Goal: Task Accomplishment & Management: Use online tool/utility

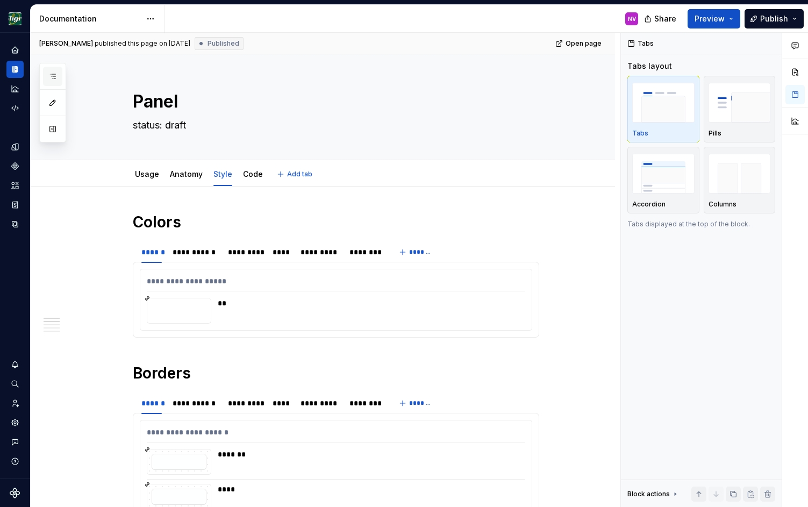
click at [60, 79] on button "button" at bounding box center [52, 76] width 19 height 19
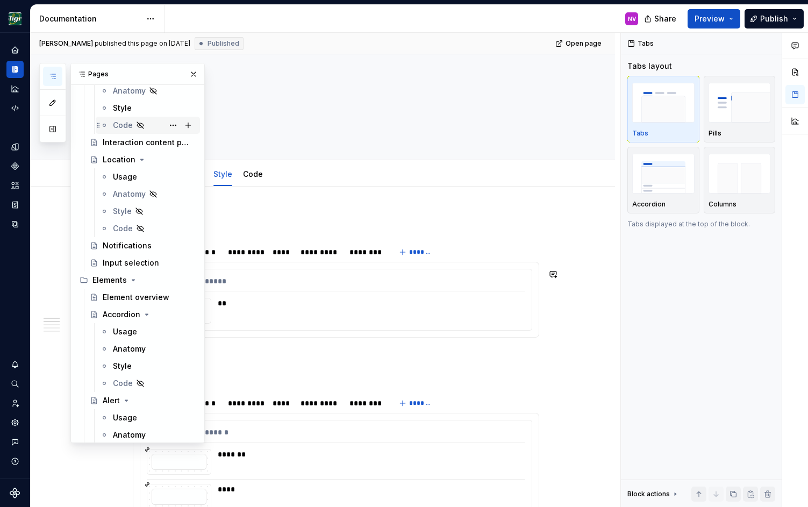
scroll to position [629, 0]
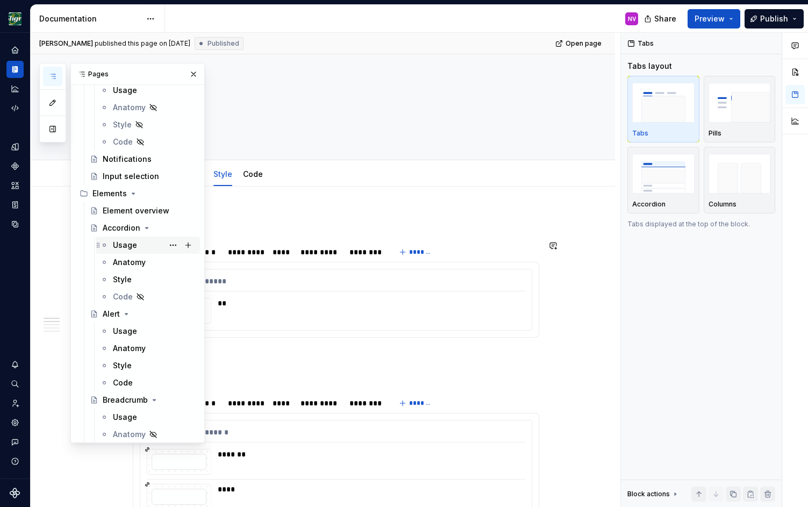
click at [132, 242] on div "Usage" at bounding box center [125, 245] width 24 height 11
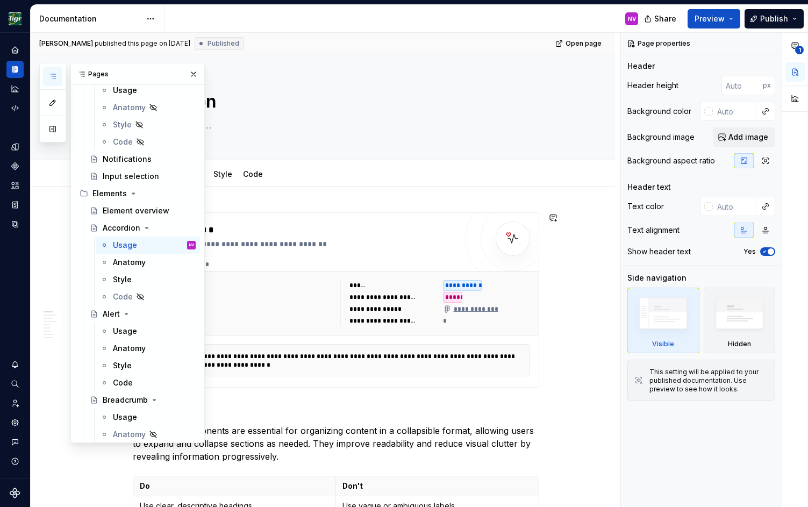
click at [387, 176] on div "Usage Anatomy Style Code" at bounding box center [335, 174] width 419 height 24
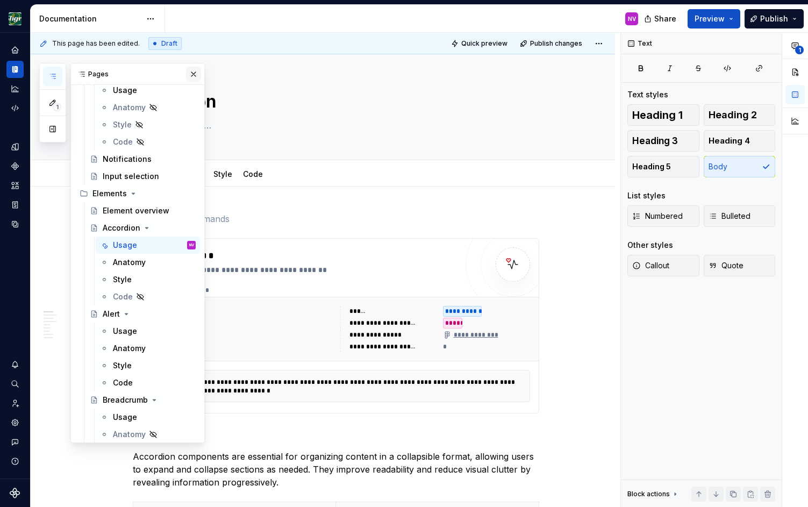
click at [192, 78] on button "button" at bounding box center [193, 74] width 15 height 15
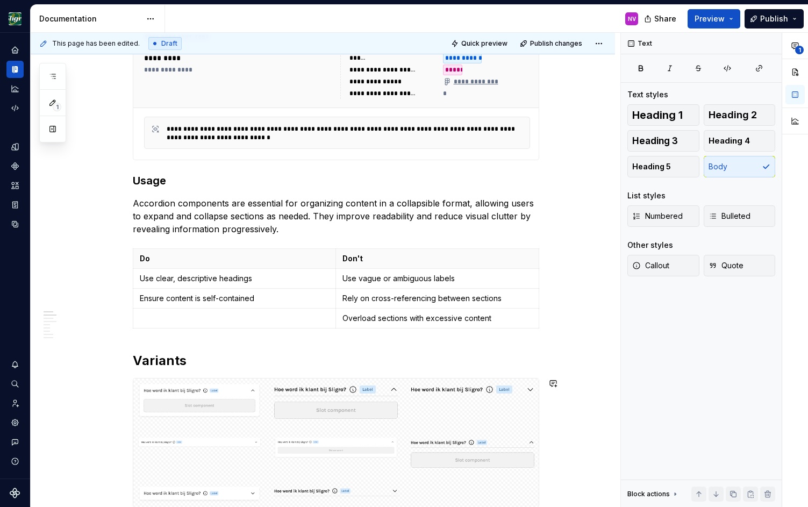
scroll to position [253, 0]
click at [599, 47] on html "Design Sligro NV Dataset van Hoeckel Documentation NV Share Preview Publish 1 P…" at bounding box center [404, 253] width 808 height 507
click at [592, 65] on div "Open preview" at bounding box center [570, 64] width 70 height 11
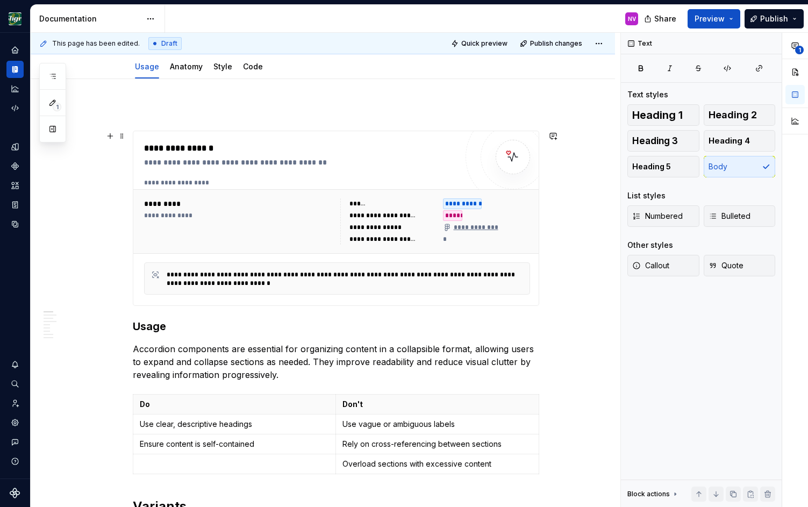
scroll to position [0, 0]
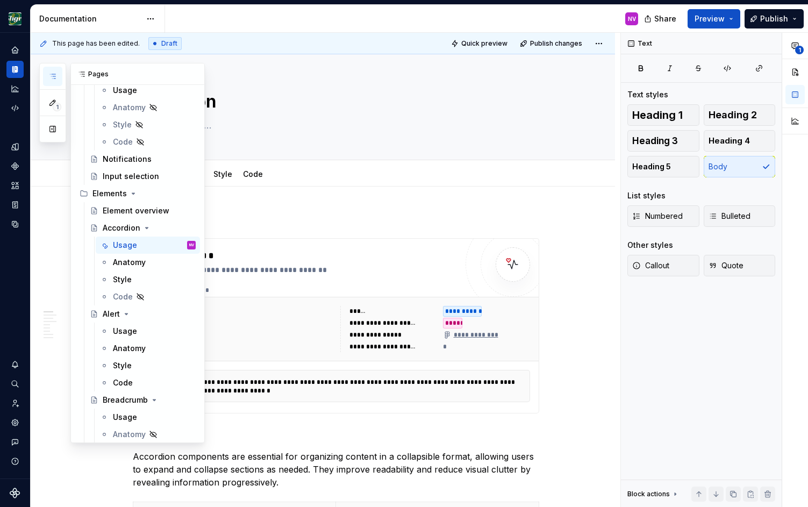
click at [51, 68] on button "button" at bounding box center [52, 76] width 19 height 19
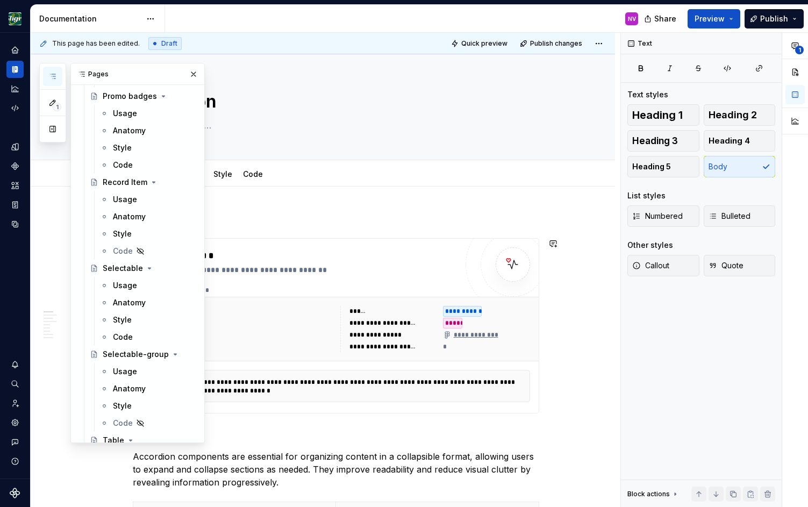
scroll to position [2322, 0]
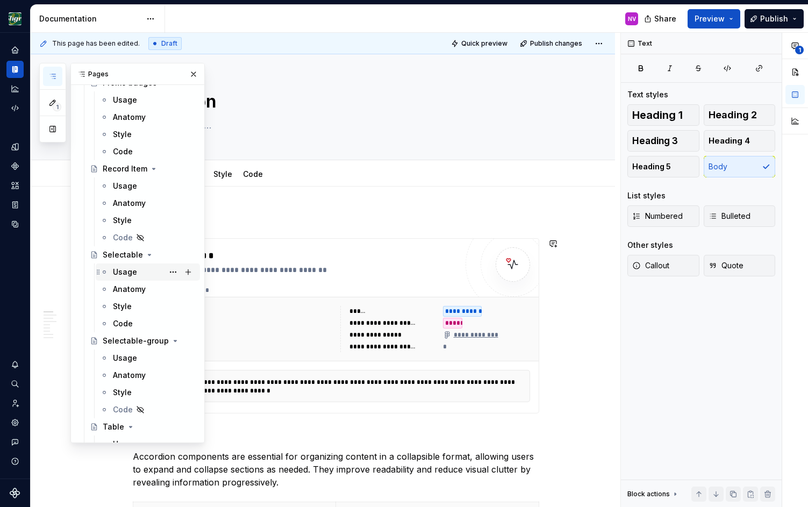
click at [139, 276] on div "Usage" at bounding box center [154, 271] width 83 height 15
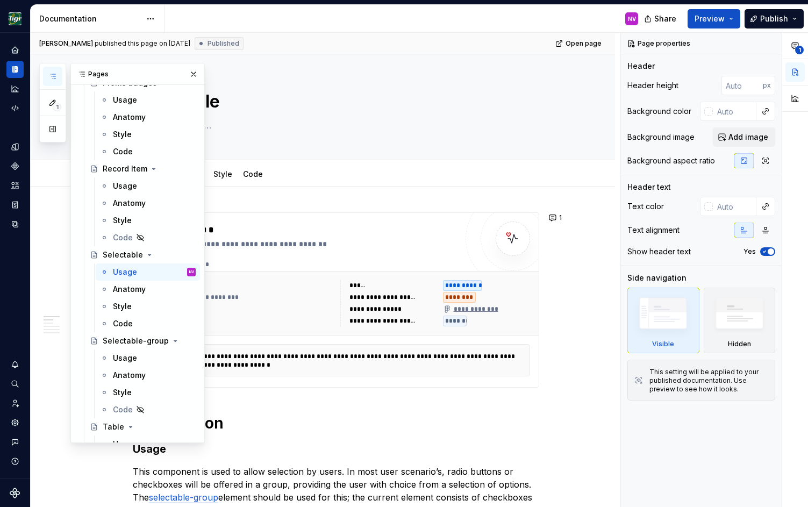
click at [192, 75] on button "button" at bounding box center [193, 74] width 15 height 15
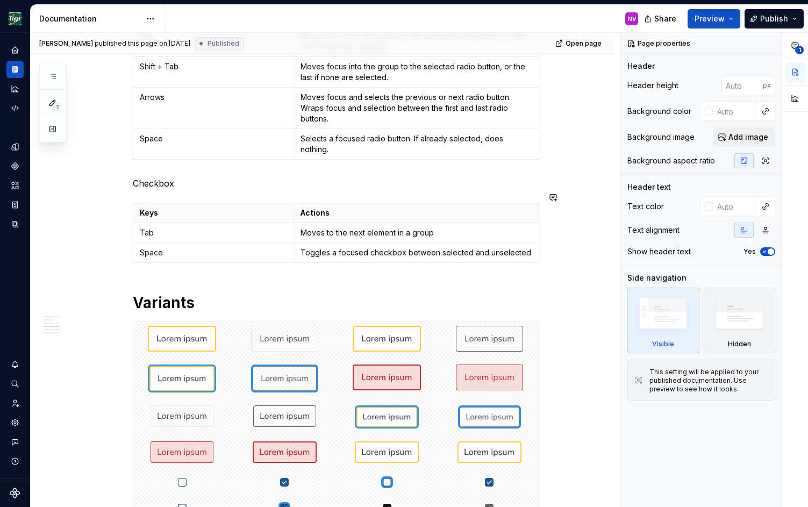
scroll to position [871, 0]
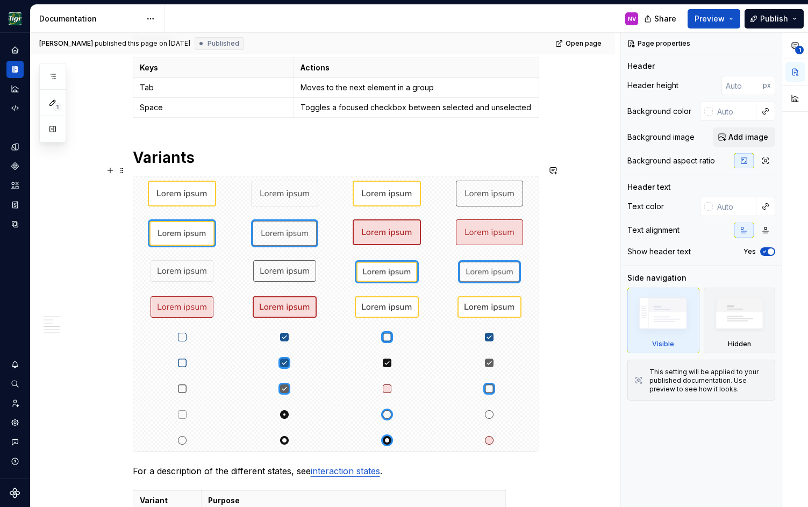
click at [245, 242] on div at bounding box center [335, 313] width 405 height 275
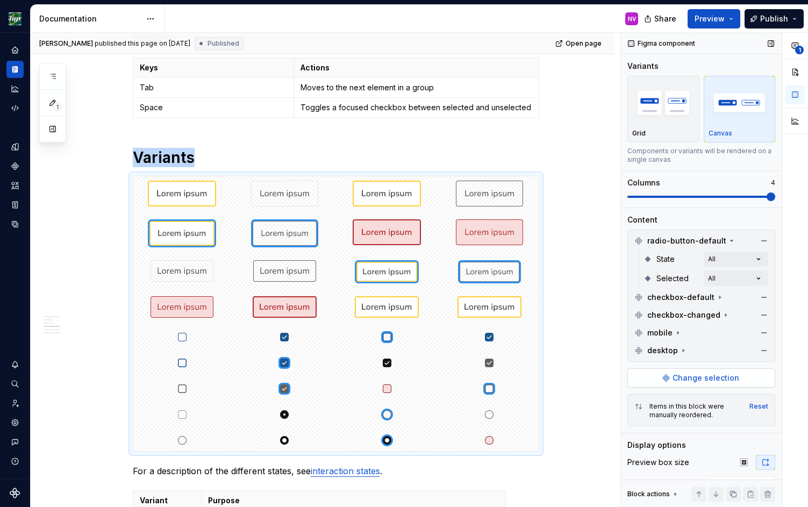
click at [680, 373] on span "Change selection" at bounding box center [706, 378] width 67 height 11
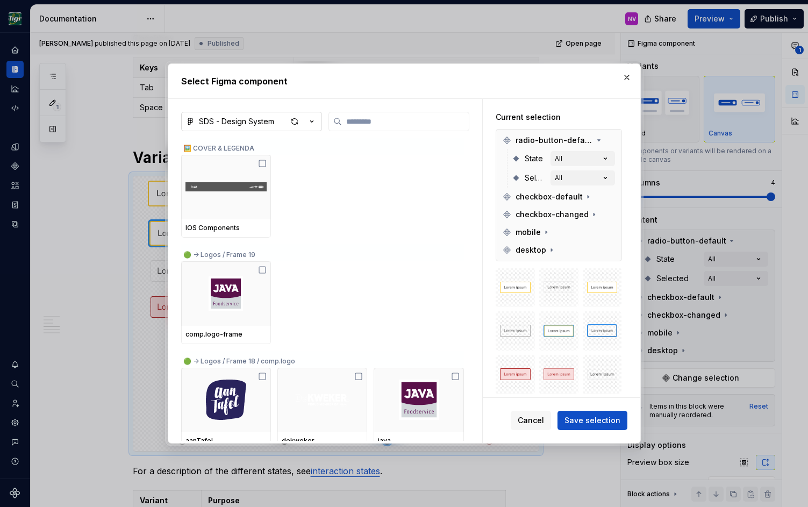
click at [259, 122] on div "SDS - Design System" at bounding box center [236, 121] width 75 height 11
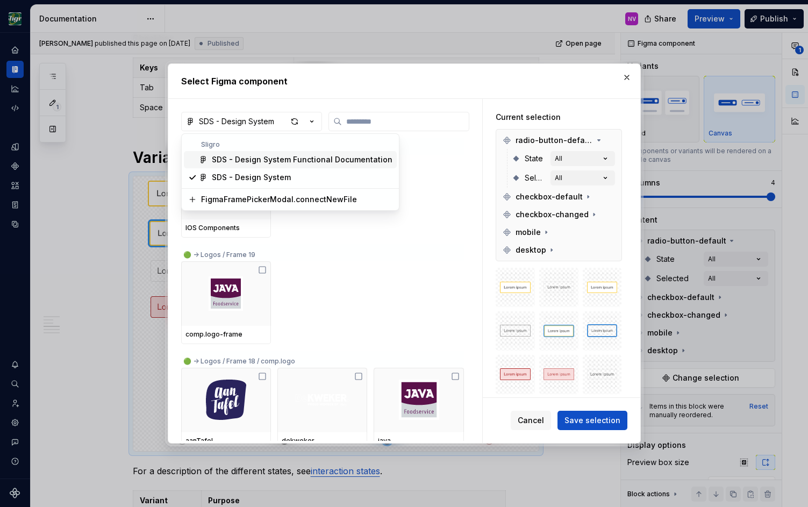
click at [251, 164] on div "SDS - Design System Functional Documentation" at bounding box center [302, 159] width 181 height 11
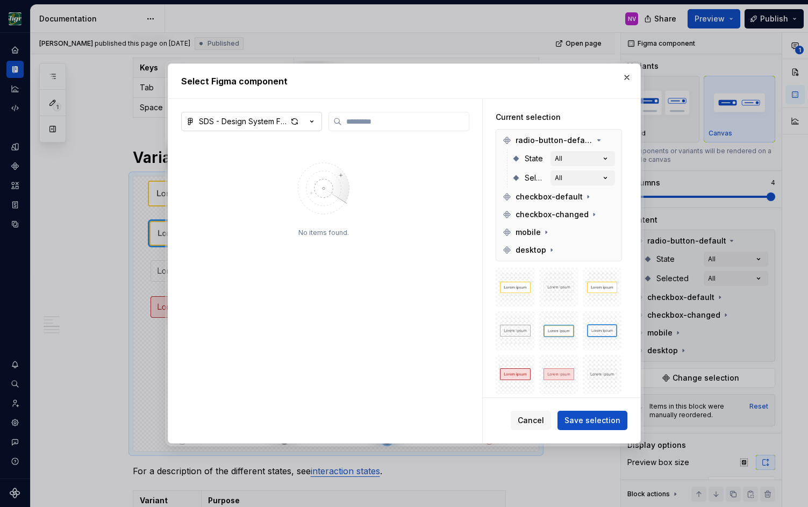
click at [234, 126] on div "SDS - Design System Functional Documentation" at bounding box center [243, 121] width 88 height 11
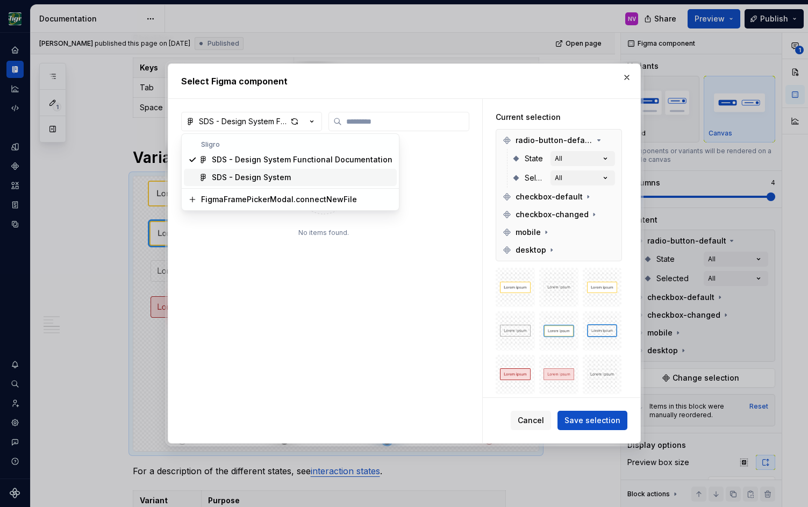
click at [234, 177] on div "SDS - Design System" at bounding box center [251, 177] width 79 height 11
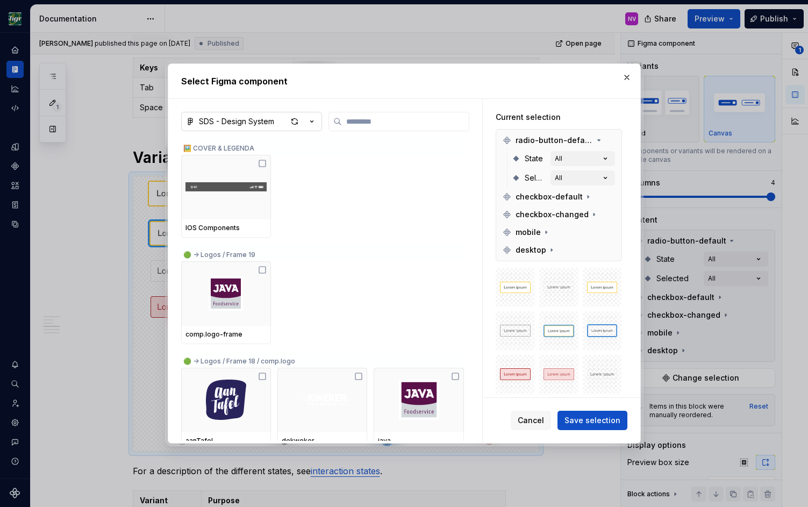
click at [268, 119] on div "SDS - Design System" at bounding box center [236, 121] width 75 height 11
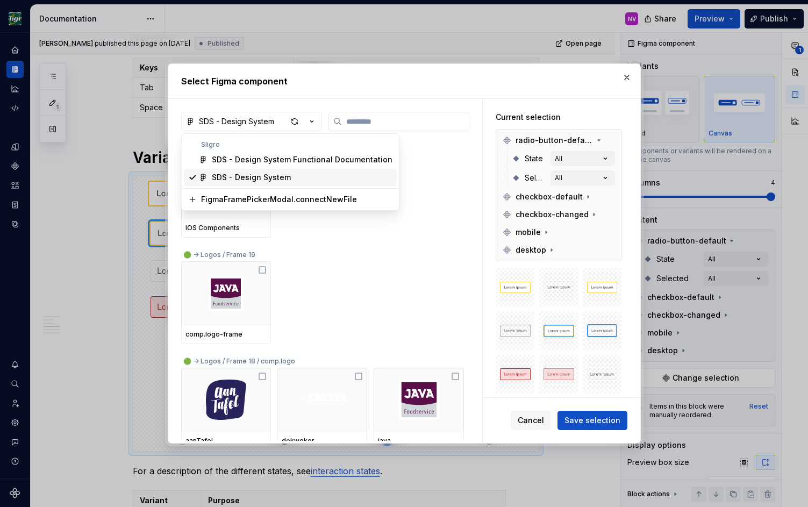
click at [270, 173] on div "SDS - Design System" at bounding box center [251, 177] width 79 height 11
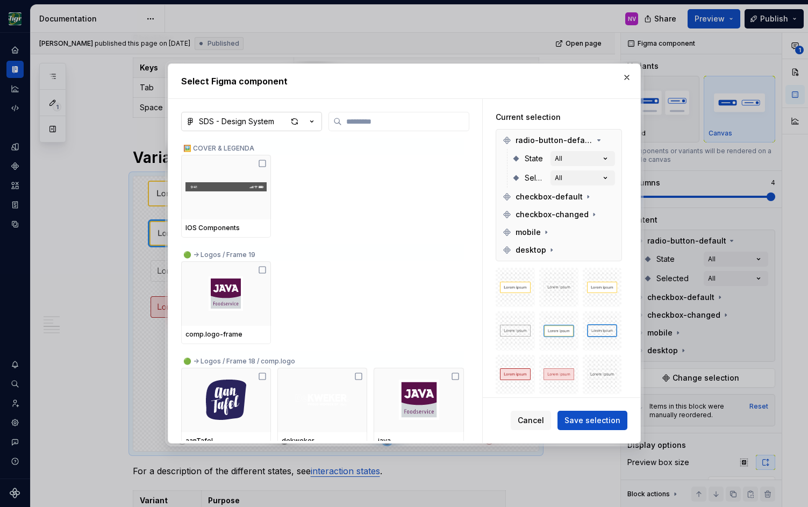
click at [249, 120] on div "SDS - Design System" at bounding box center [236, 121] width 75 height 11
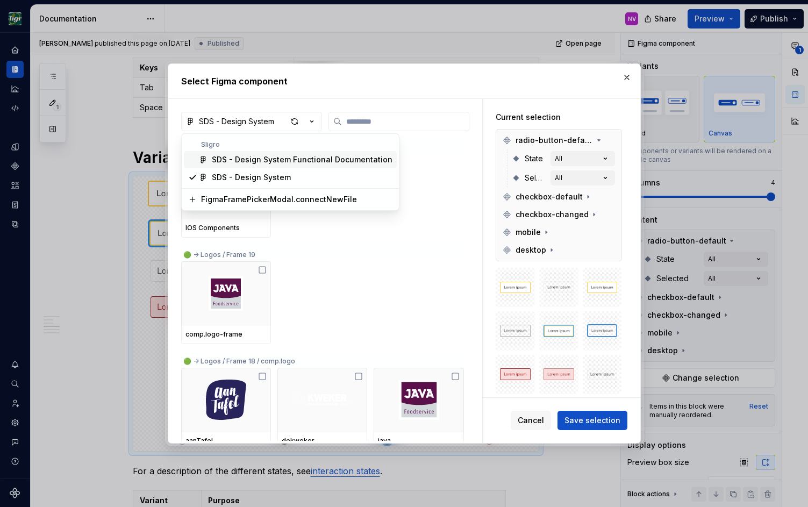
click at [254, 154] on div "SDS - Design System Functional Documentation" at bounding box center [302, 159] width 181 height 11
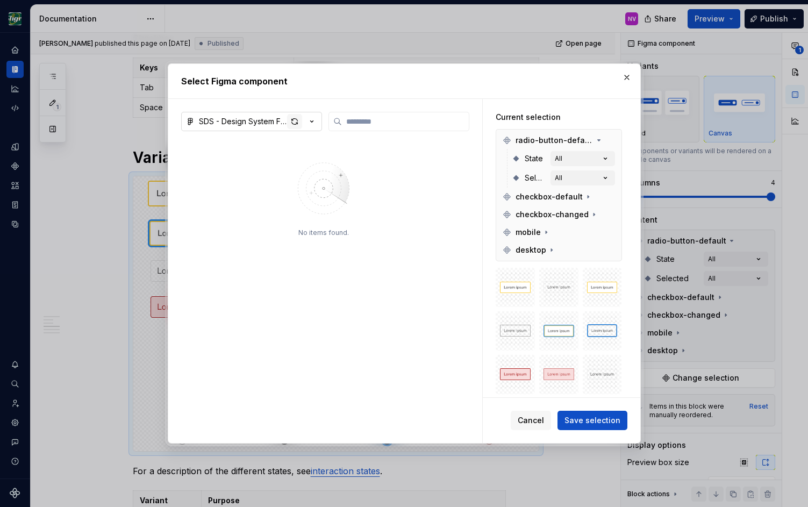
click at [293, 121] on div "button" at bounding box center [294, 121] width 15 height 15
click at [259, 124] on div "SDS - Design System Functional Documentation" at bounding box center [243, 121] width 88 height 11
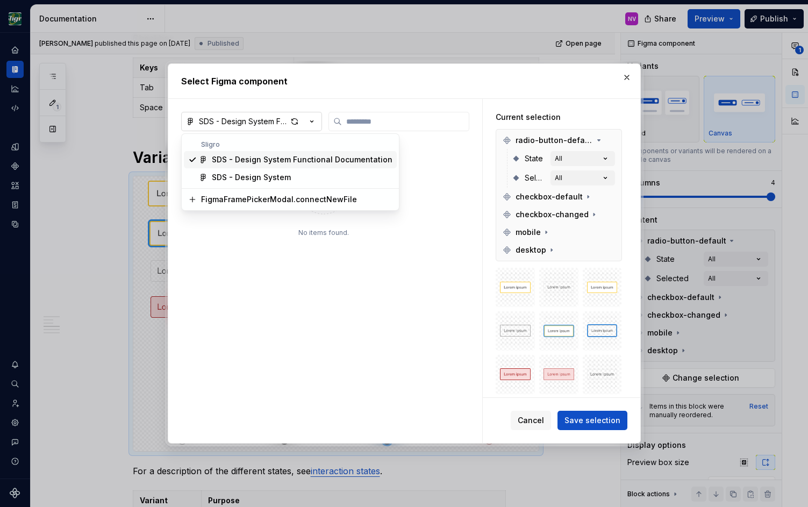
type textarea "*"
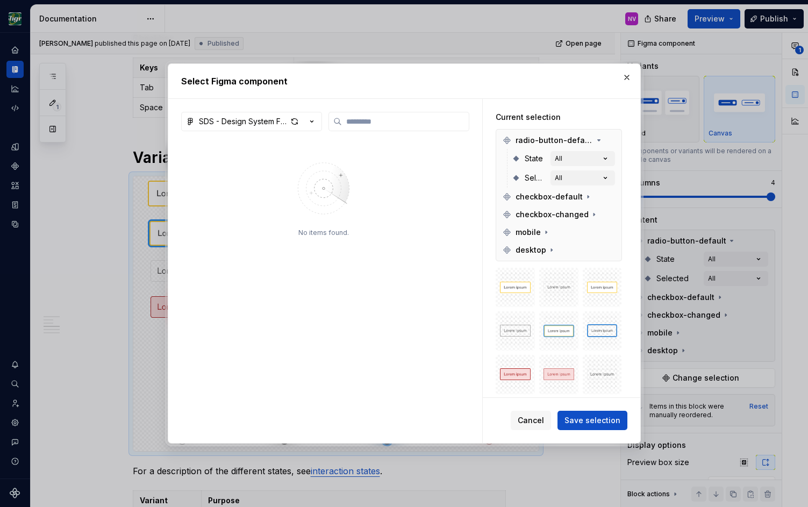
click at [345, 117] on div "Select Figma component SDS - Design System Functional Documentation No items fo…" at bounding box center [404, 253] width 808 height 507
click at [388, 125] on input "search" at bounding box center [405, 121] width 127 height 11
type input "*****"
click at [310, 120] on icon "button" at bounding box center [311, 121] width 11 height 11
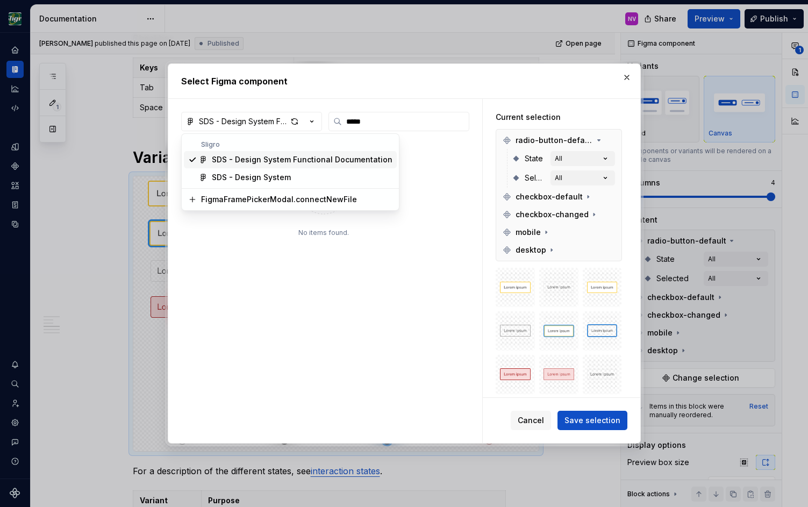
click at [273, 164] on div "SDS - Design System Functional Documentation" at bounding box center [302, 159] width 181 height 11
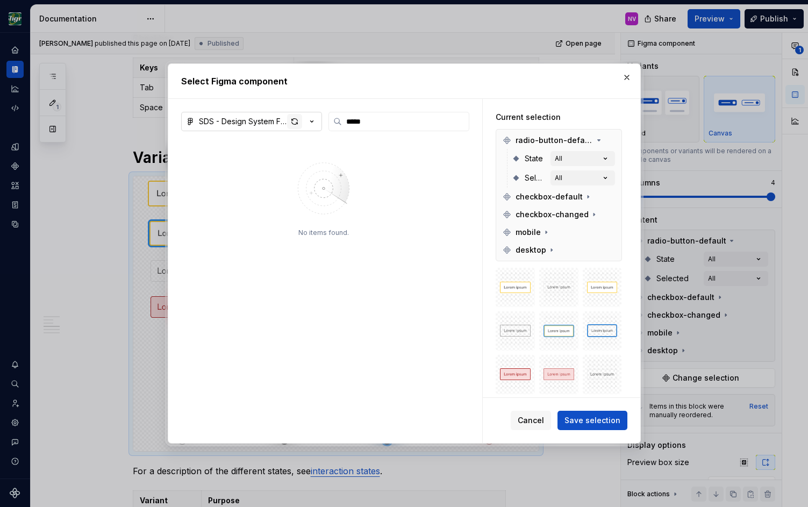
click at [291, 125] on div "button" at bounding box center [294, 121] width 15 height 15
click at [267, 120] on div "SDS - Design System Functional Documentation" at bounding box center [243, 121] width 88 height 11
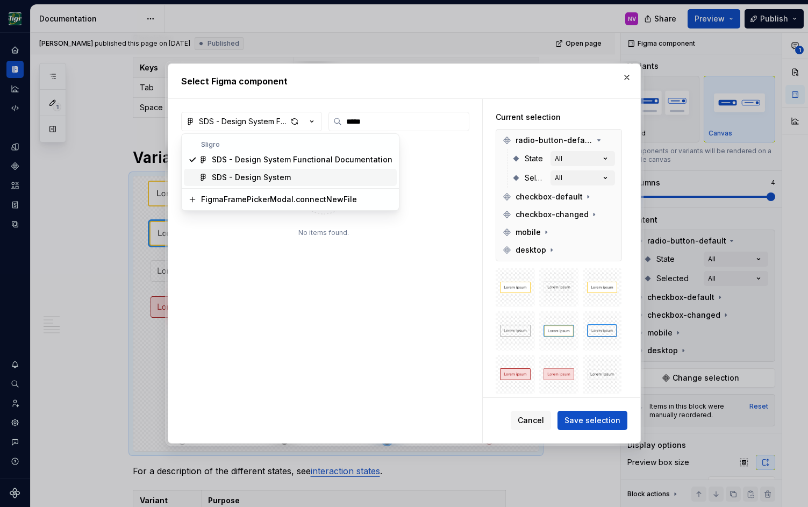
click at [267, 179] on div "SDS - Design System" at bounding box center [251, 177] width 79 height 11
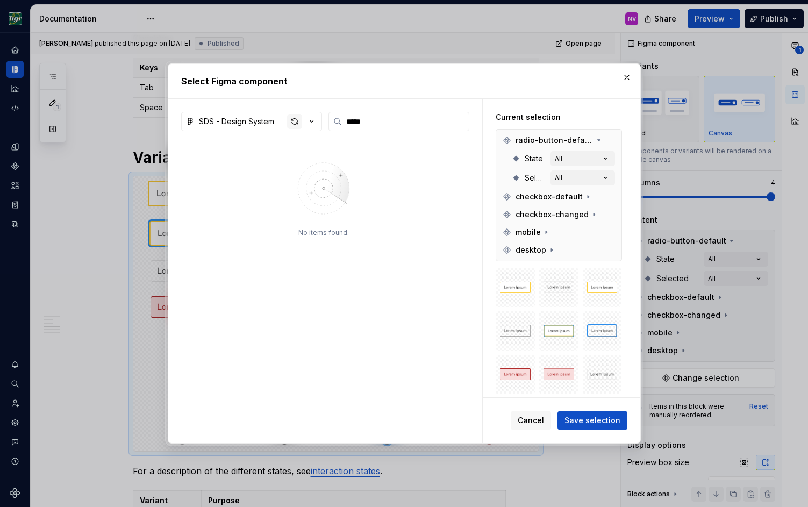
click at [297, 120] on div "button" at bounding box center [294, 121] width 15 height 15
click at [519, 414] on button "Cancel" at bounding box center [531, 420] width 40 height 19
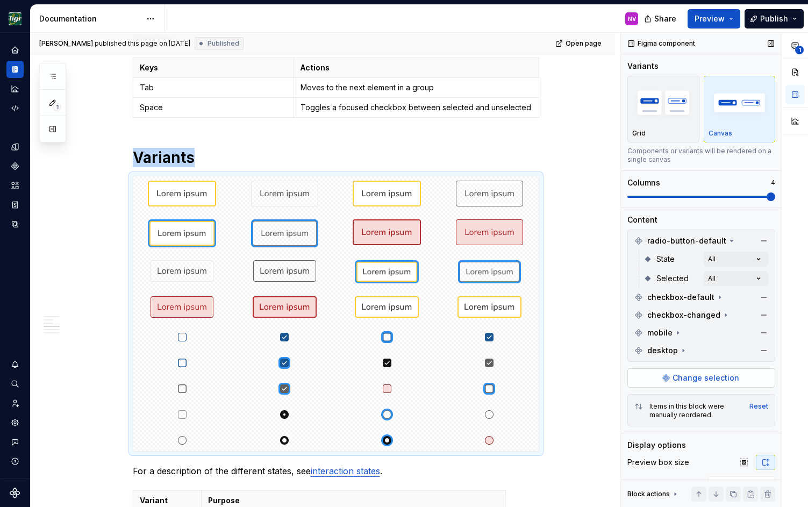
click at [702, 370] on button "Change selection" at bounding box center [701, 377] width 148 height 19
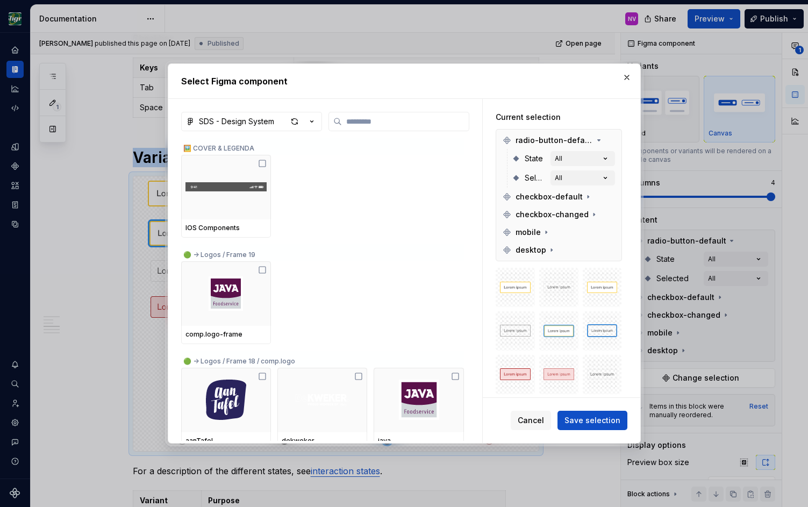
type textarea "*"
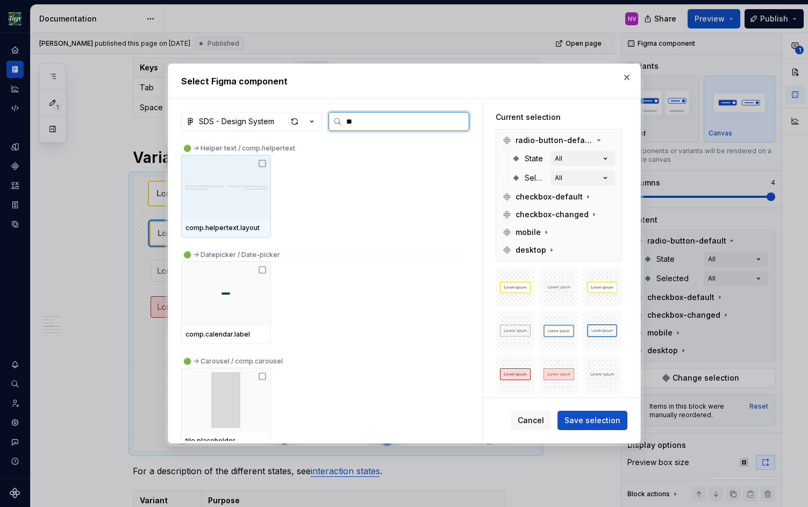
type input "*"
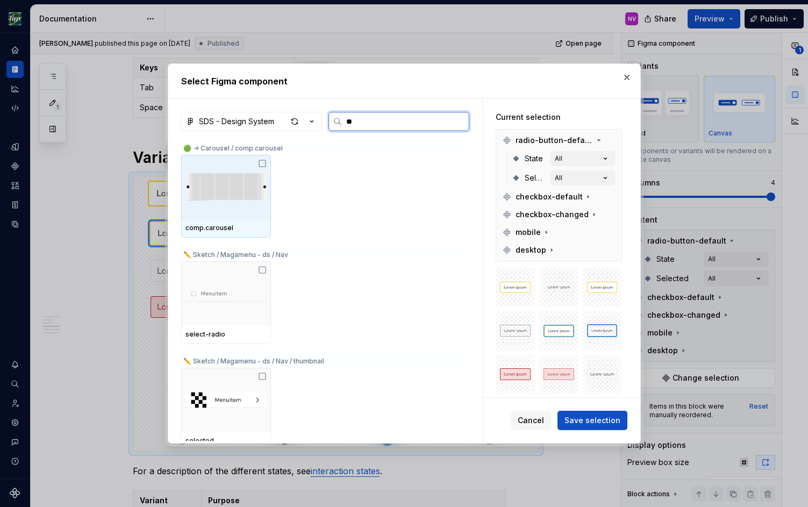
type input "*"
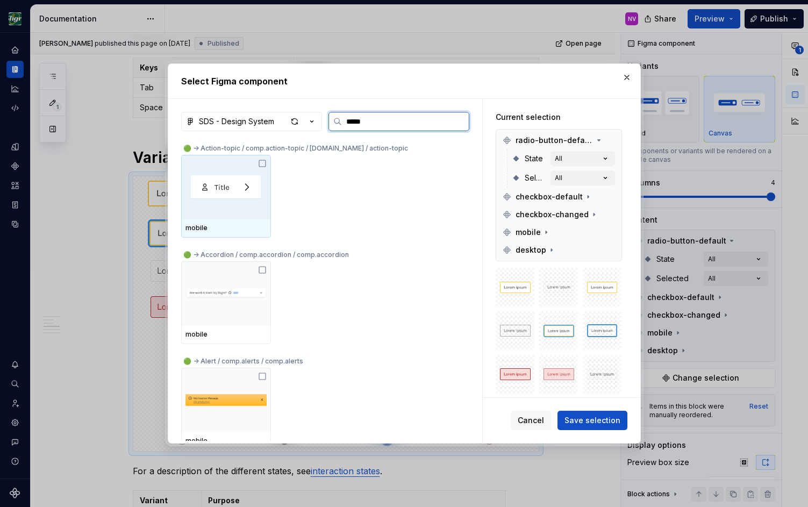
type input "******"
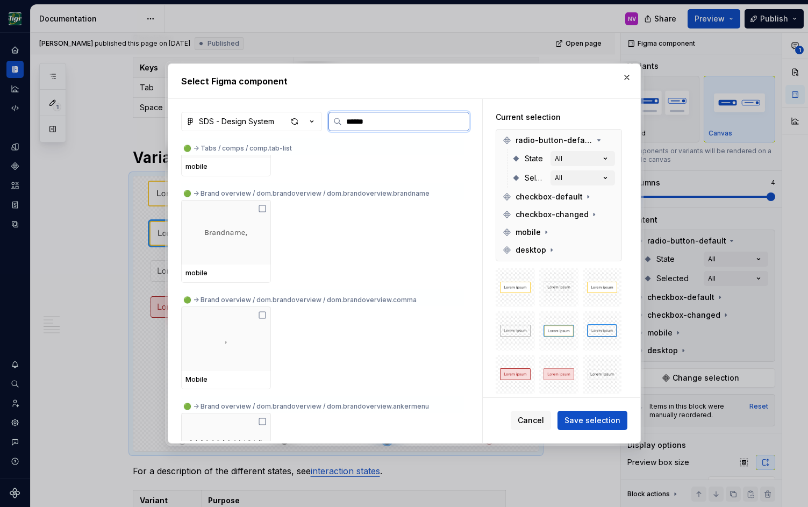
scroll to position [4693, 0]
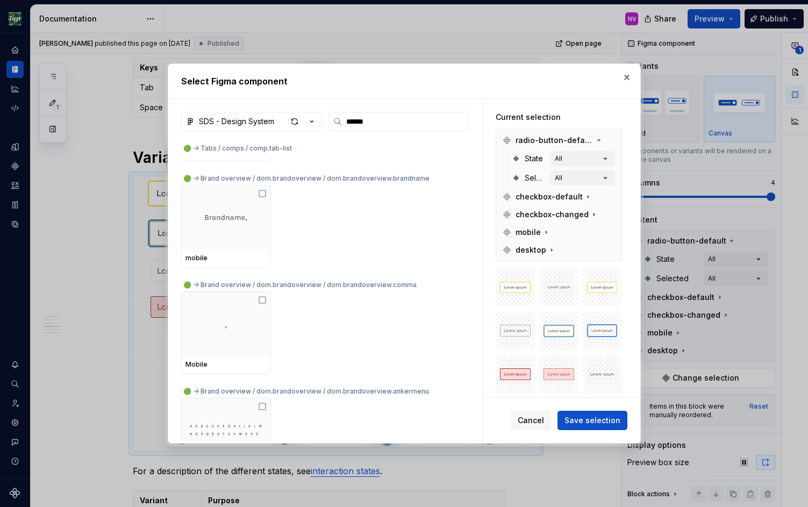
click at [307, 75] on h2 "Select Figma component" at bounding box center [404, 81] width 446 height 13
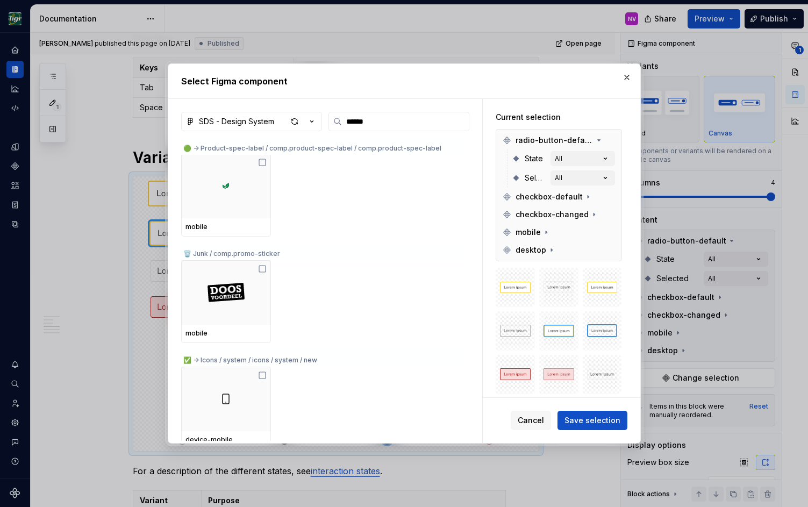
scroll to position [7983, 0]
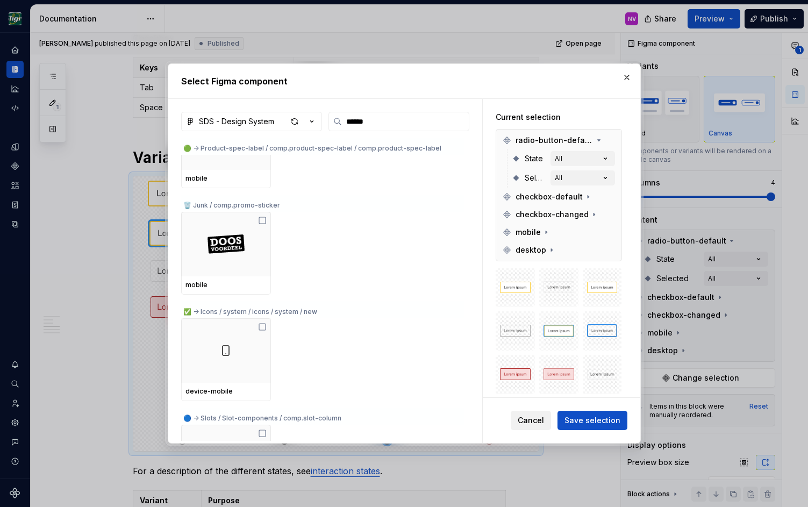
click at [525, 424] on span "Cancel" at bounding box center [531, 420] width 26 height 11
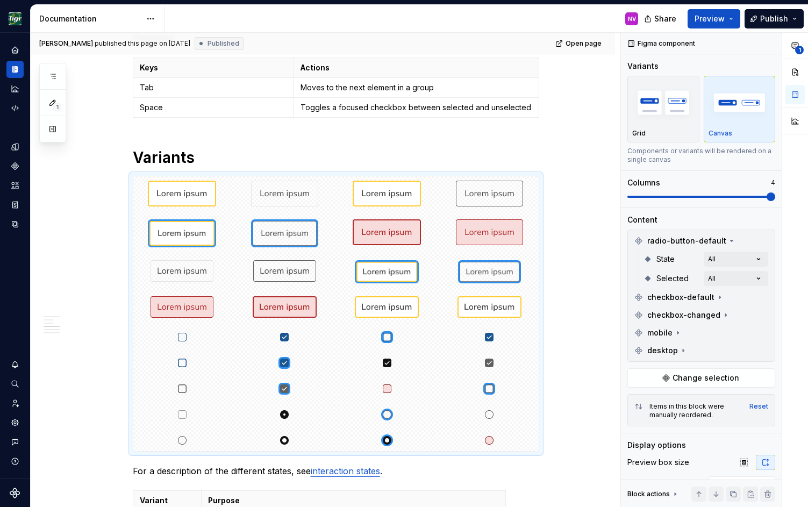
scroll to position [871, 0]
click at [710, 381] on span "Change selection" at bounding box center [706, 378] width 67 height 11
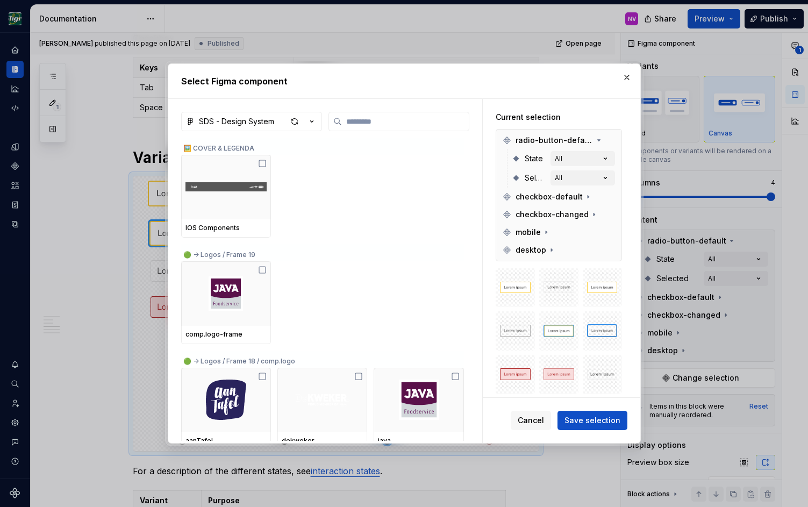
type textarea "*"
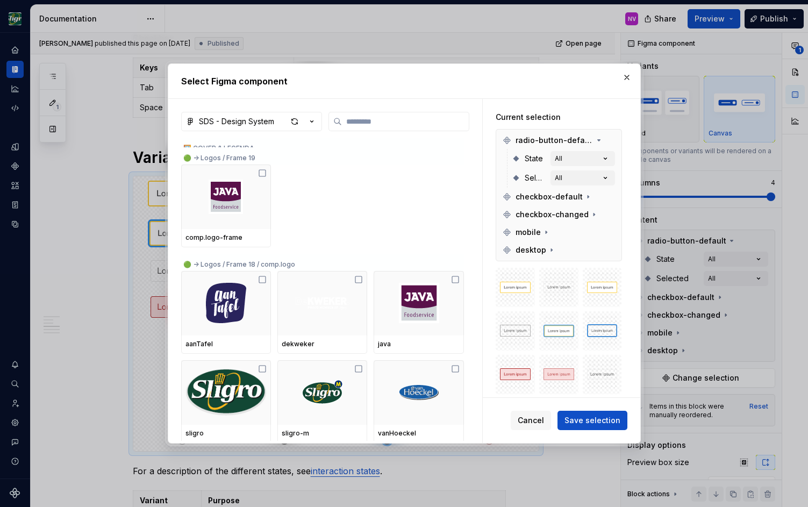
scroll to position [0, 0]
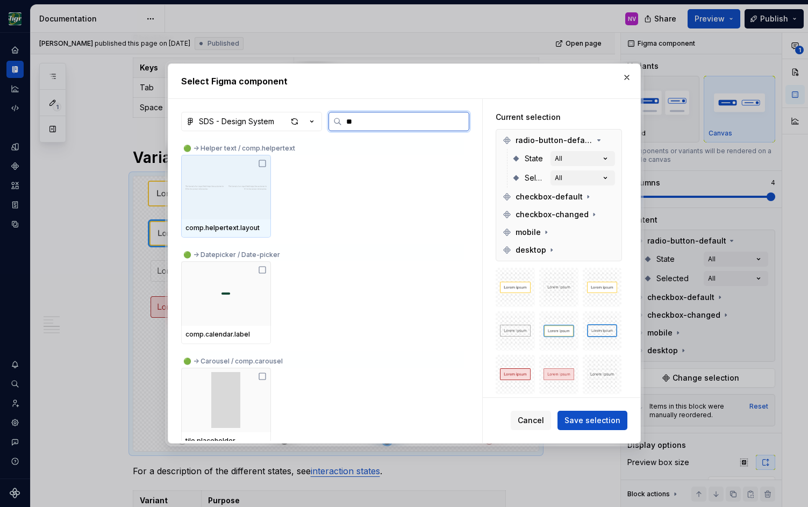
type input "*"
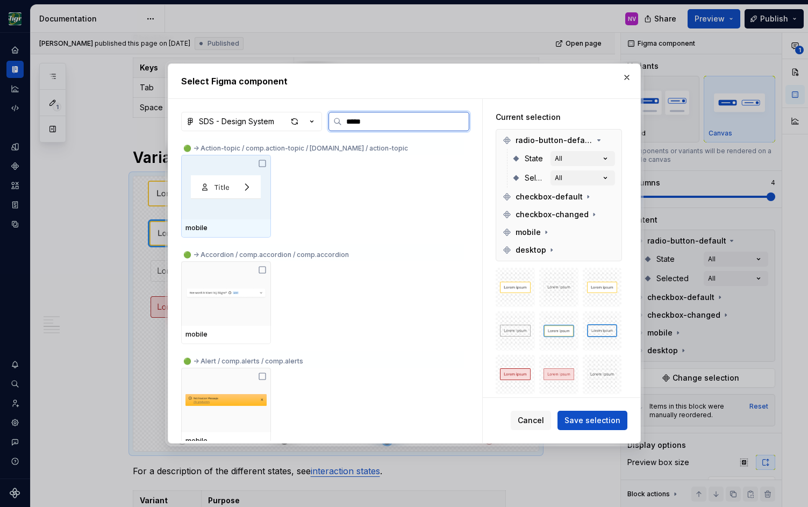
type input "******"
drag, startPoint x: 376, startPoint y: 118, endPoint x: 407, endPoint y: 130, distance: 33.0
click at [343, 121] on input "******" at bounding box center [405, 121] width 127 height 11
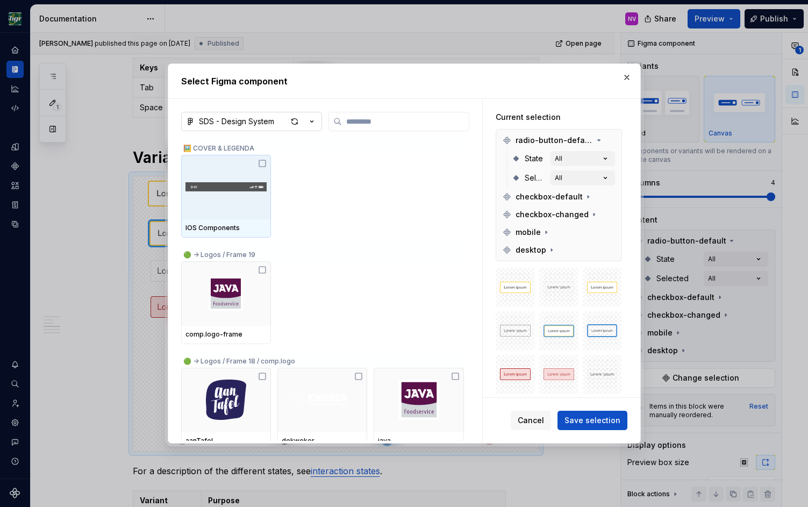
click at [238, 118] on div "SDS - Design System" at bounding box center [236, 121] width 75 height 11
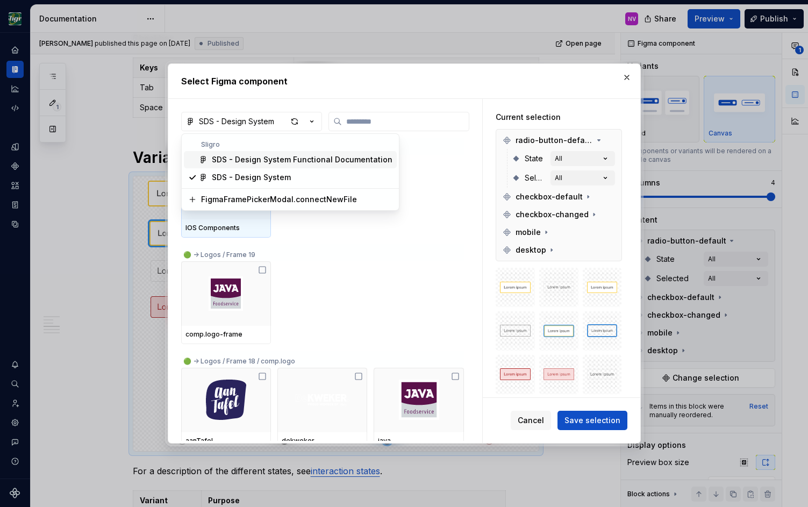
click at [317, 163] on div "SDS - Design System Functional Documentation" at bounding box center [302, 159] width 181 height 11
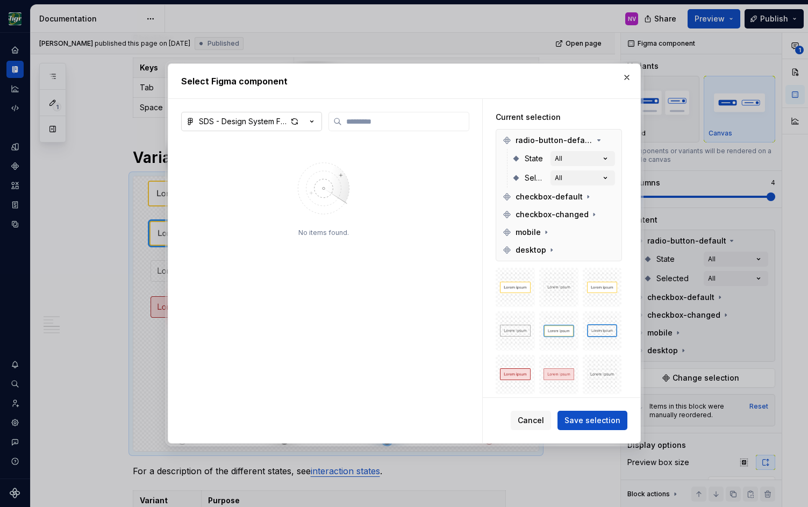
click at [267, 119] on div "SDS - Design System Functional Documentation" at bounding box center [243, 121] width 88 height 11
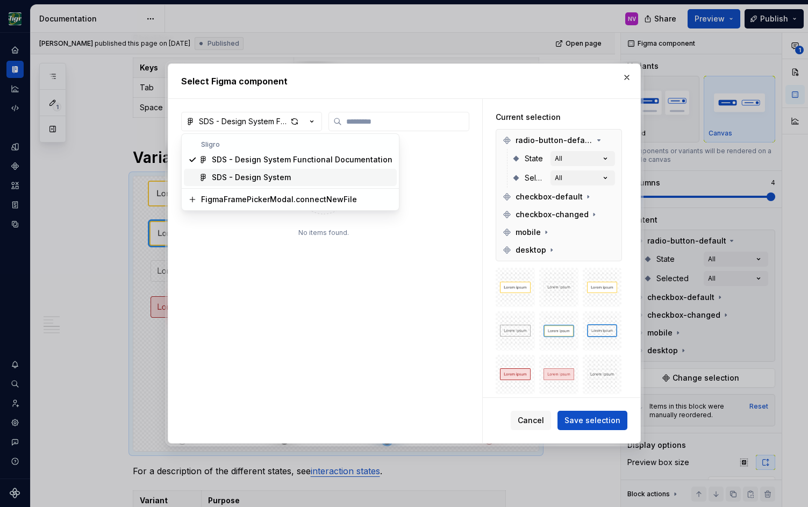
click at [272, 173] on div "SDS - Design System" at bounding box center [251, 177] width 79 height 11
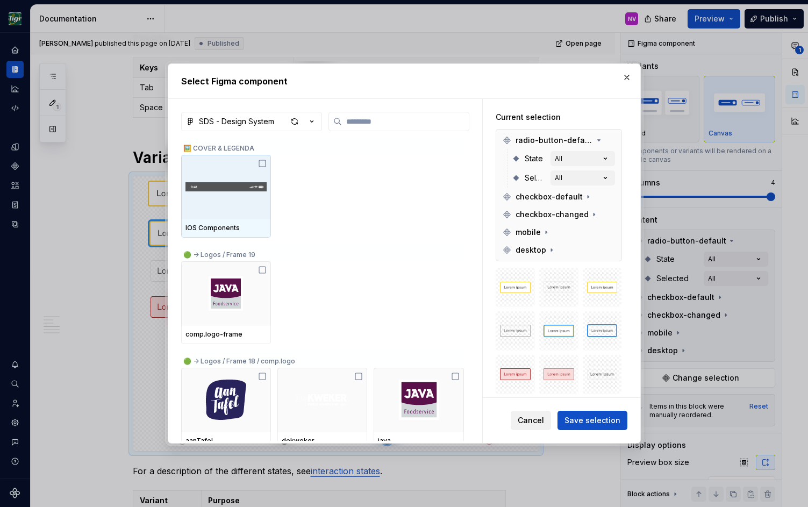
click at [532, 427] on button "Cancel" at bounding box center [531, 420] width 40 height 19
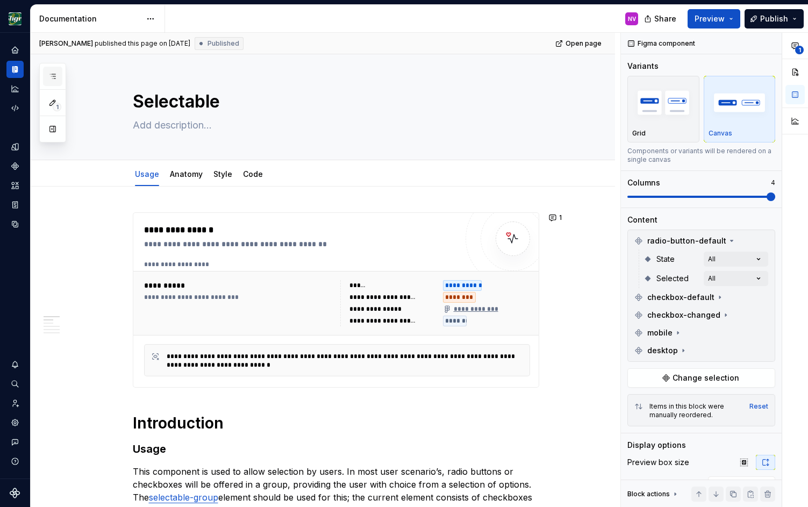
click at [47, 75] on button "button" at bounding box center [52, 76] width 19 height 19
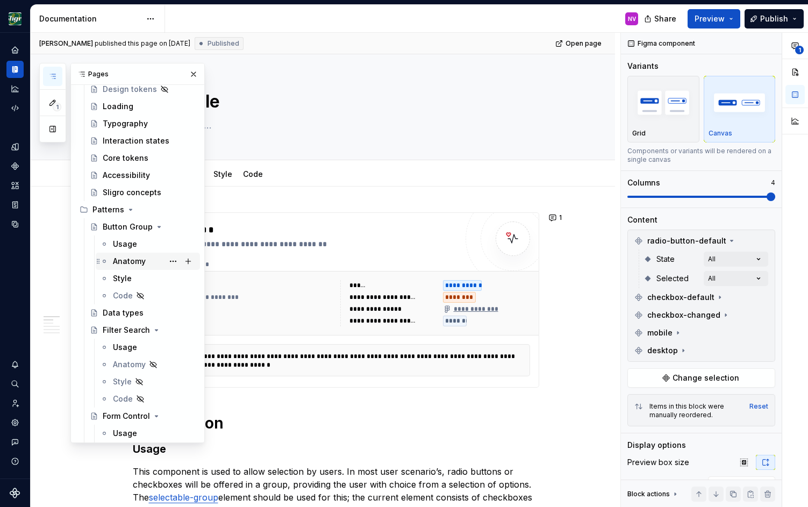
scroll to position [145, 0]
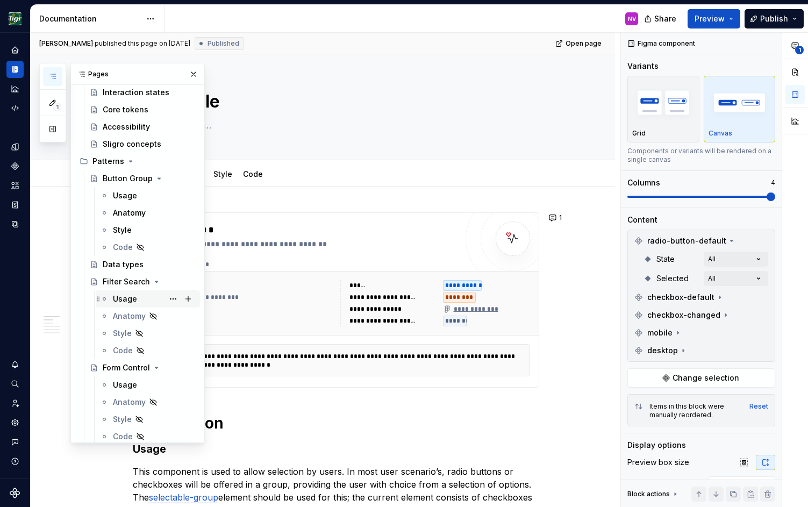
click at [125, 299] on div "Usage" at bounding box center [125, 299] width 24 height 11
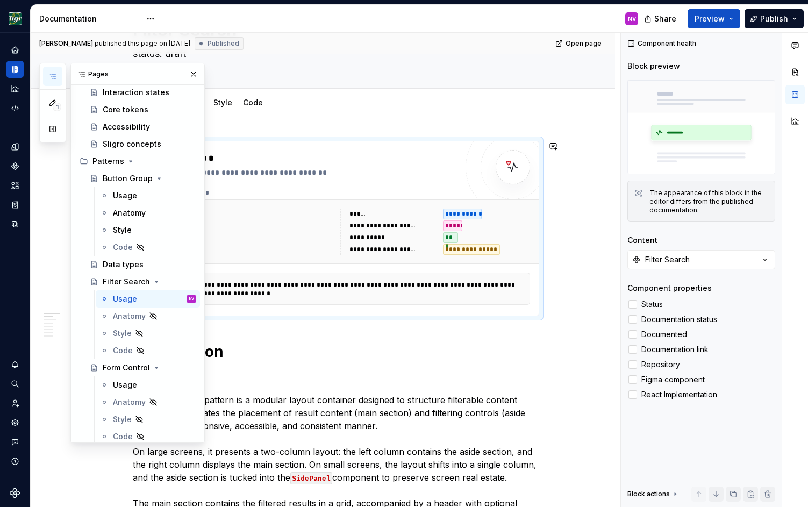
scroll to position [97, 0]
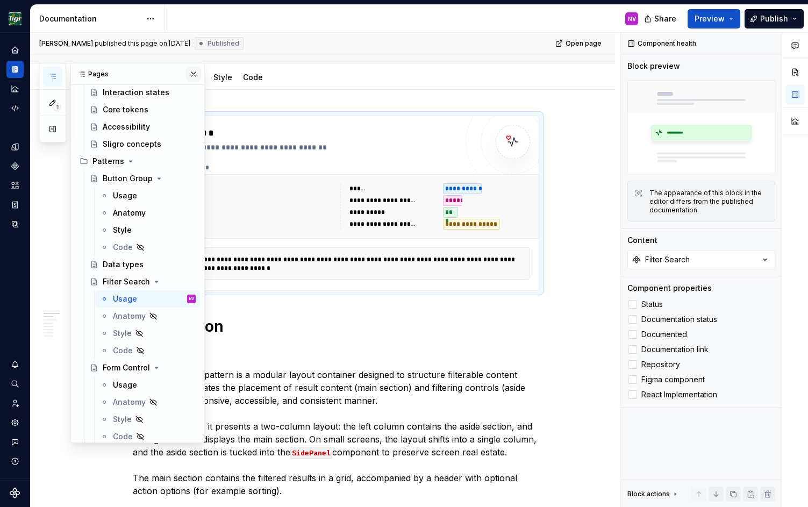
click at [193, 72] on button "button" at bounding box center [193, 74] width 15 height 15
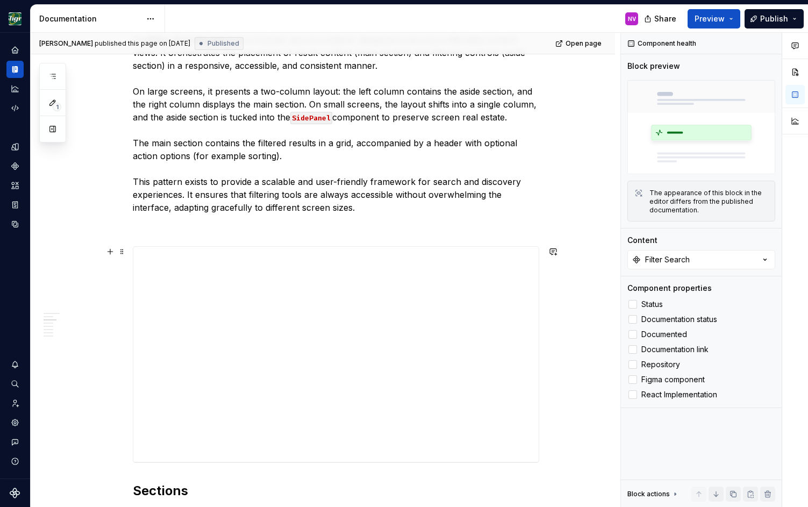
scroll to position [484, 0]
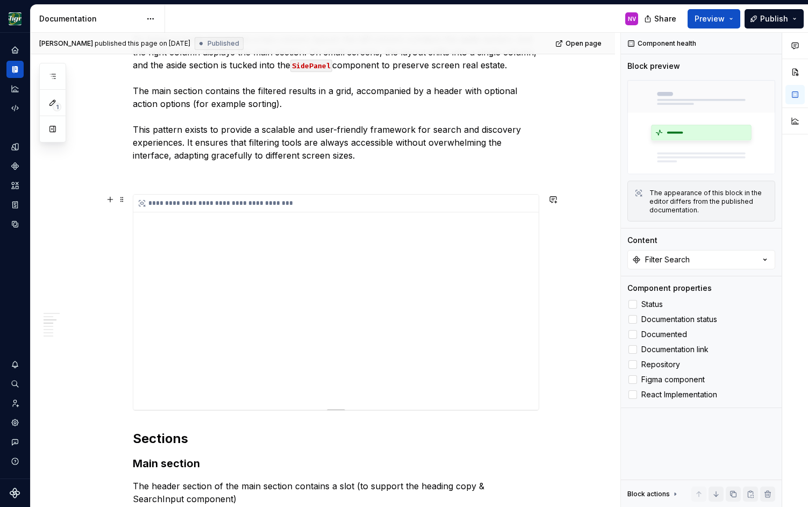
click at [424, 278] on div "**********" at bounding box center [335, 302] width 405 height 215
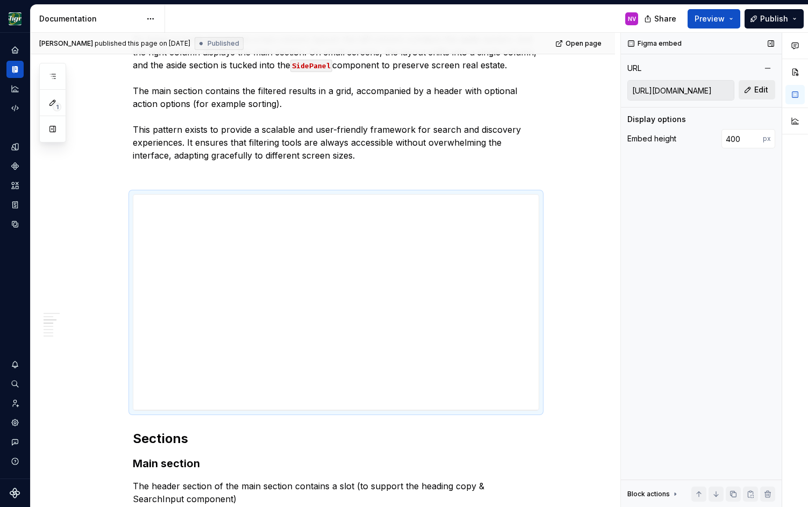
click at [763, 90] on span "Edit" at bounding box center [761, 89] width 14 height 11
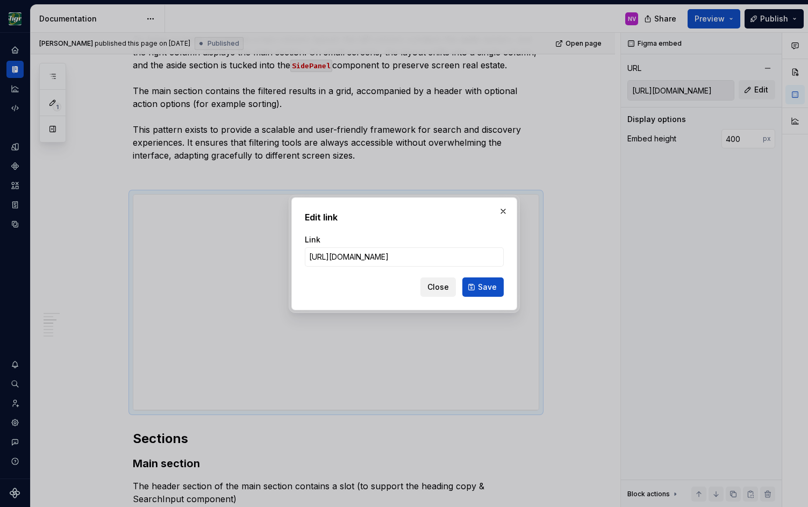
click at [441, 285] on span "Close" at bounding box center [438, 287] width 22 height 11
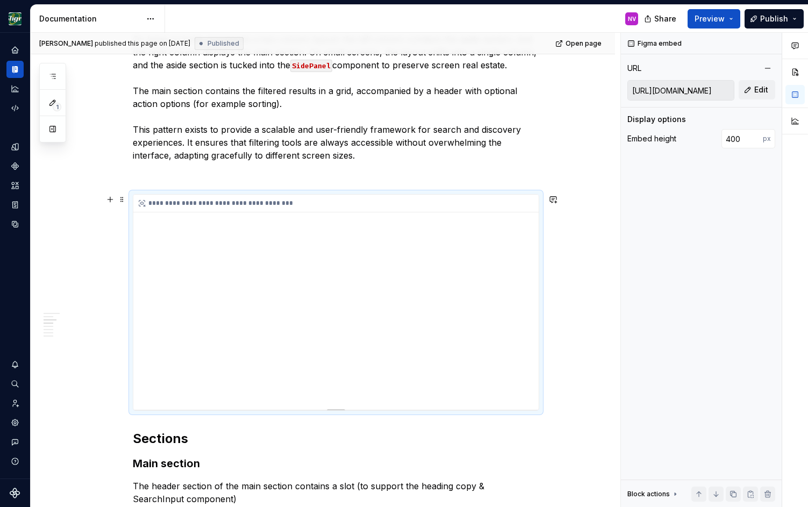
click at [369, 291] on div "**********" at bounding box center [335, 302] width 405 height 215
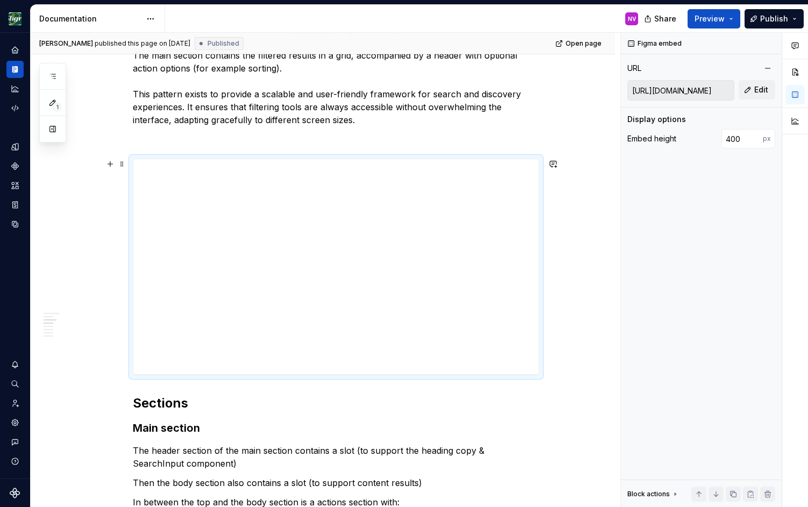
scroll to position [532, 0]
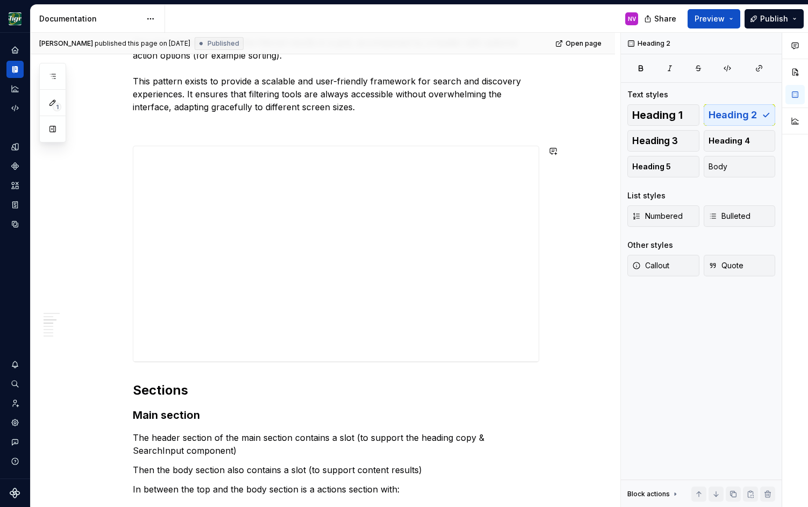
click at [323, 381] on div "**********" at bounding box center [336, 428] width 406 height 1497
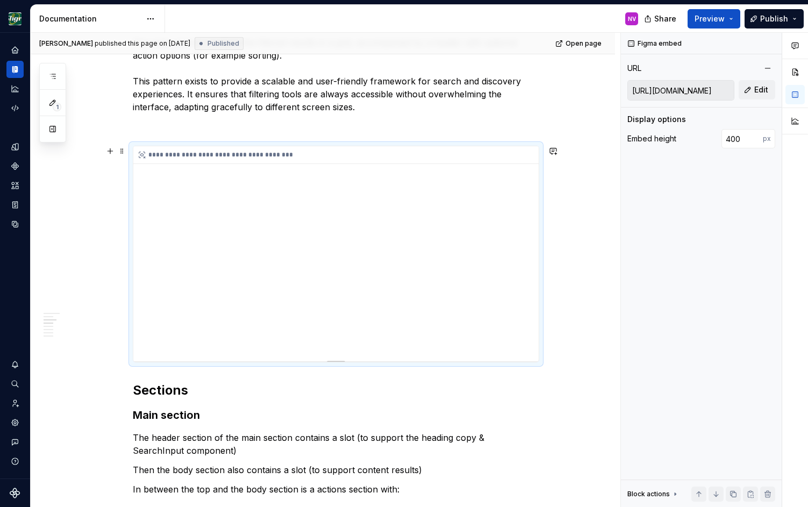
click at [237, 223] on div "**********" at bounding box center [335, 253] width 405 height 215
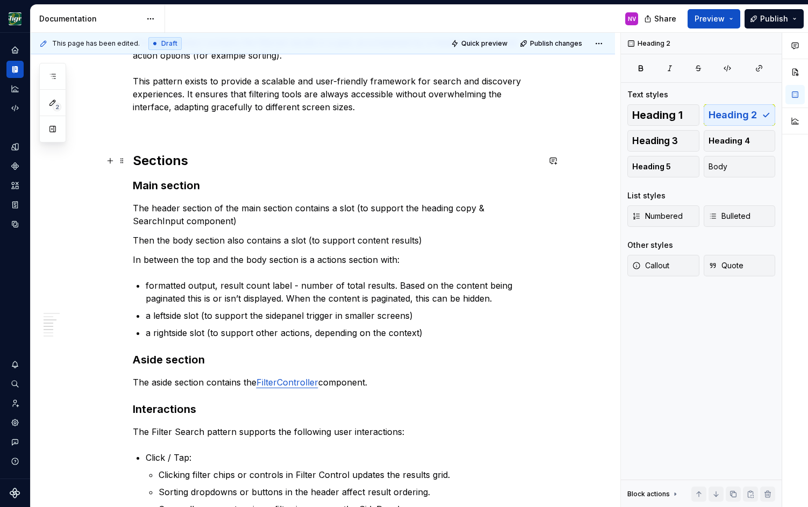
type textarea "*"
click at [265, 132] on p at bounding box center [336, 126] width 406 height 13
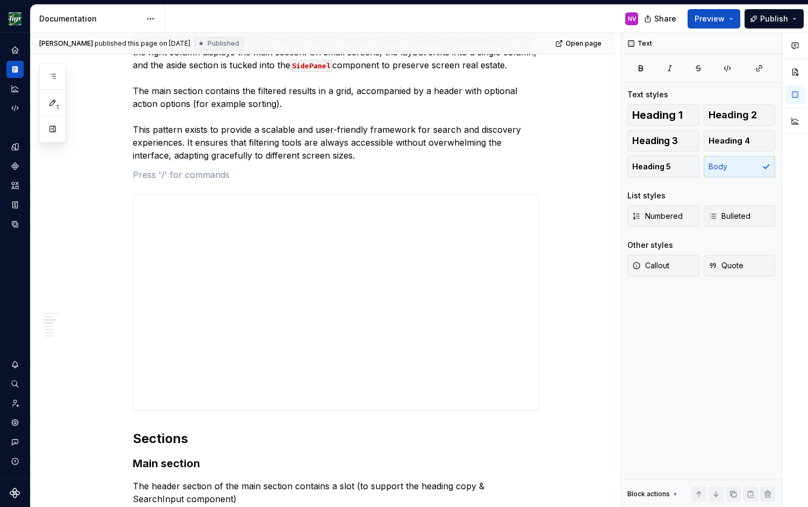
scroll to position [581, 0]
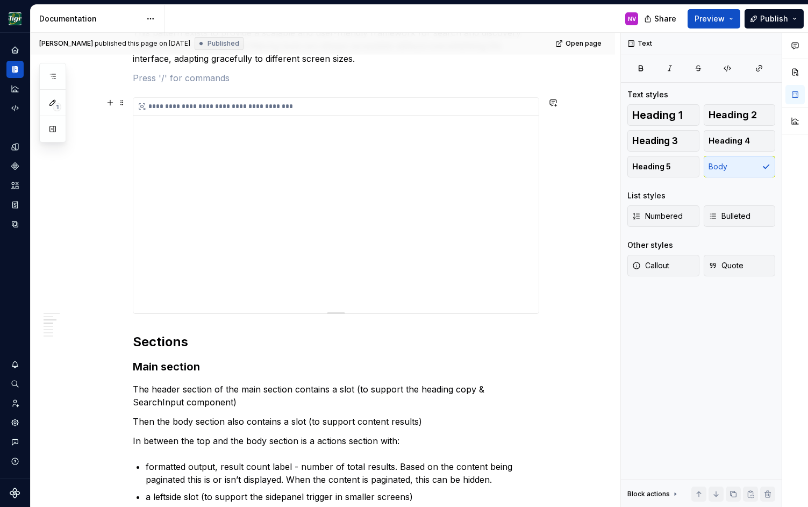
click at [255, 203] on div "**********" at bounding box center [335, 205] width 405 height 215
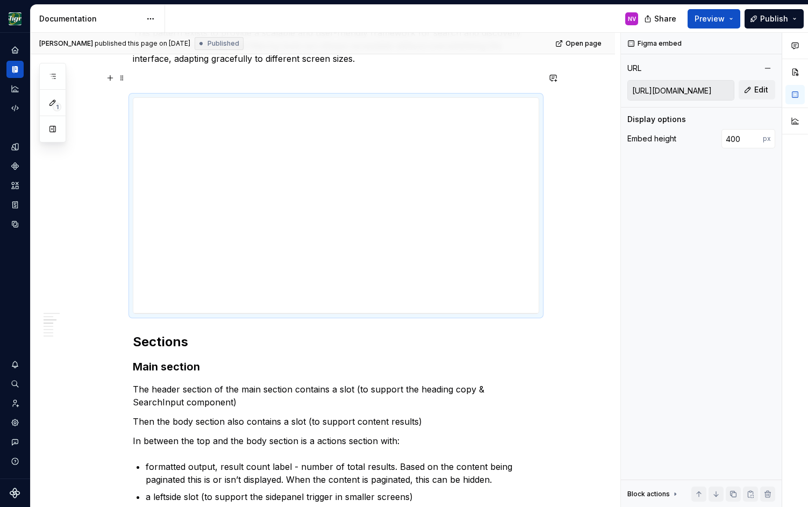
click at [290, 80] on p at bounding box center [336, 77] width 406 height 13
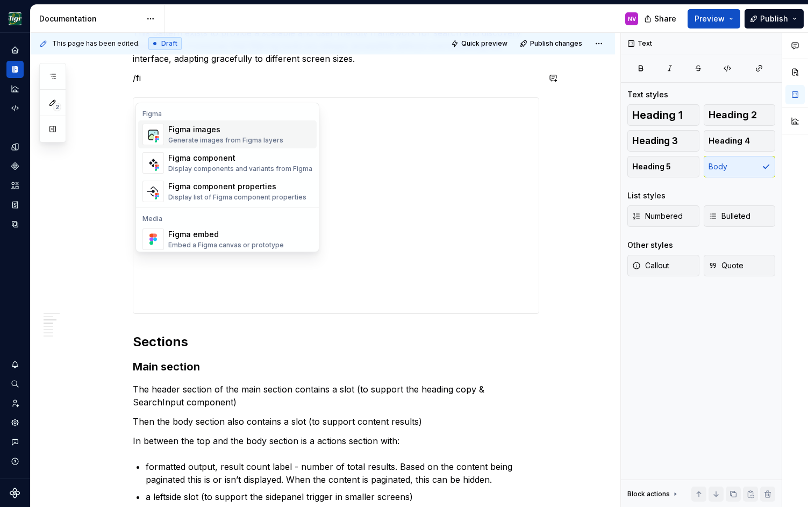
scroll to position [567, 0]
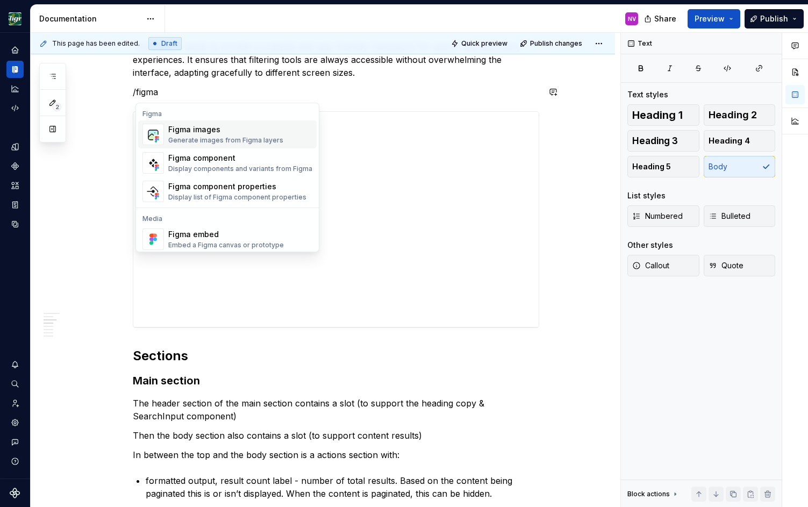
click at [202, 135] on div "Figma images Generate images from Figma layers" at bounding box center [225, 134] width 115 height 20
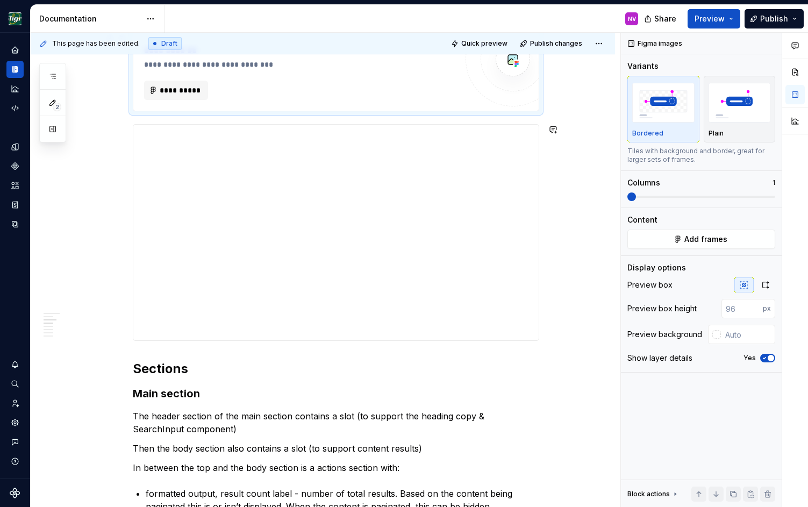
scroll to position [529, 0]
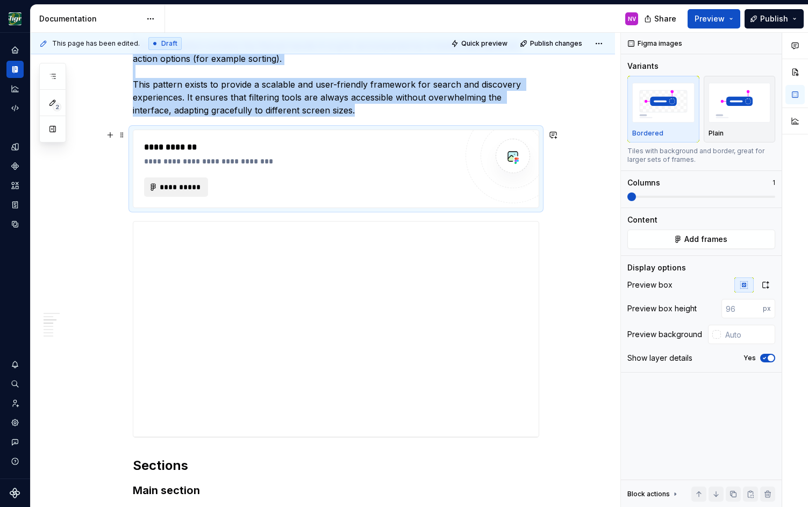
click at [200, 184] on span "**********" at bounding box center [181, 187] width 42 height 11
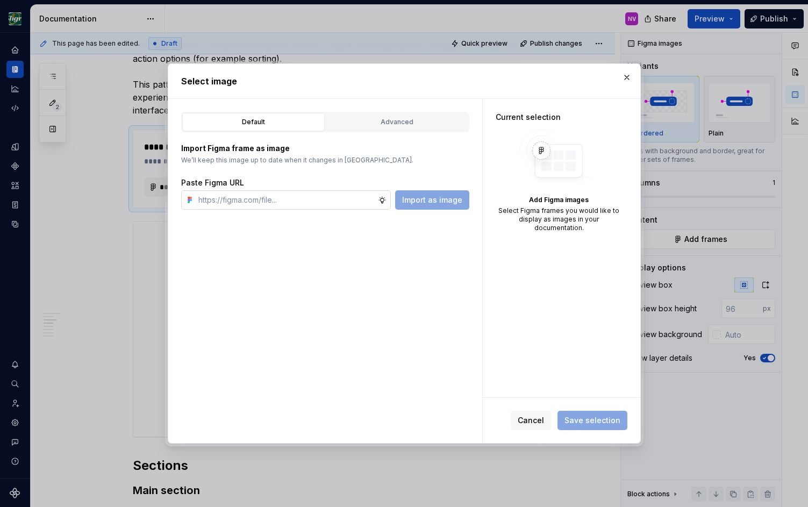
type textarea "*"
click at [364, 124] on div "Advanced" at bounding box center [397, 122] width 135 height 11
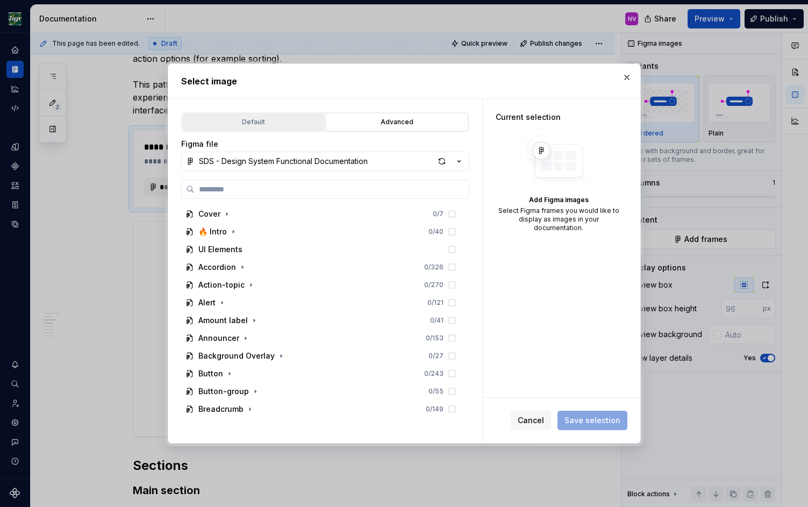
click at [269, 124] on div "Default" at bounding box center [253, 122] width 135 height 11
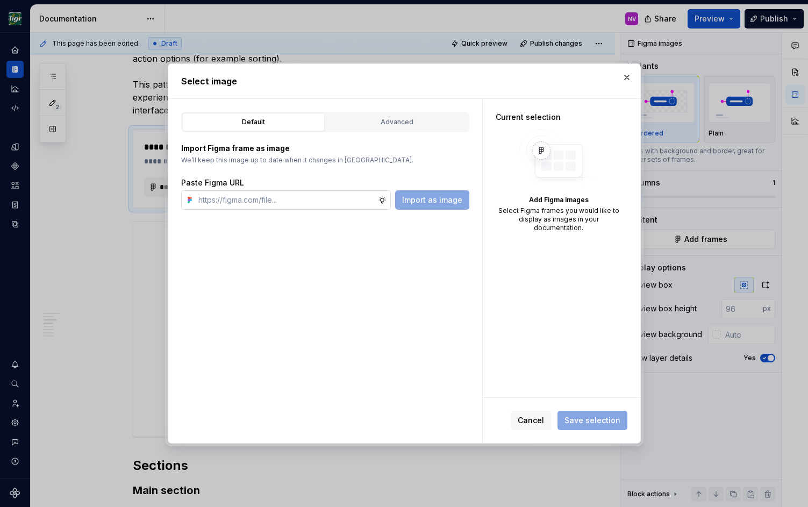
click at [267, 201] on input "text" at bounding box center [286, 199] width 184 height 19
paste input "https://www.figma.com/design/nZNjOME7jCqIDRFS9Yxjb7/SDS---Design-System-Functio…"
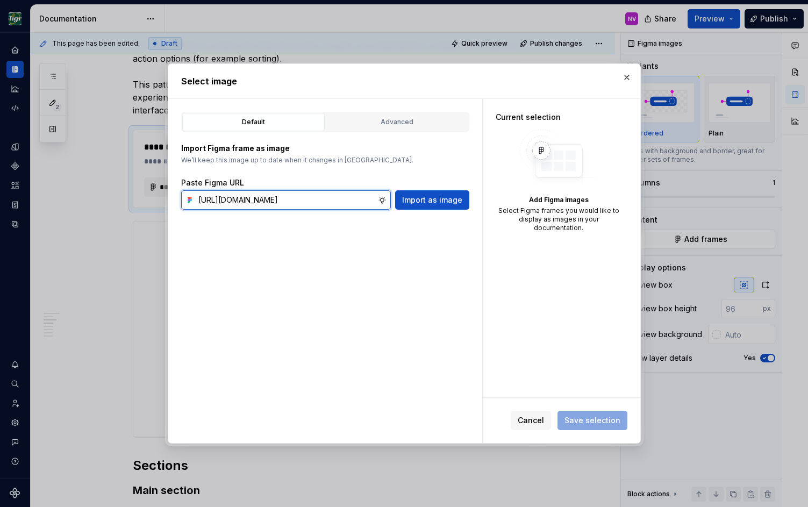
scroll to position [0, 316]
type input "https://www.figma.com/design/nZNjOME7jCqIDRFS9Yxjb7/SDS---Design-System-Functio…"
click at [451, 201] on span "Import as image" at bounding box center [432, 200] width 60 height 11
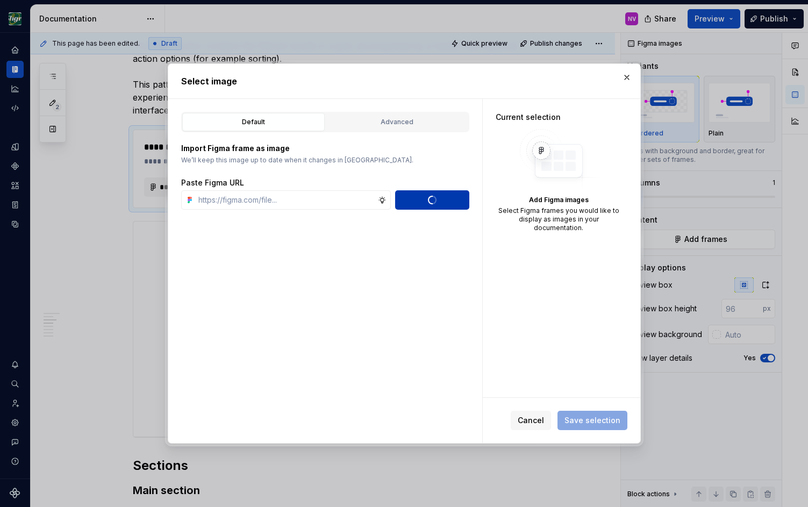
scroll to position [0, 0]
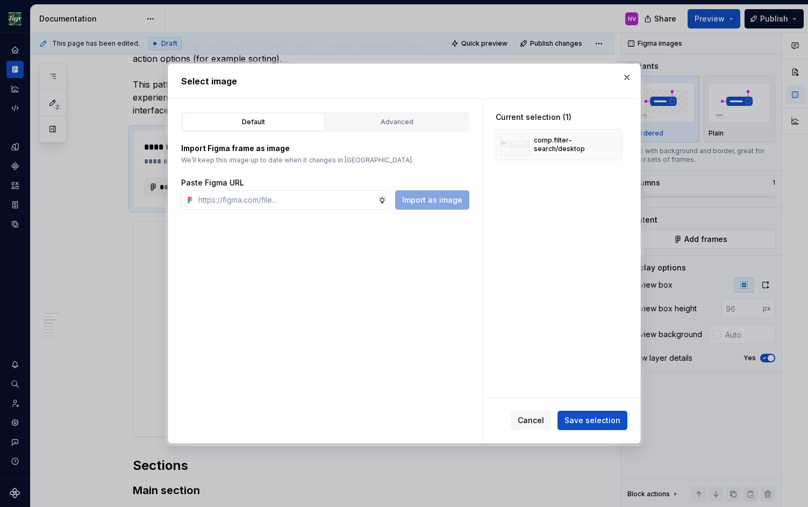
click at [571, 420] on span "Save selection" at bounding box center [592, 420] width 56 height 11
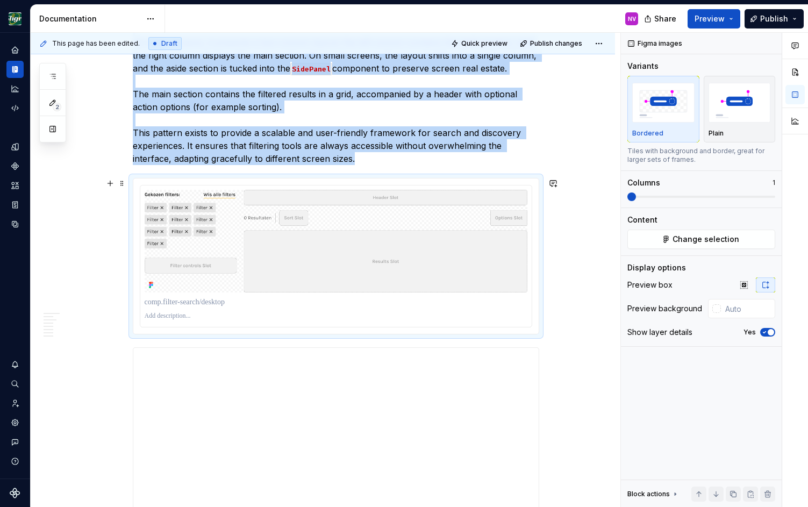
scroll to position [432, 0]
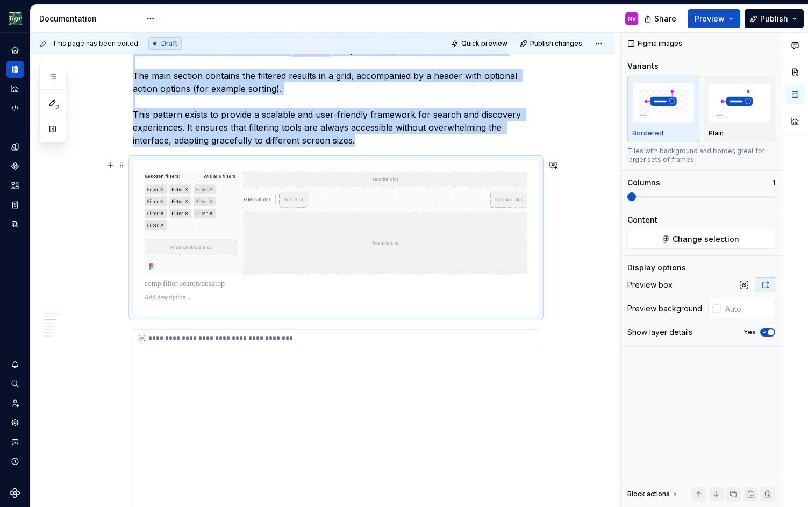
scroll to position [577, 0]
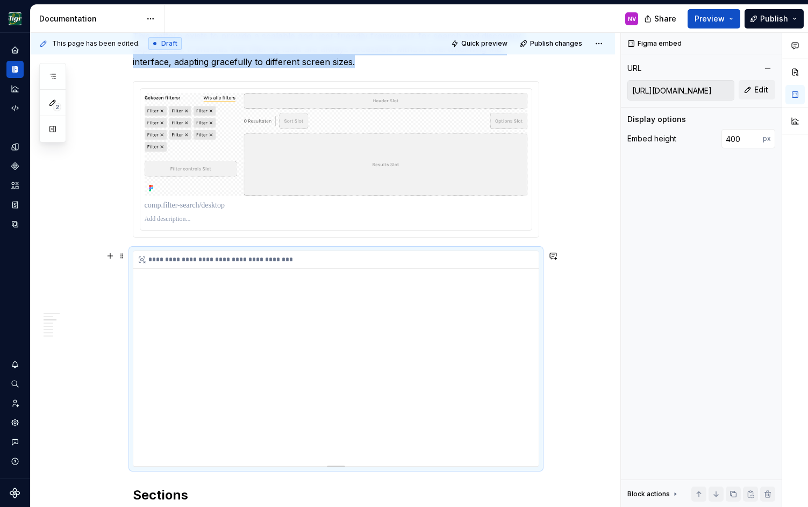
click at [461, 309] on div "**********" at bounding box center [335, 358] width 405 height 215
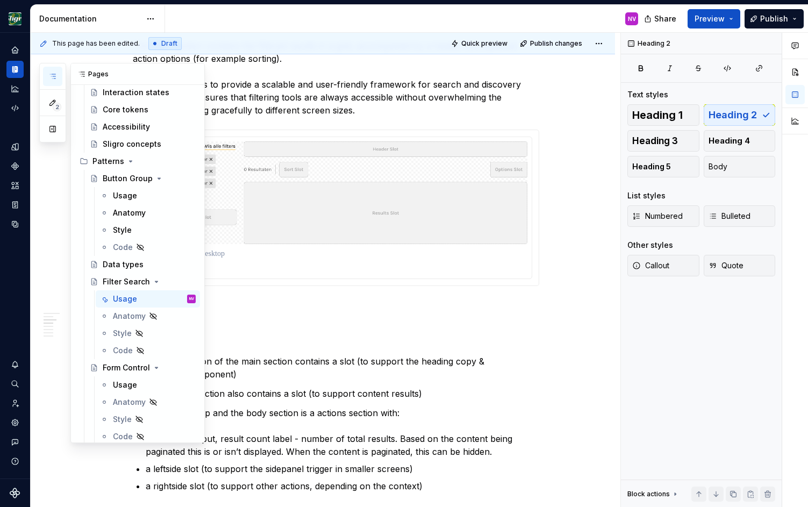
scroll to position [145, 0]
click at [53, 72] on icon "button" at bounding box center [52, 76] width 9 height 9
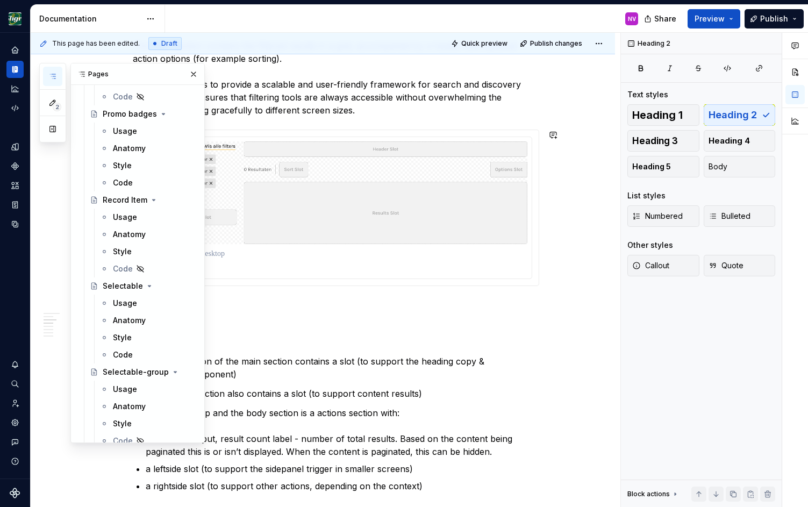
scroll to position [2322, 0]
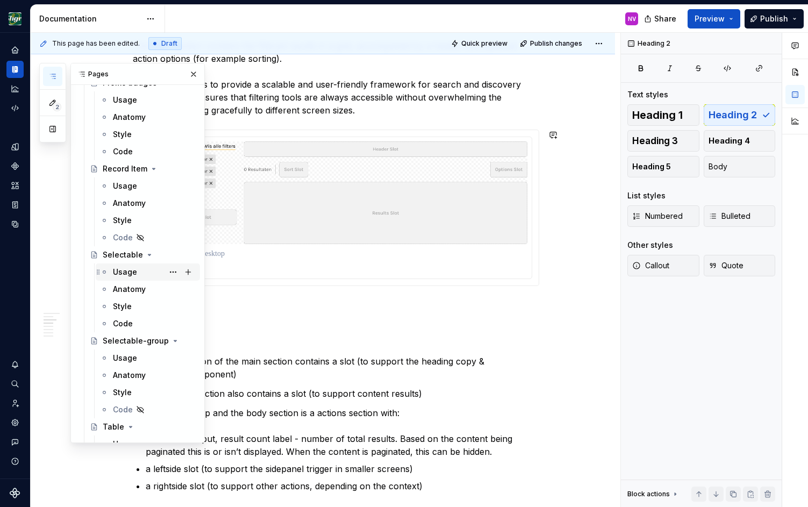
click at [131, 273] on div "Usage" at bounding box center [125, 272] width 24 height 11
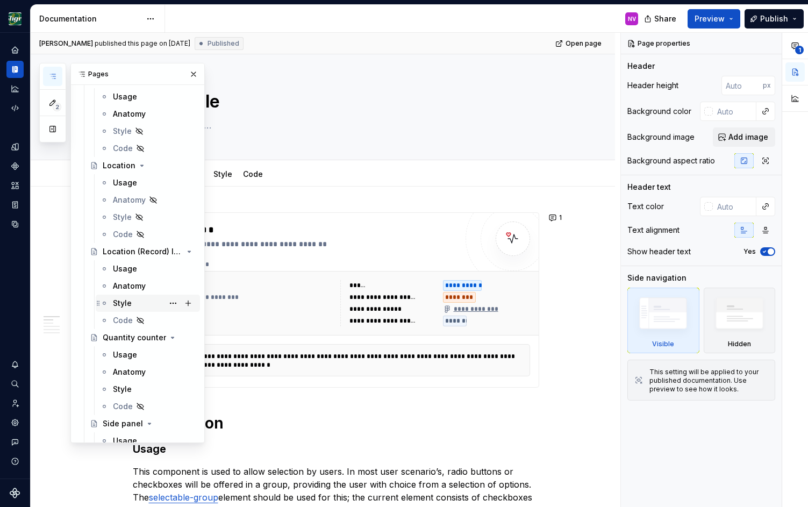
scroll to position [3532, 0]
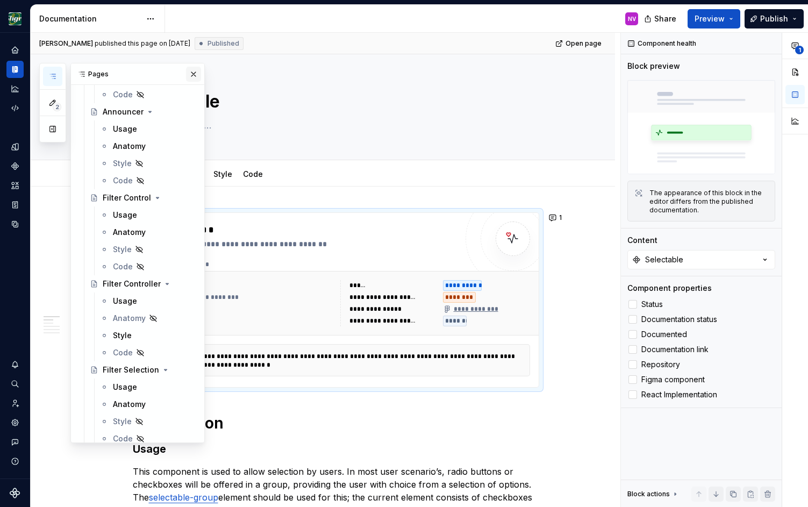
click at [196, 76] on button "button" at bounding box center [193, 74] width 15 height 15
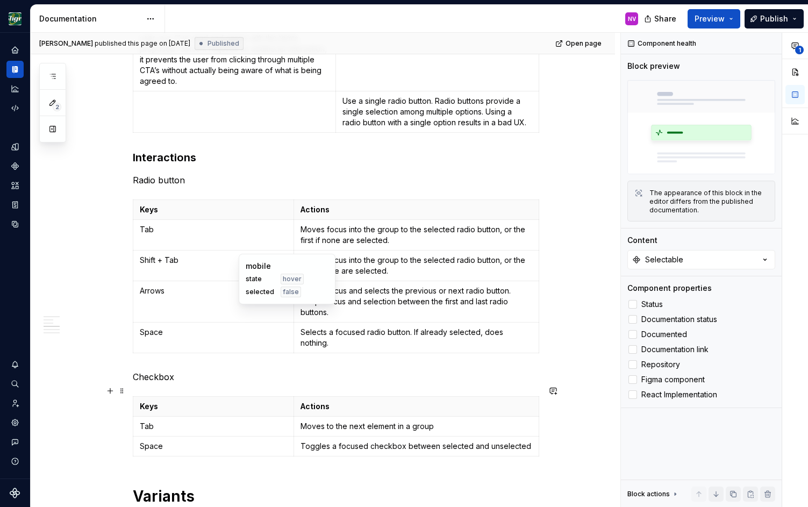
scroll to position [823, 0]
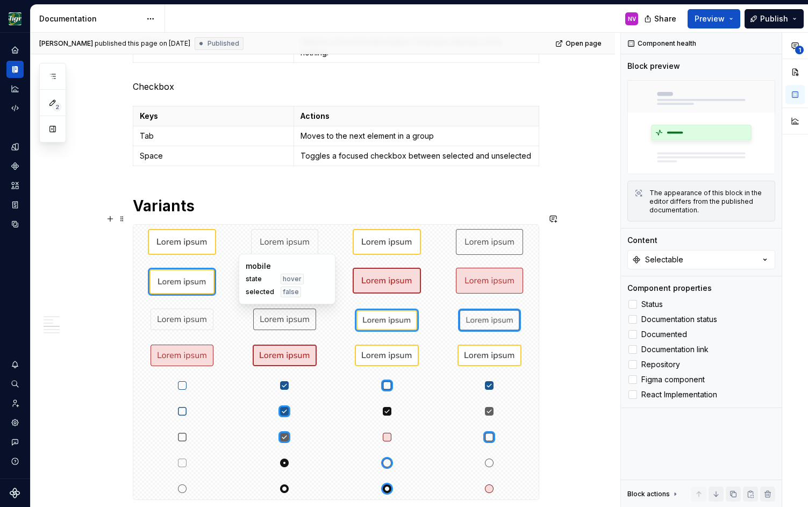
click at [264, 321] on div at bounding box center [284, 319] width 98 height 30
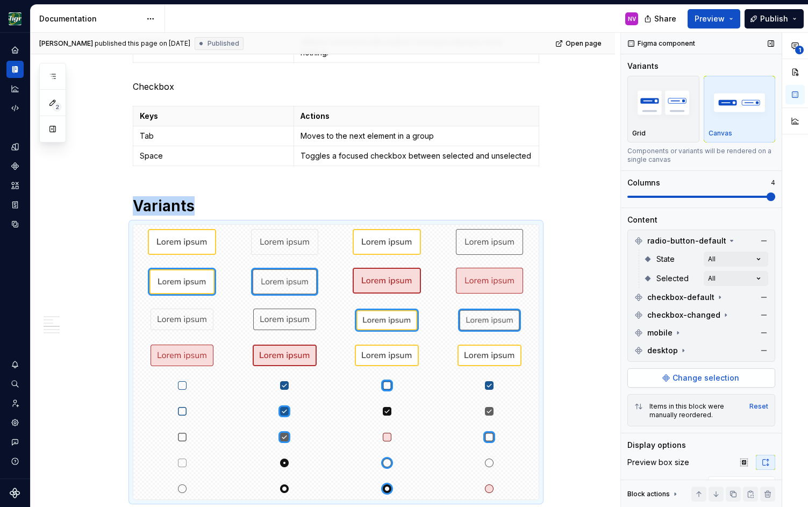
click at [697, 378] on span "Change selection" at bounding box center [706, 378] width 67 height 11
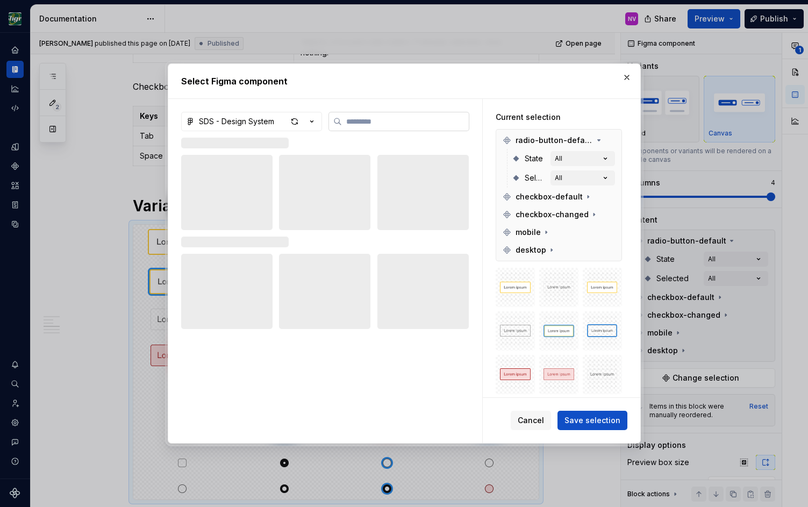
type textarea "*"
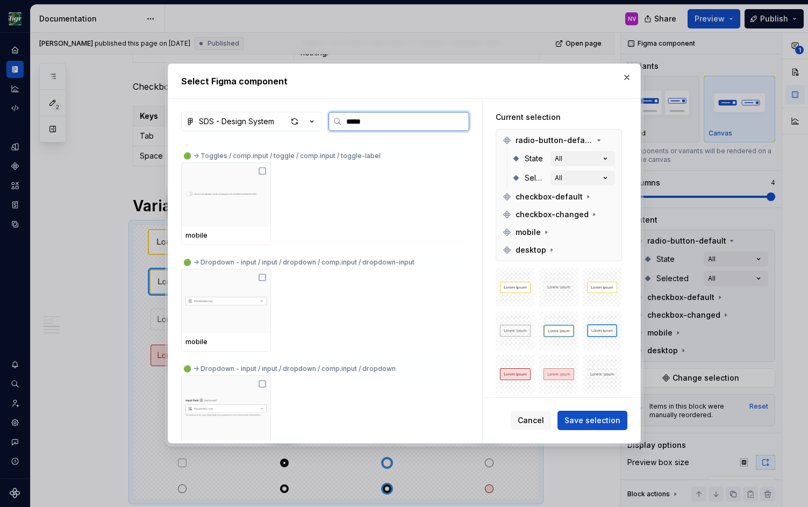
scroll to position [5408, 0]
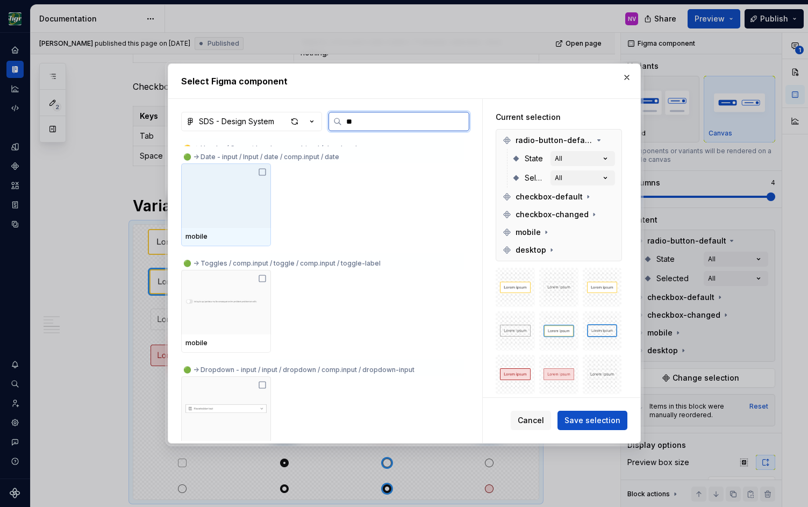
type input "*"
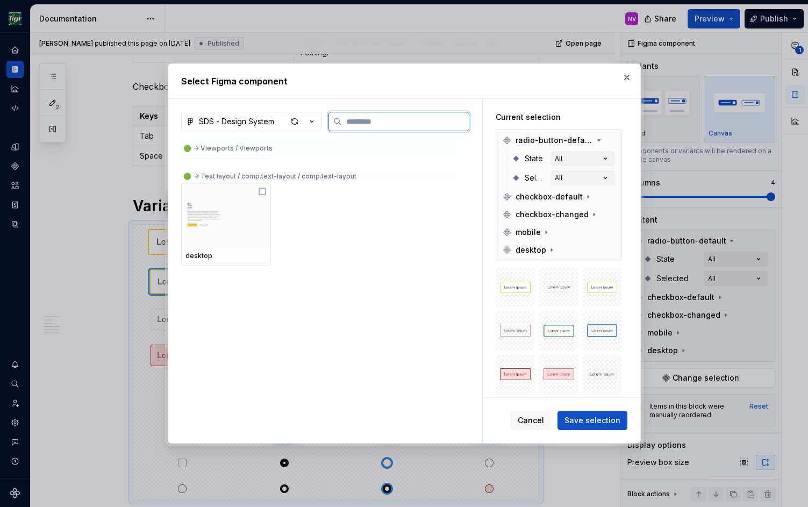
scroll to position [0, 0]
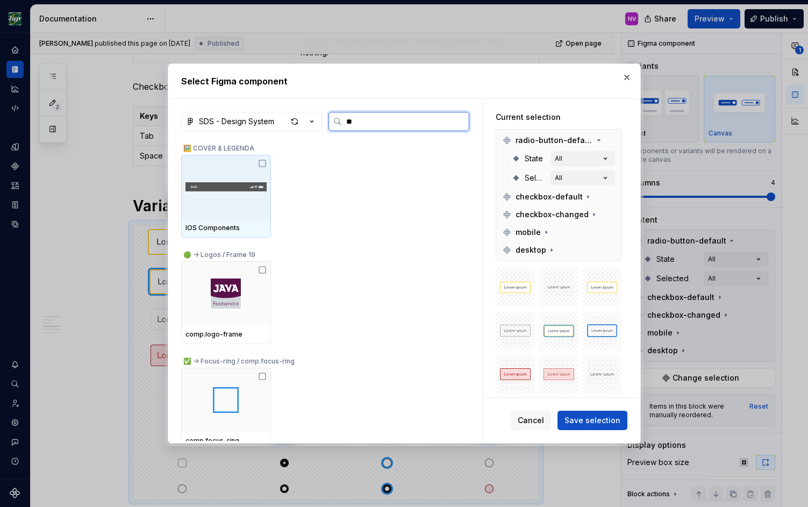
type input "*"
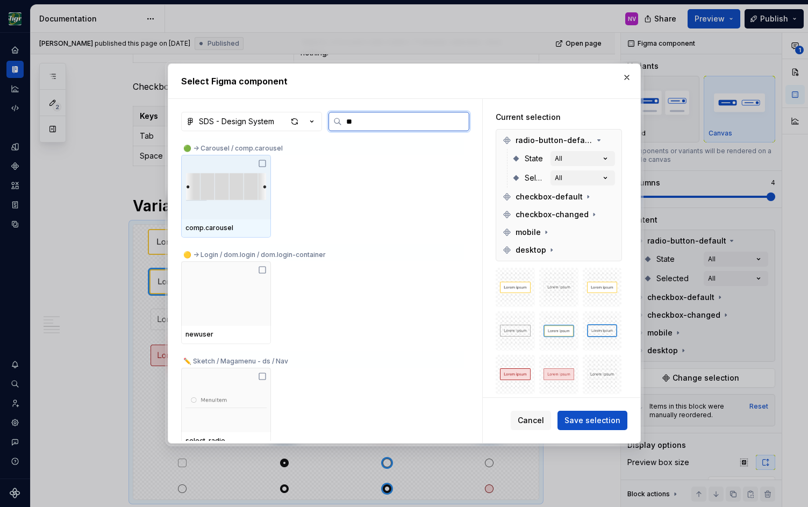
type input "*"
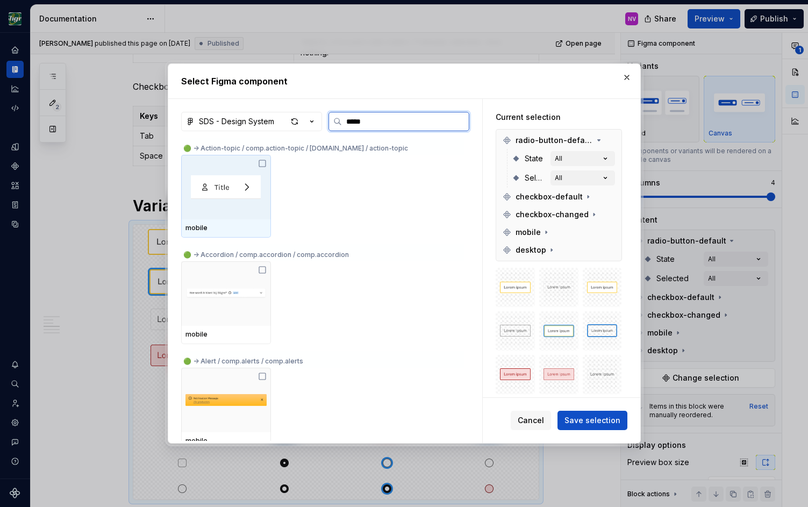
type input "******"
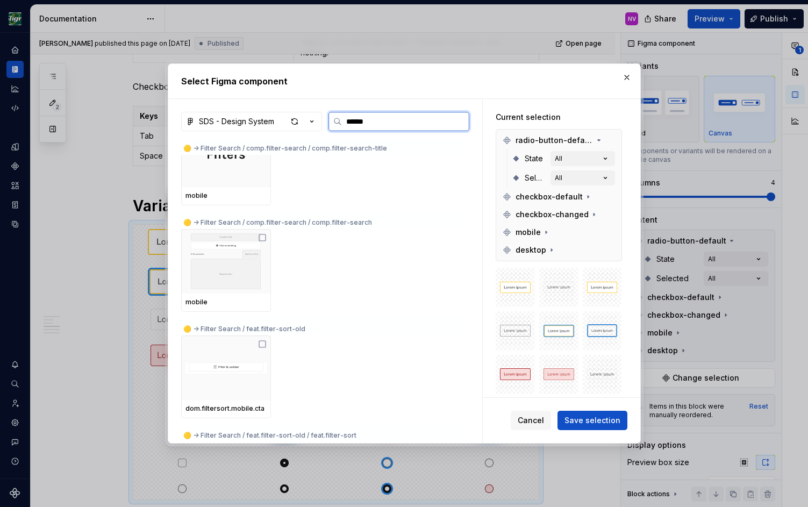
scroll to position [10435, 0]
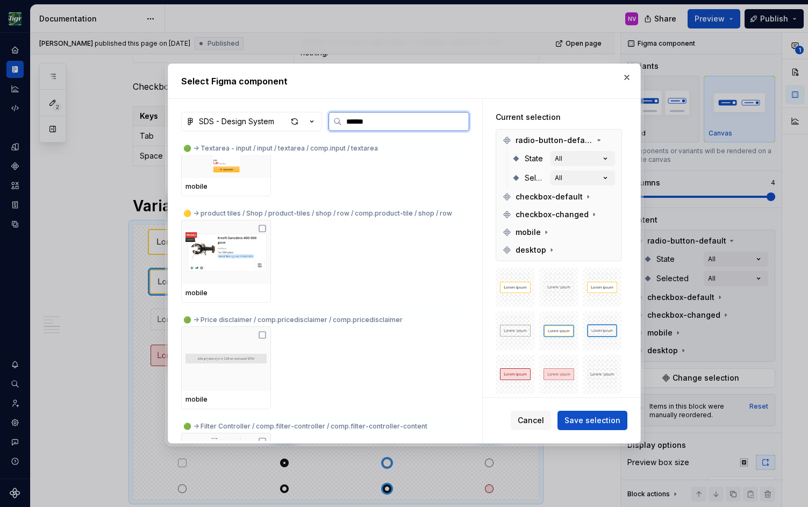
type textarea "*"
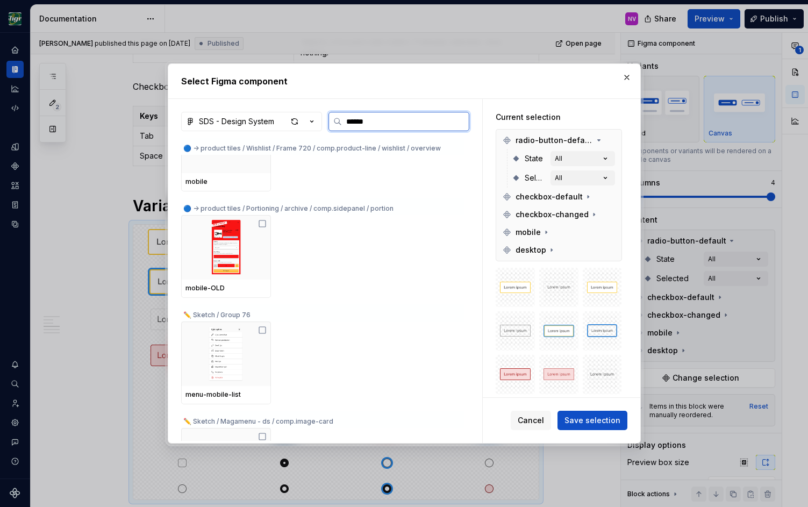
scroll to position [7435, 0]
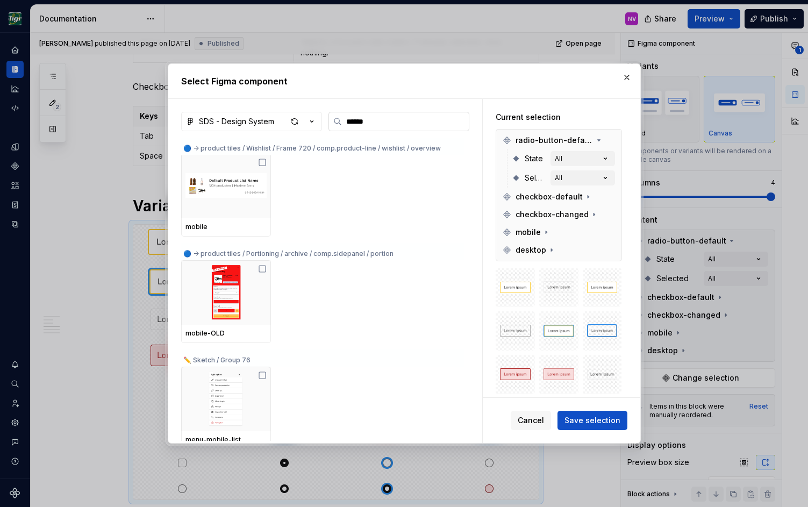
drag, startPoint x: 387, startPoint y: 115, endPoint x: 345, endPoint y: 118, distance: 41.5
click at [345, 118] on label "******" at bounding box center [398, 121] width 141 height 19
click at [379, 126] on input "******" at bounding box center [405, 121] width 127 height 11
drag, startPoint x: 382, startPoint y: 125, endPoint x: 342, endPoint y: 125, distance: 39.8
click at [342, 125] on input "******" at bounding box center [405, 121] width 127 height 11
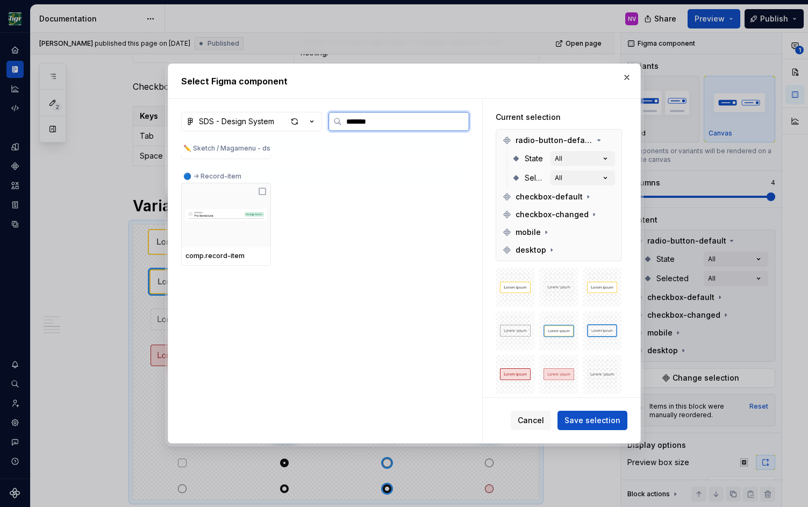
scroll to position [0, 0]
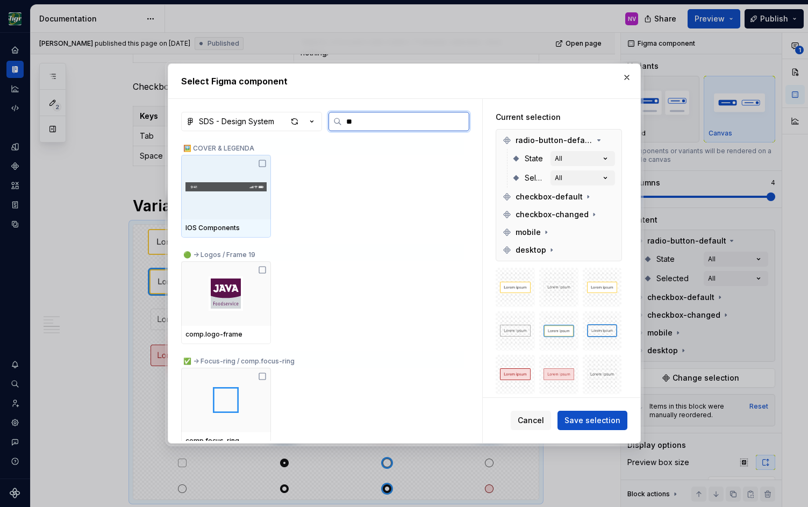
type input "*"
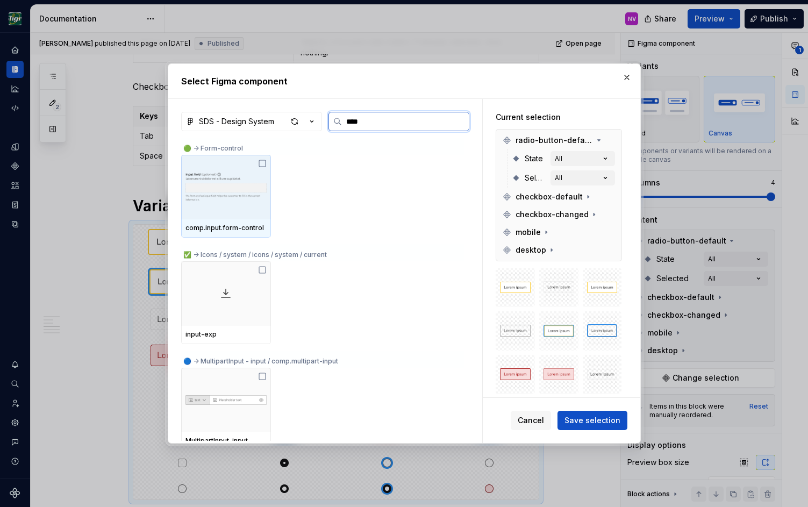
type input "*****"
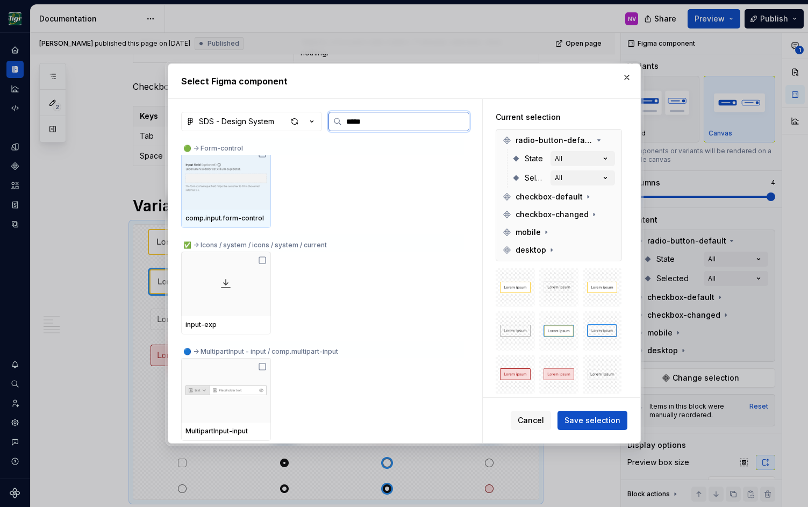
drag, startPoint x: 373, startPoint y: 123, endPoint x: 333, endPoint y: 123, distance: 39.8
click at [342, 123] on input "*****" at bounding box center [405, 121] width 127 height 11
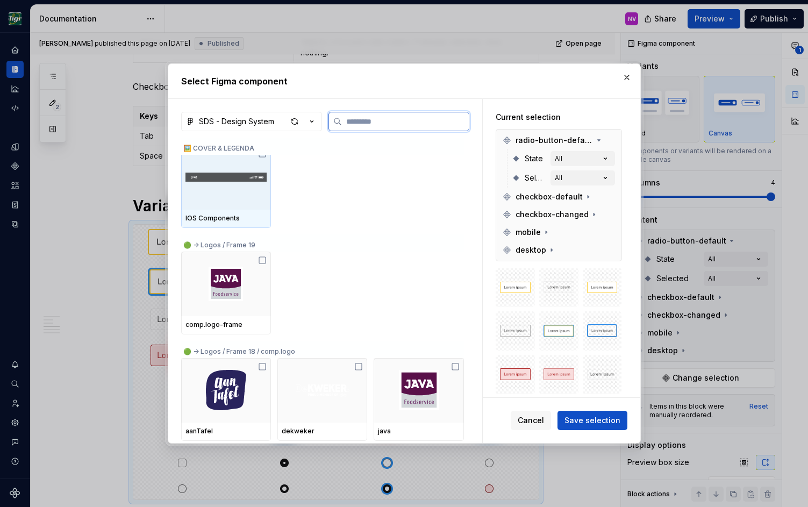
scroll to position [0, 0]
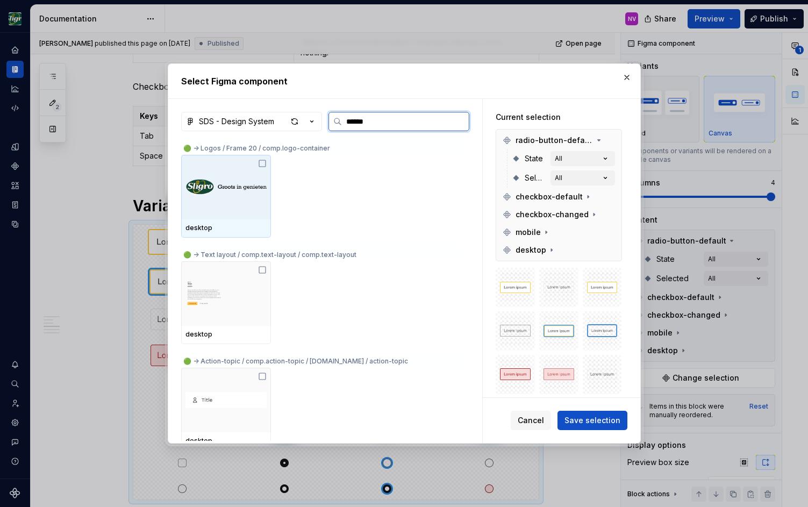
type input "*******"
drag, startPoint x: 406, startPoint y: 124, endPoint x: 332, endPoint y: 123, distance: 74.2
click at [342, 123] on input "*******" at bounding box center [405, 121] width 127 height 11
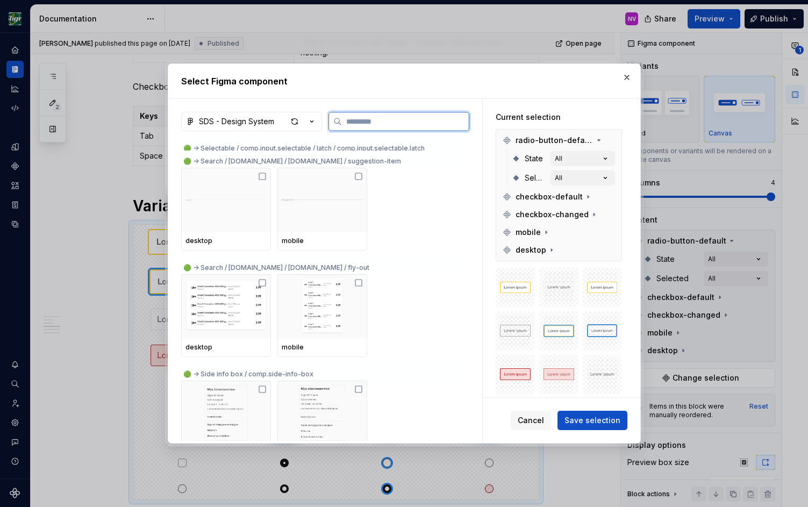
scroll to position [4548, 0]
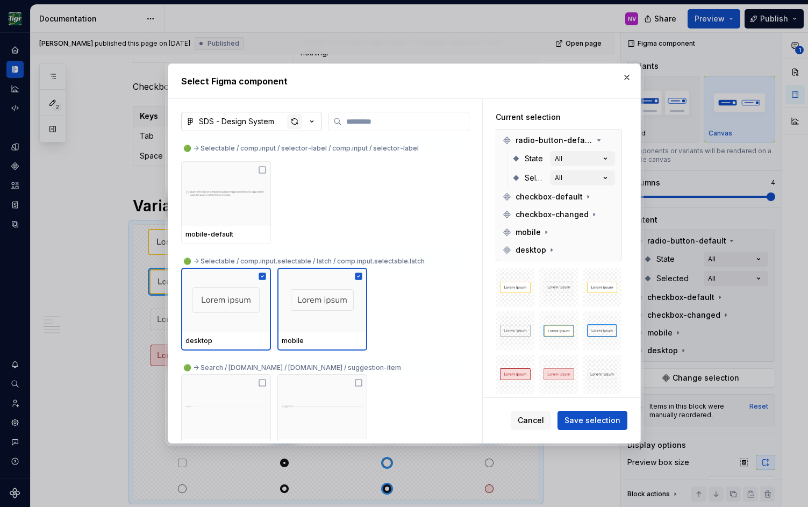
click at [292, 131] on div "SDS - Design System 🟢 -> Selectable / comp.input / selector-label / comp.input …" at bounding box center [325, 277] width 288 height 331
click at [292, 120] on div "button" at bounding box center [294, 121] width 15 height 15
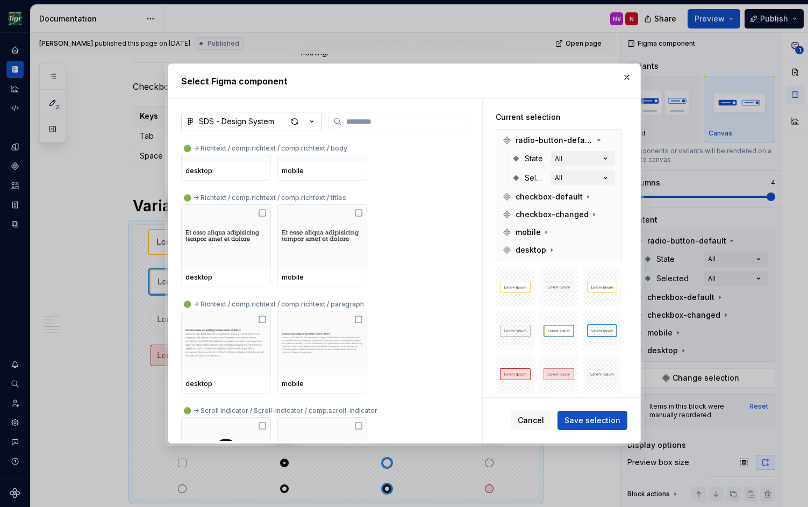
scroll to position [823, 0]
click at [544, 231] on icon at bounding box center [546, 232] width 9 height 9
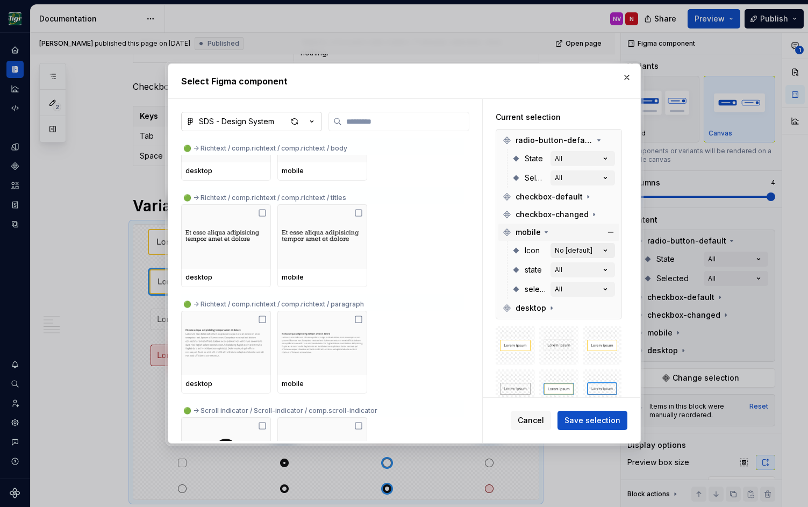
click at [611, 249] on icon "button" at bounding box center [605, 250] width 11 height 11
click at [606, 251] on icon "button" at bounding box center [605, 251] width 3 height 2
click at [609, 251] on icon "button" at bounding box center [605, 250] width 11 height 11
click at [551, 308] on icon at bounding box center [551, 307] width 1 height 3
click at [615, 328] on button "No [default]" at bounding box center [582, 326] width 65 height 15
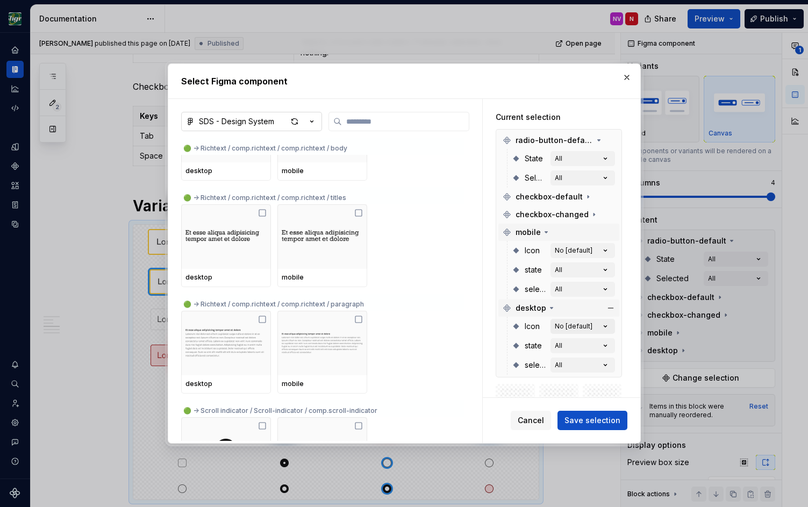
click at [606, 326] on icon "button" at bounding box center [605, 327] width 3 height 2
click at [535, 425] on span "Cancel" at bounding box center [531, 420] width 26 height 11
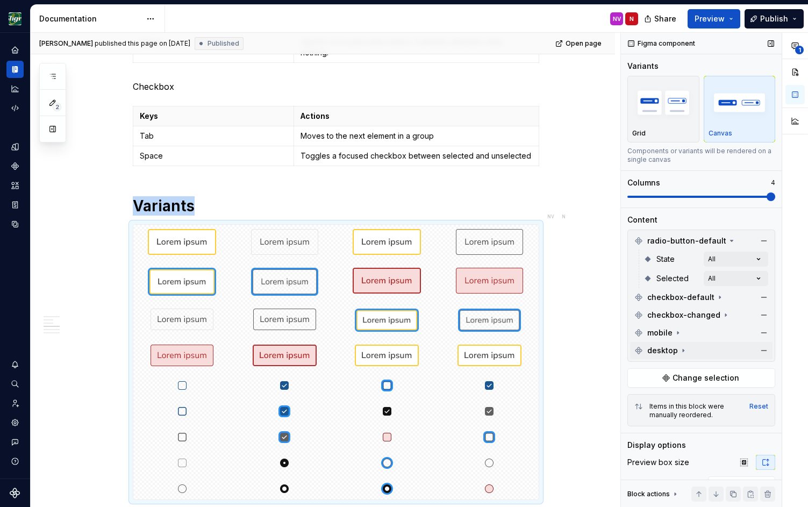
click at [683, 351] on icon at bounding box center [683, 350] width 1 height 3
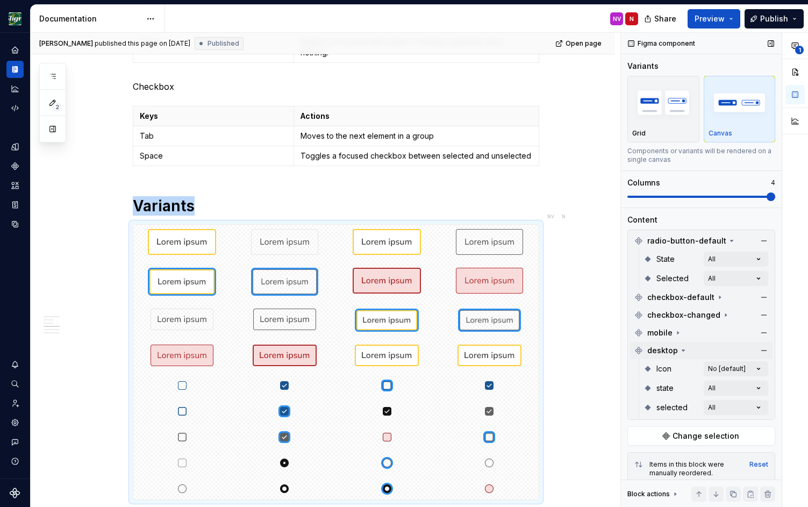
click at [730, 367] on div "**********" at bounding box center [714, 270] width 187 height 475
click at [749, 392] on div "All" at bounding box center [695, 387] width 131 height 11
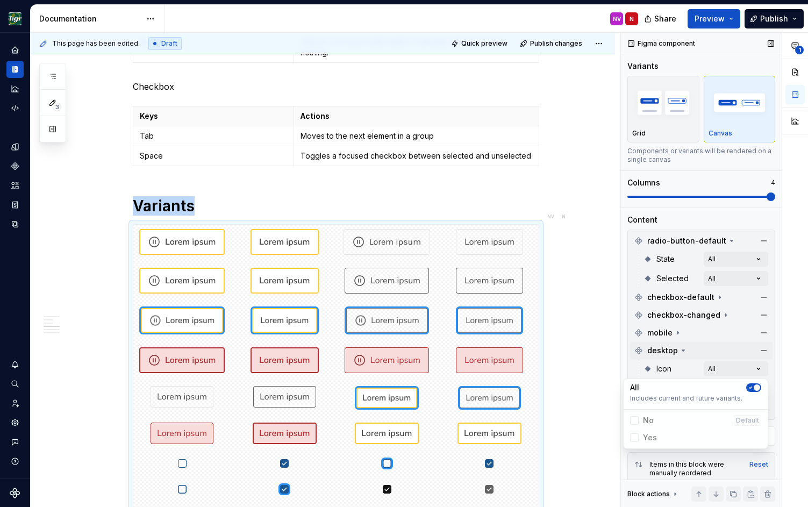
click at [678, 333] on div "**********" at bounding box center [714, 270] width 187 height 475
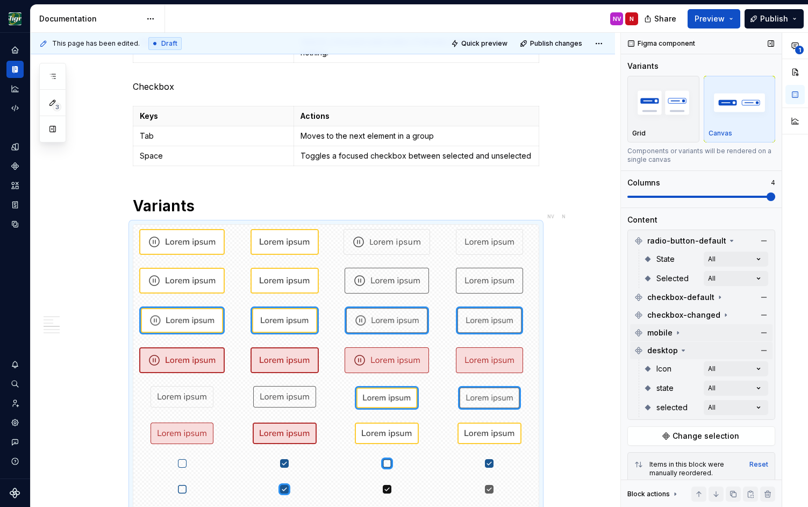
click at [677, 333] on icon at bounding box center [677, 333] width 1 height 3
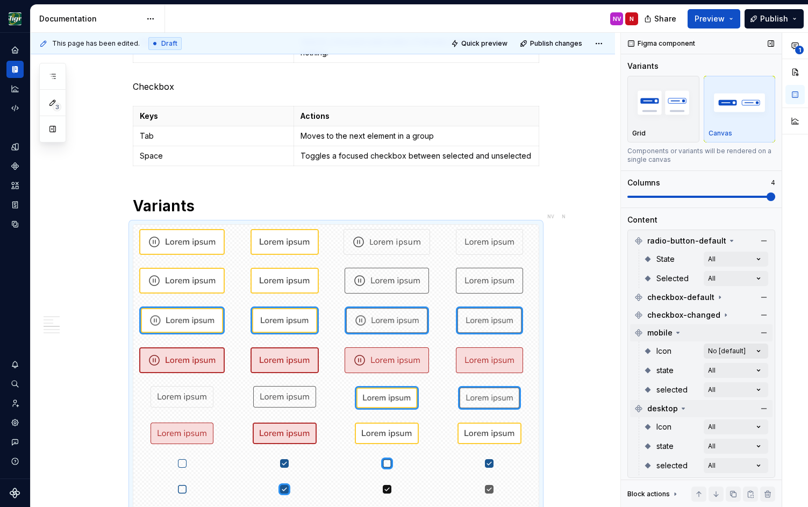
click at [752, 352] on div "**********" at bounding box center [714, 270] width 187 height 475
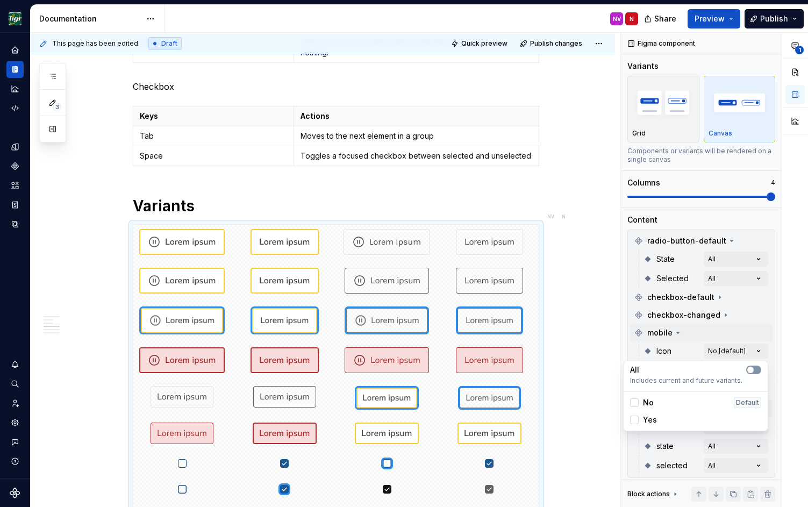
click at [746, 372] on icon "button" at bounding box center [750, 370] width 9 height 6
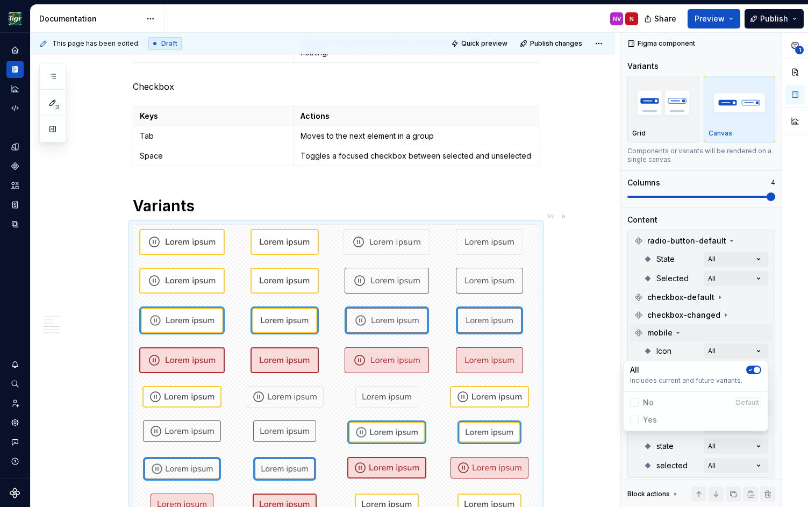
click at [492, 180] on html "Design Sligro NV Dataset van Hoeckel Documentation NV N Share Preview Publish 3…" at bounding box center [404, 253] width 808 height 507
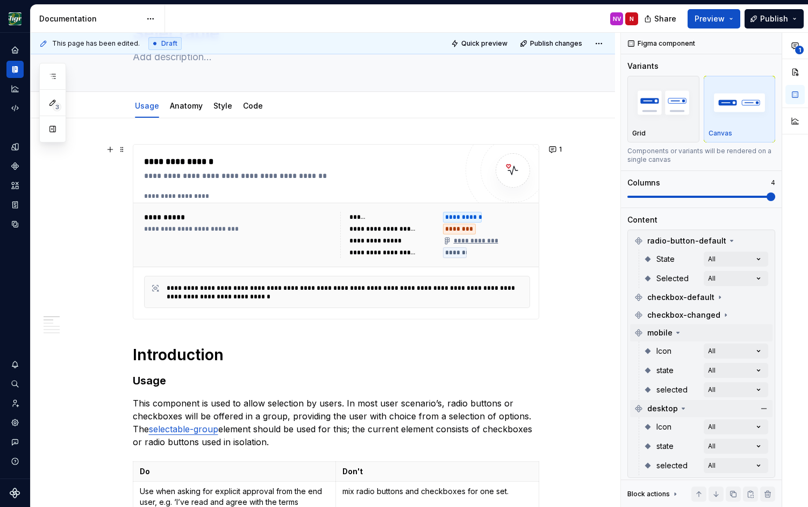
scroll to position [0, 0]
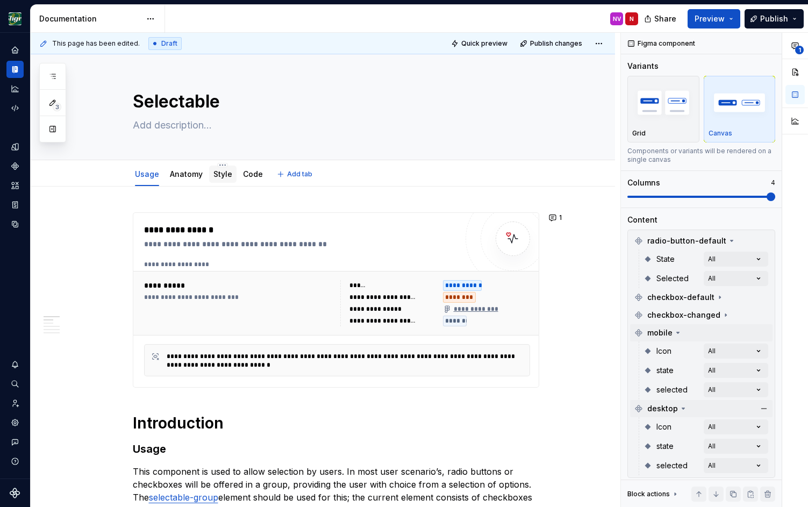
click at [217, 176] on link "Style" at bounding box center [222, 173] width 19 height 9
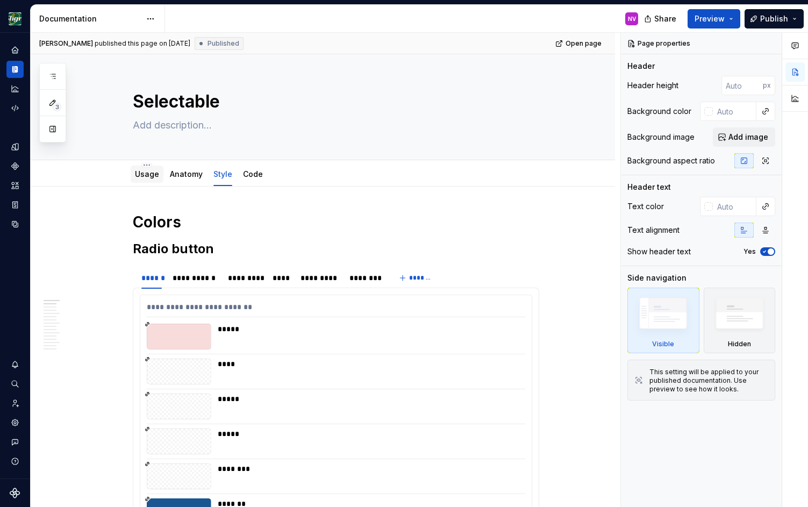
click at [147, 172] on link "Usage" at bounding box center [147, 173] width 24 height 9
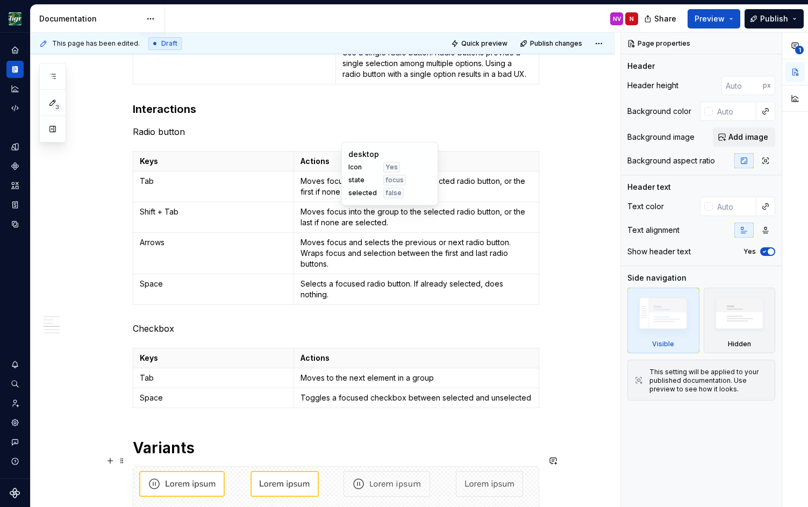
scroll to position [919, 0]
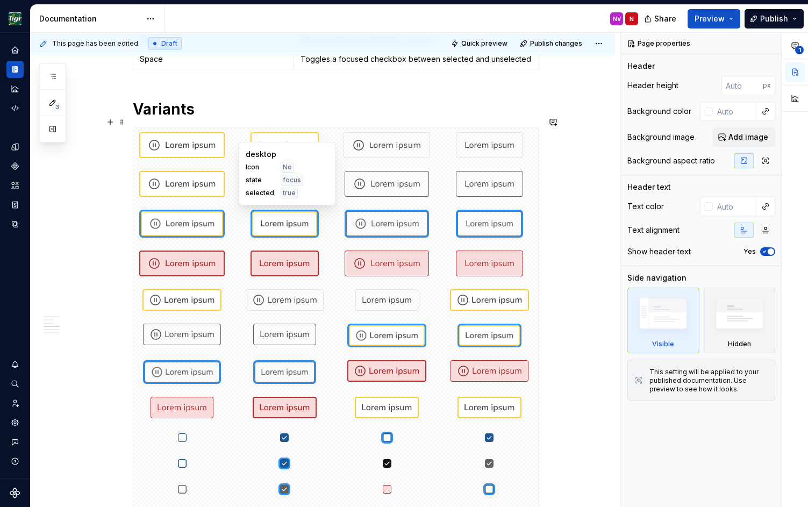
click at [246, 217] on div at bounding box center [284, 223] width 98 height 37
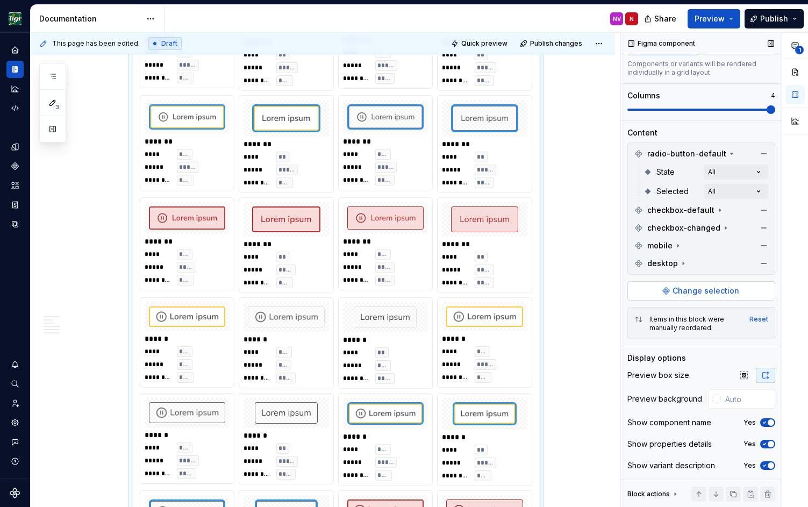
scroll to position [1003, 0]
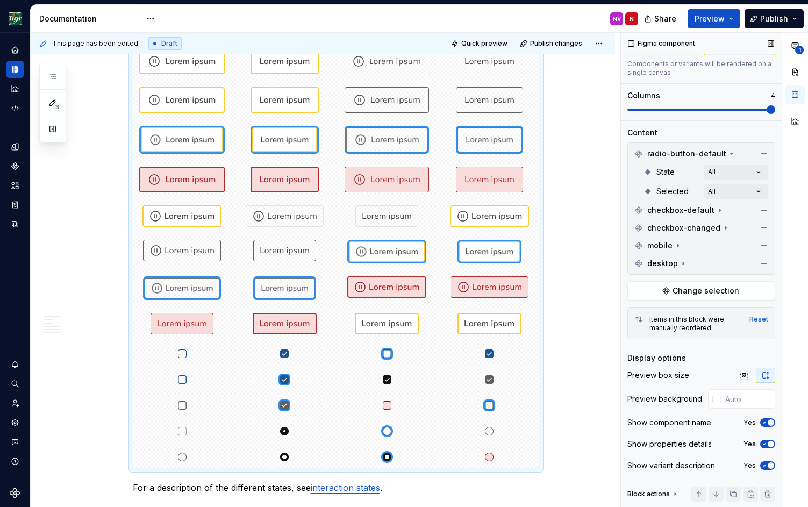
click at [775, 109] on span at bounding box center [771, 109] width 9 height 9
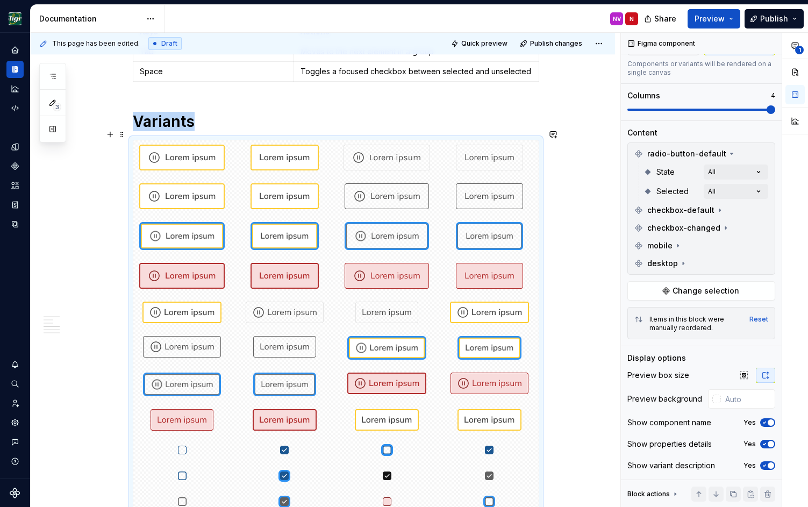
scroll to position [906, 0]
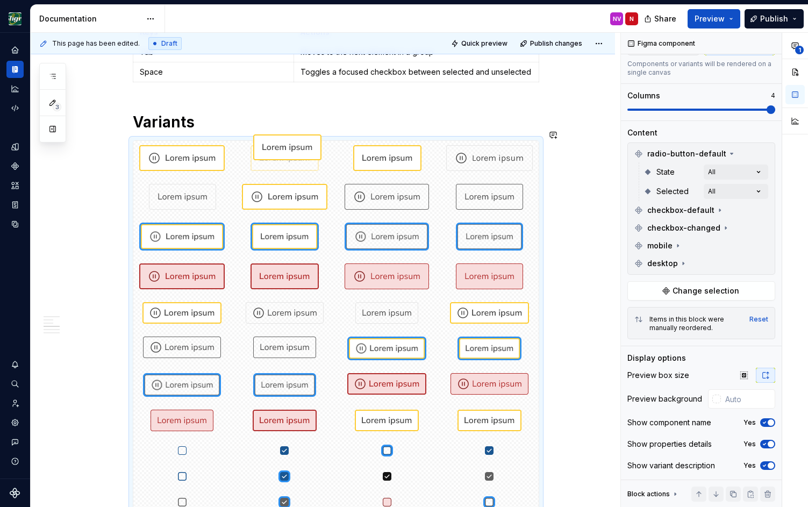
drag, startPoint x: 297, startPoint y: 185, endPoint x: 311, endPoint y: 143, distance: 44.2
click at [311, 143] on body "Design Sligro NV Dataset van Hoeckel Documentation NV N Share Preview Publish 3…" at bounding box center [404, 253] width 808 height 507
click at [217, 158] on img at bounding box center [181, 158] width 85 height 26
click at [573, 202] on div "**********" at bounding box center [323, 181] width 584 height 1803
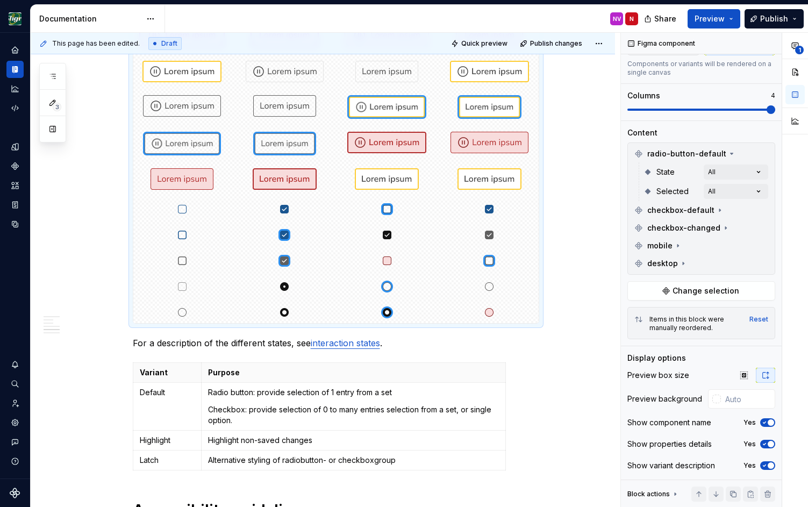
scroll to position [1148, 0]
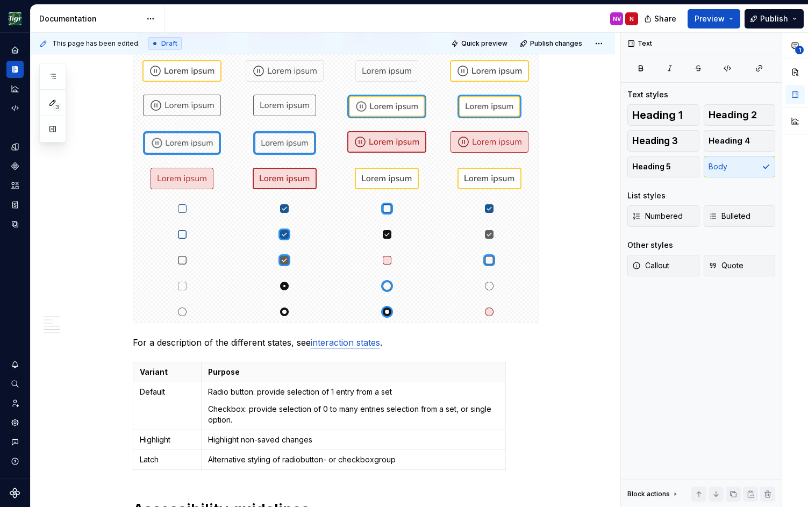
click at [575, 239] on div "**********" at bounding box center [326, 270] width 590 height 475
click at [135, 336] on p "For a description of the different states, see interaction states ." at bounding box center [336, 342] width 406 height 13
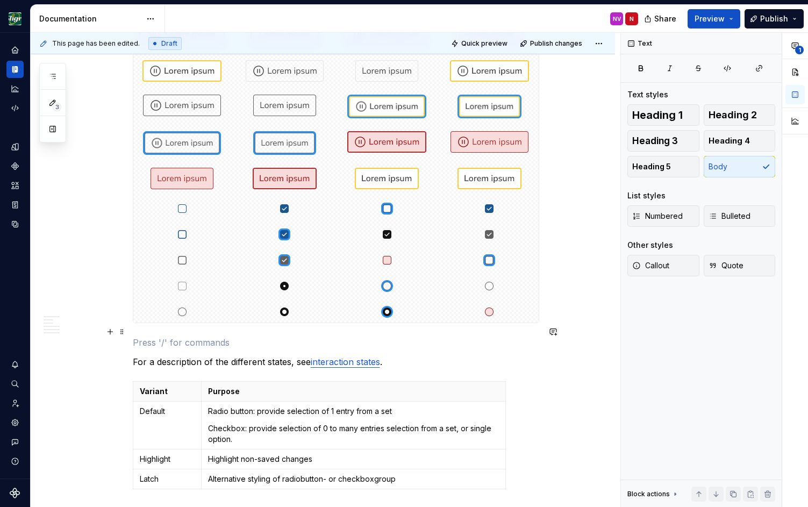
click at [136, 336] on p at bounding box center [336, 342] width 406 height 13
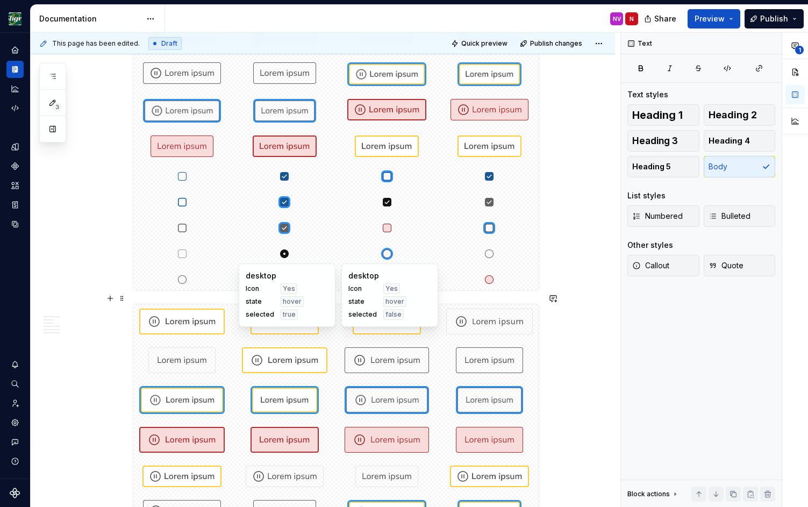
scroll to position [1197, 0]
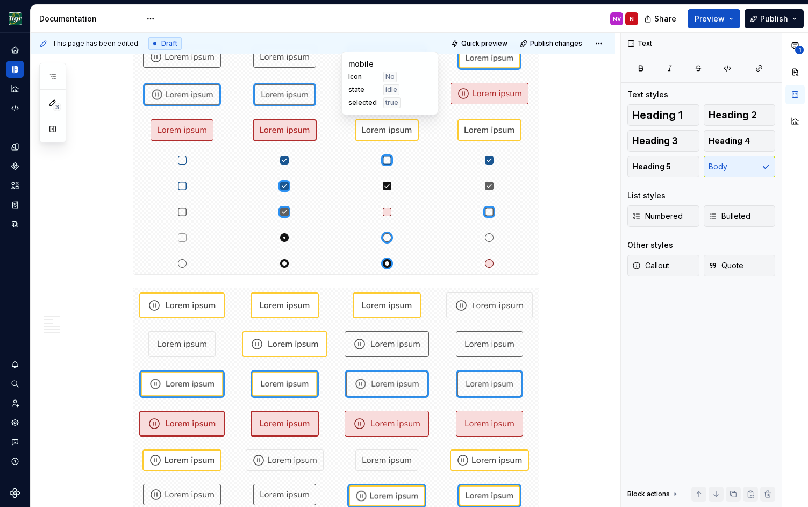
click at [399, 137] on div at bounding box center [335, 63] width 405 height 424
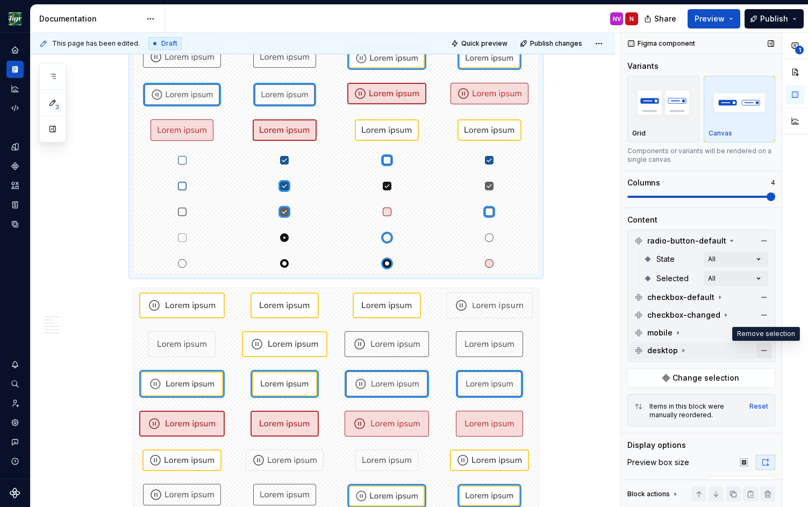
click at [762, 348] on button "button" at bounding box center [763, 350] width 15 height 15
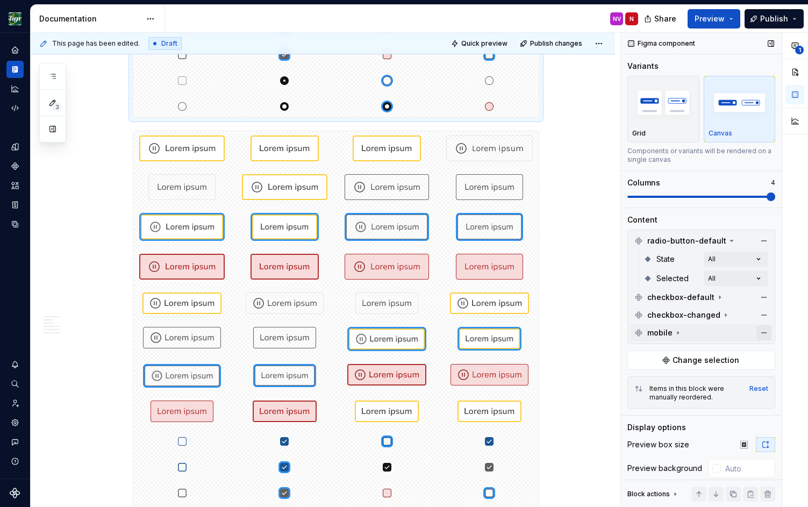
click at [762, 335] on button "button" at bounding box center [763, 332] width 15 height 15
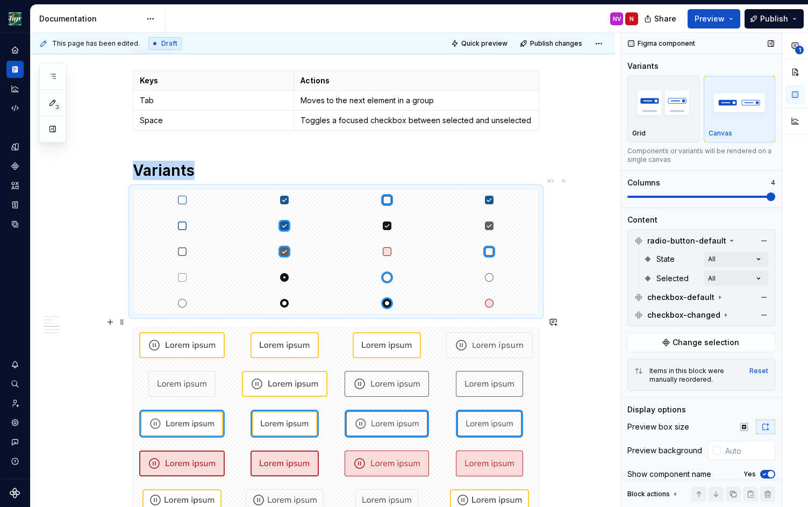
scroll to position [906, 0]
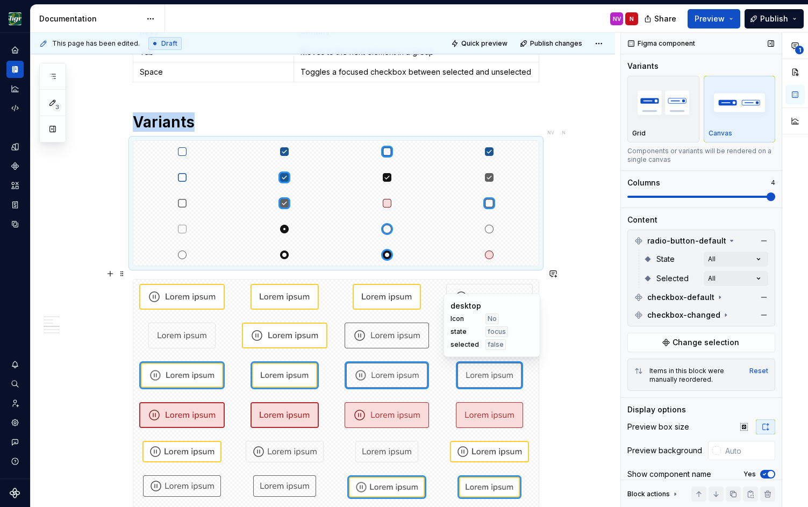
click at [453, 373] on div at bounding box center [489, 375] width 98 height 37
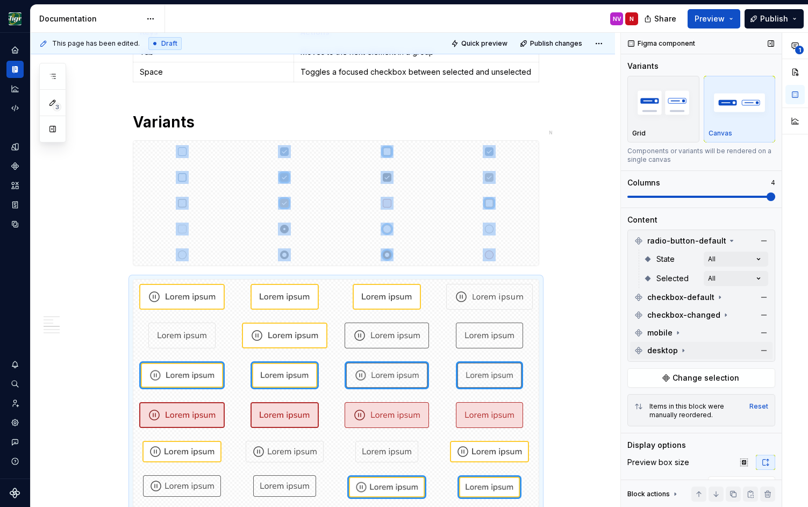
scroll to position [955, 0]
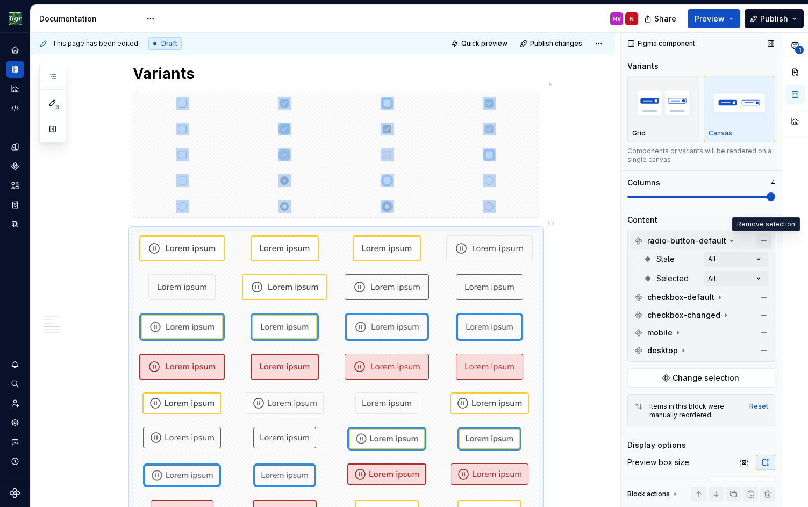
click at [764, 241] on button "button" at bounding box center [763, 240] width 15 height 15
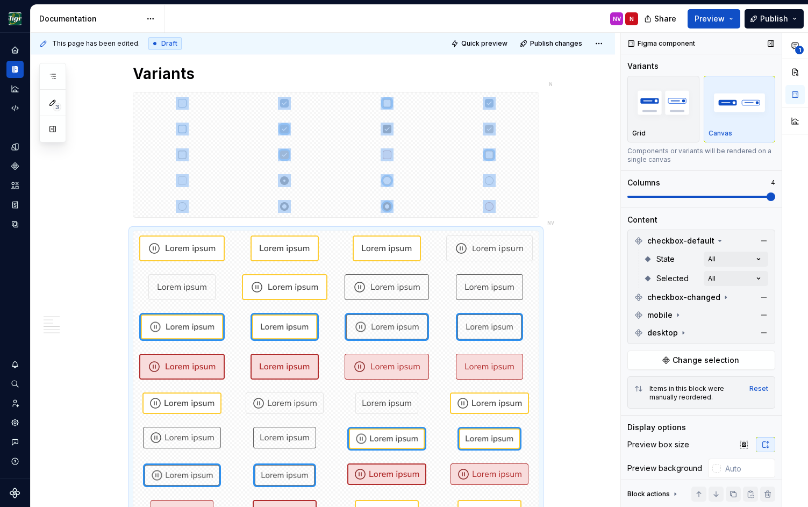
click at [764, 241] on button "button" at bounding box center [763, 240] width 15 height 15
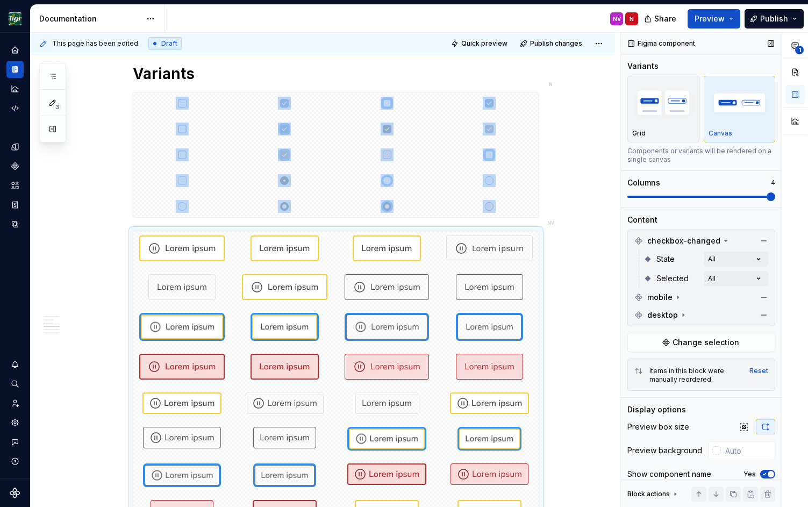
click at [764, 241] on button "button" at bounding box center [763, 240] width 15 height 15
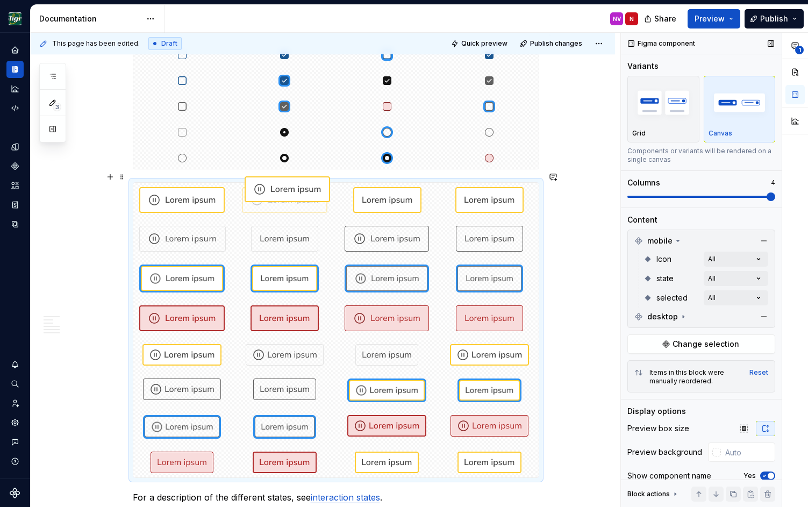
drag, startPoint x: 279, startPoint y: 231, endPoint x: 280, endPoint y: 192, distance: 38.7
click at [280, 192] on body "Design Sligro NV Dataset van Hoeckel Documentation NV N Share Preview Publish 3…" at bounding box center [404, 253] width 808 height 507
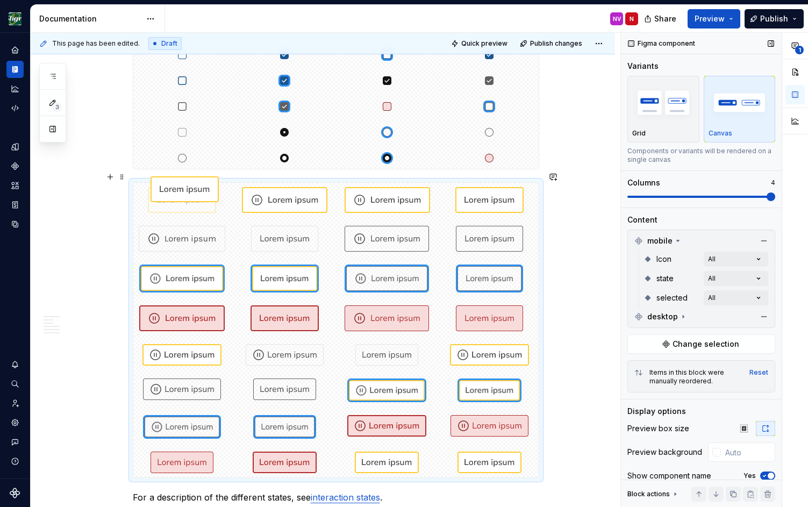
drag, startPoint x: 383, startPoint y: 190, endPoint x: 176, endPoint y: 187, distance: 207.0
click at [176, 187] on body "Design Sligro NV Dataset van Hoeckel Documentation NV N Share Preview Publish 3…" at bounding box center [404, 253] width 808 height 507
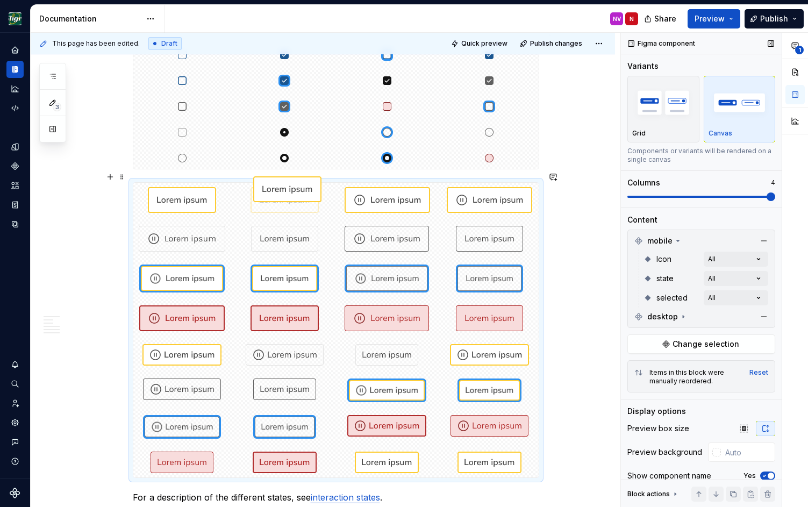
drag, startPoint x: 480, startPoint y: 196, endPoint x: 264, endPoint y: 190, distance: 215.1
click at [264, 190] on body "Design Sligro NV Dataset van Hoeckel Documentation NV N Share Preview Publish 3…" at bounding box center [404, 253] width 808 height 507
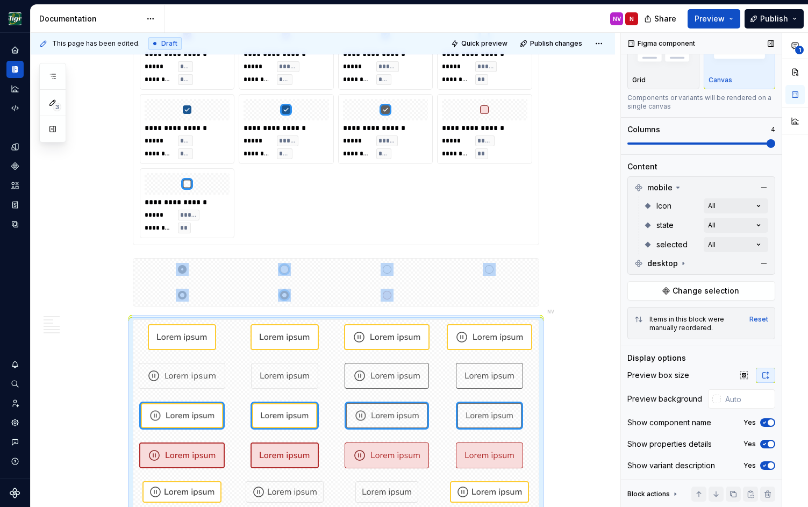
scroll to position [0, 0]
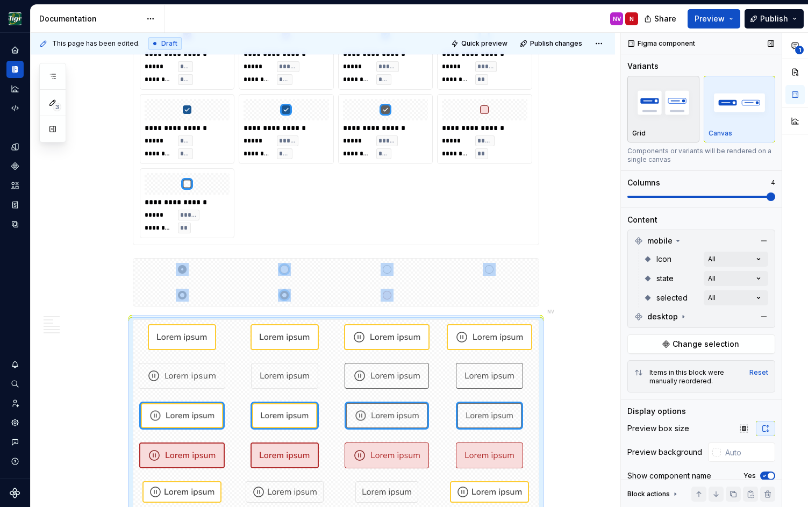
click at [670, 96] on img "button" at bounding box center [663, 102] width 62 height 39
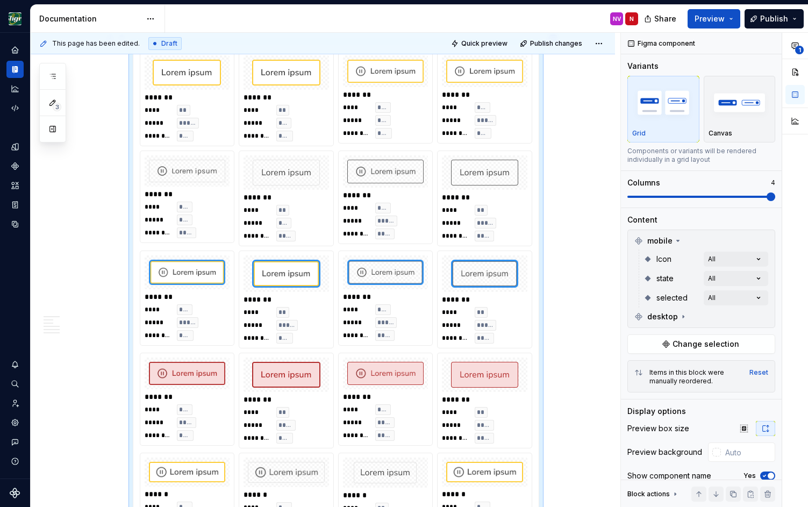
scroll to position [1142, 0]
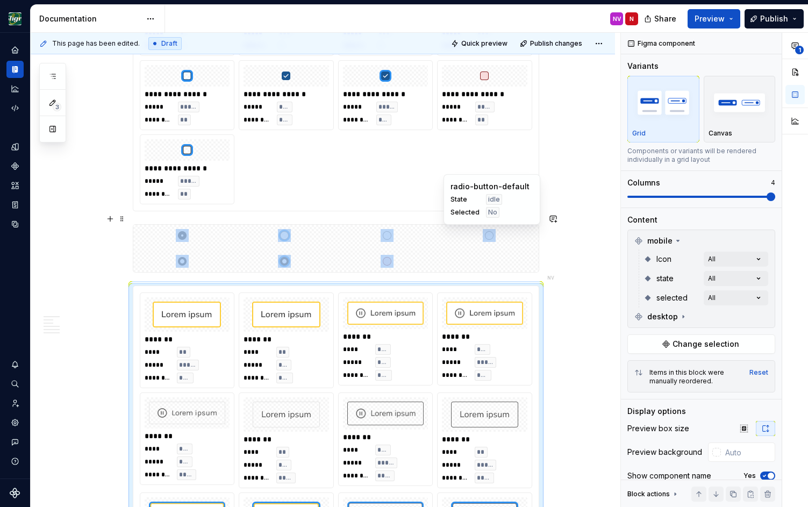
click at [513, 236] on div at bounding box center [335, 248] width 405 height 47
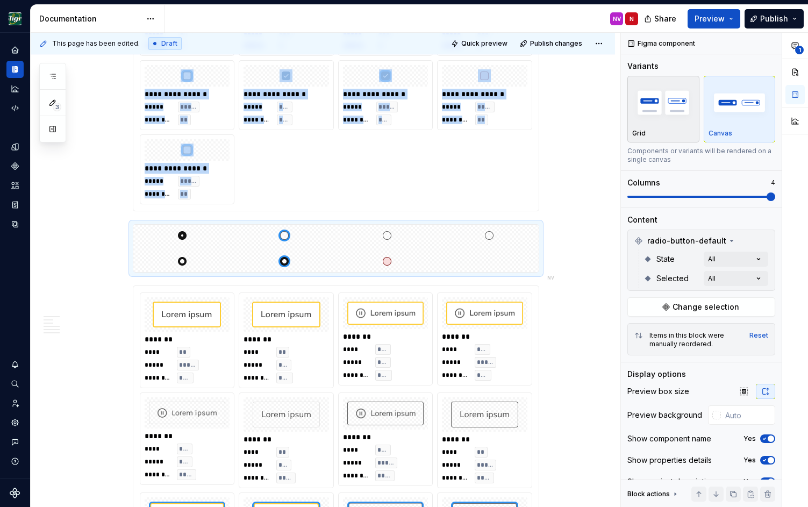
click at [659, 116] on img "button" at bounding box center [663, 102] width 62 height 39
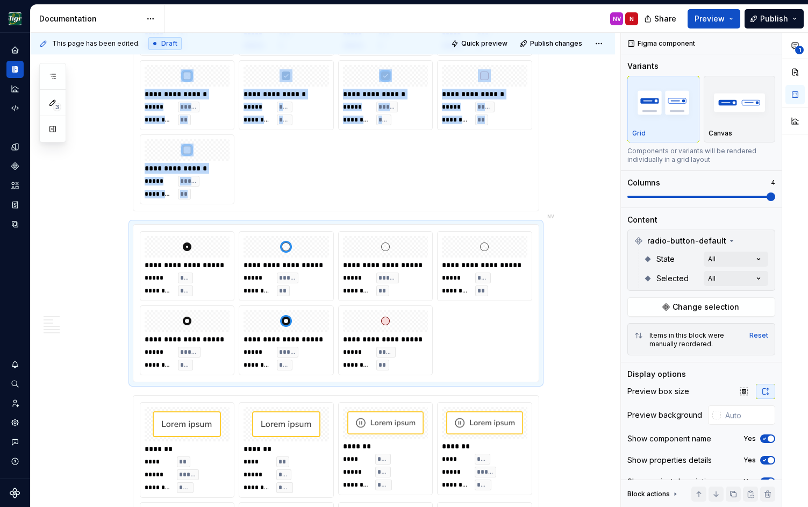
click at [593, 168] on div "**********" at bounding box center [323, 378] width 584 height 2667
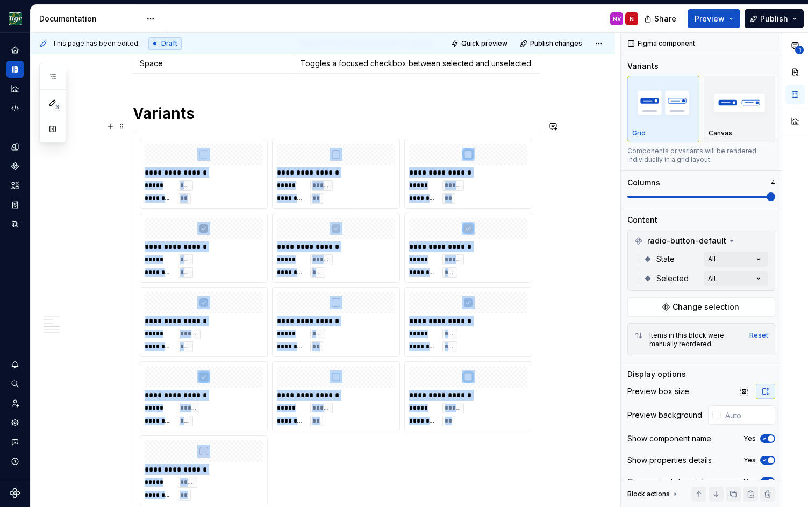
scroll to position [929, 0]
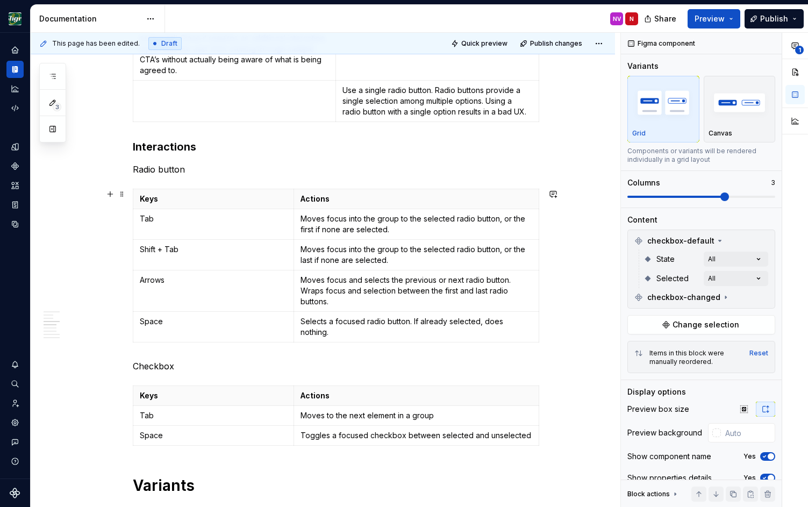
scroll to position [448, 0]
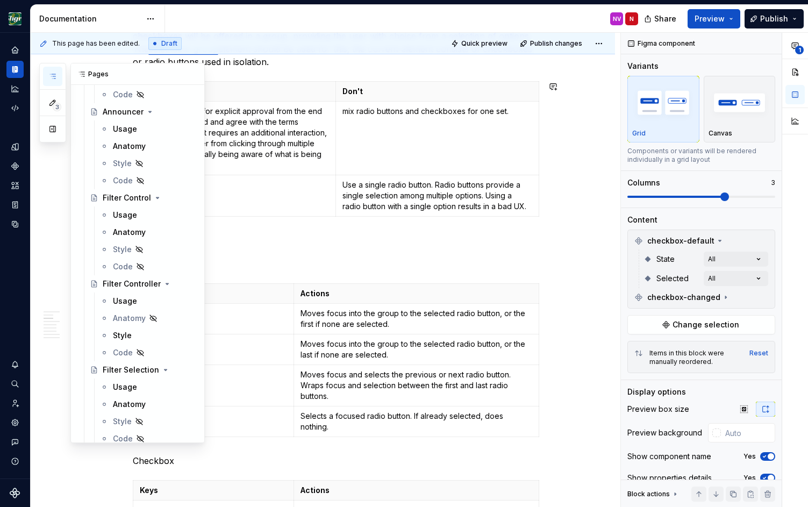
click at [53, 85] on button "button" at bounding box center [52, 76] width 19 height 19
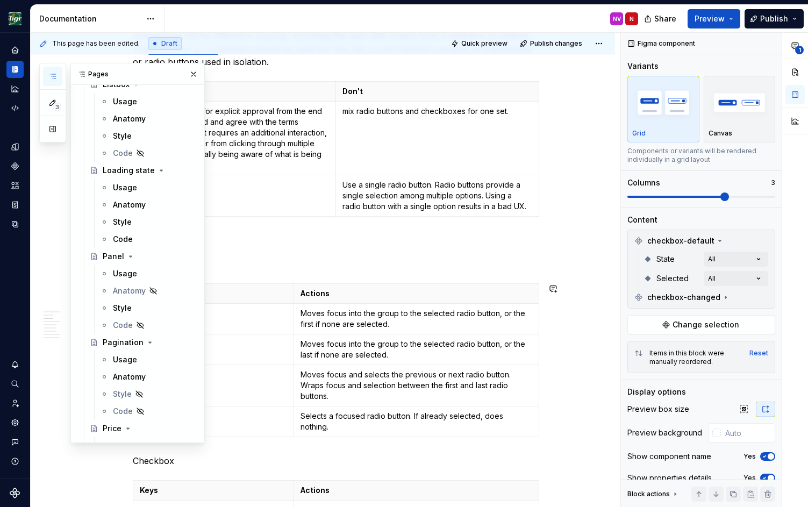
scroll to position [1706, 0]
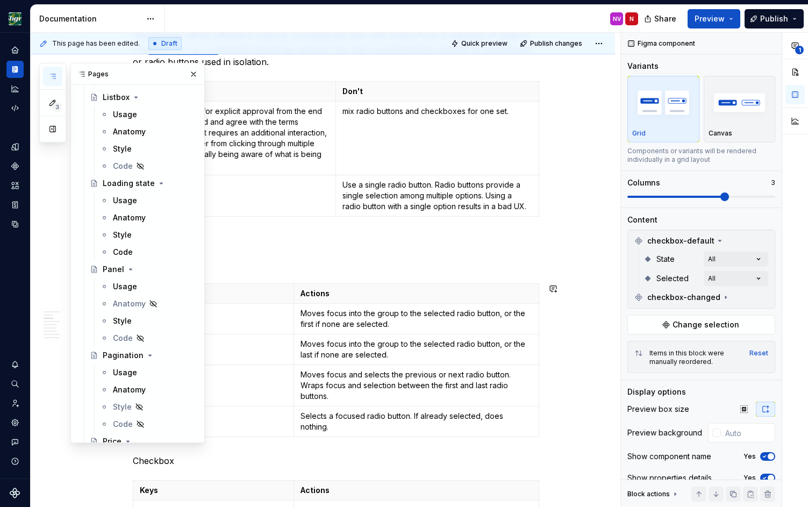
click at [114, 285] on div "Usage" at bounding box center [125, 286] width 24 height 11
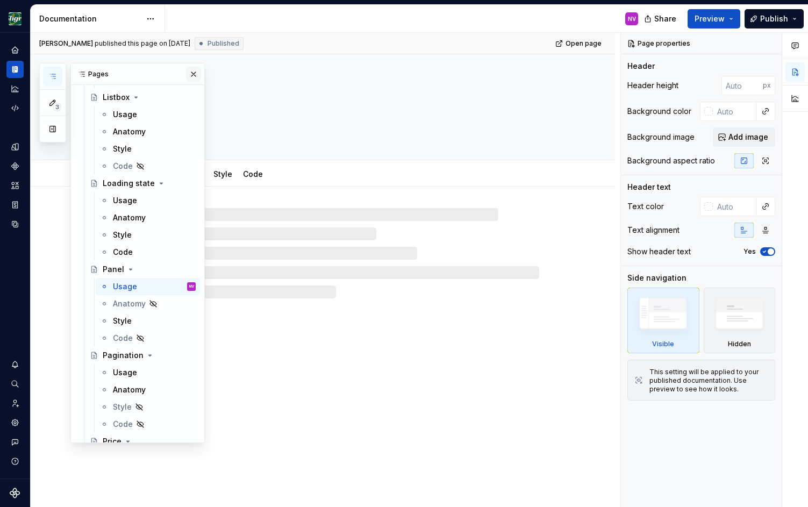
click at [194, 70] on button "button" at bounding box center [193, 74] width 15 height 15
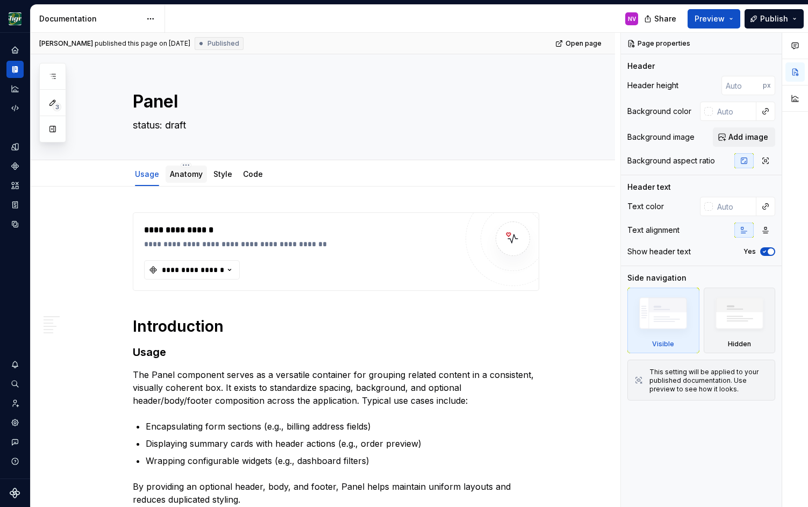
click at [185, 174] on link "Anatomy" at bounding box center [186, 173] width 33 height 9
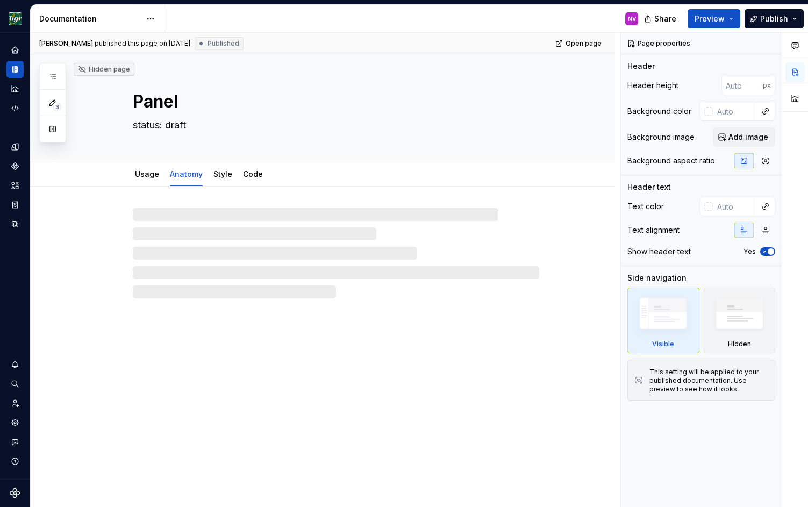
type textarea "*"
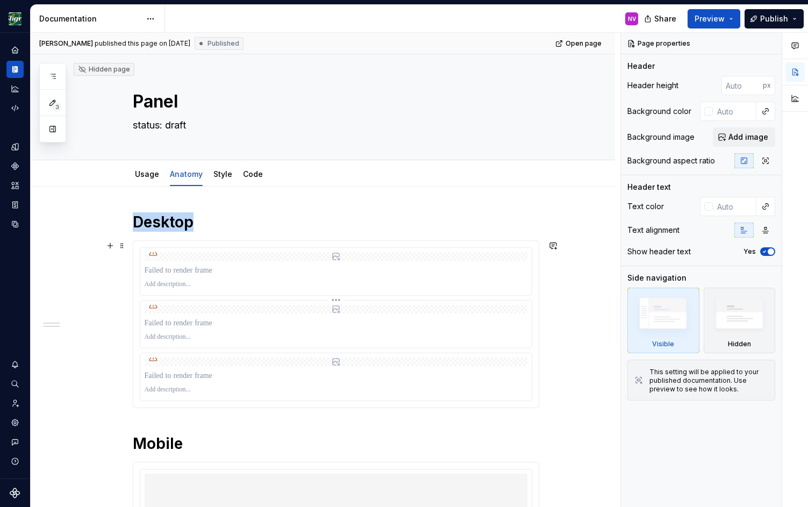
click at [263, 312] on div at bounding box center [336, 309] width 383 height 9
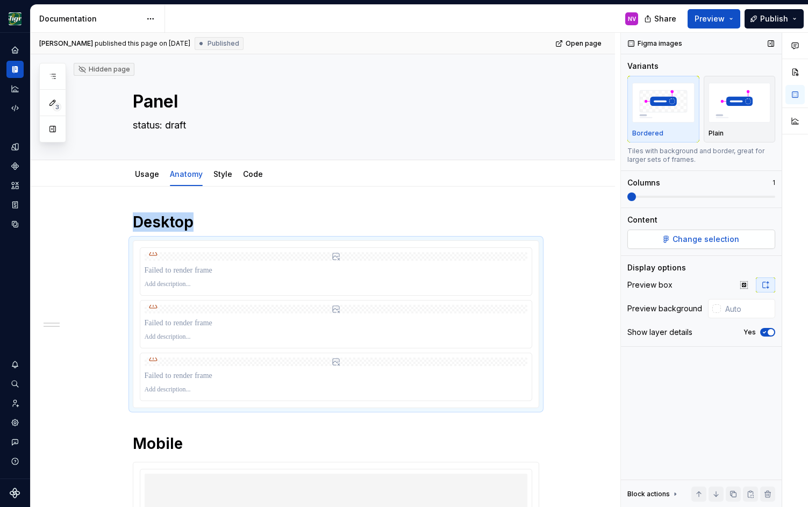
click at [693, 244] on span "Change selection" at bounding box center [706, 239] width 67 height 11
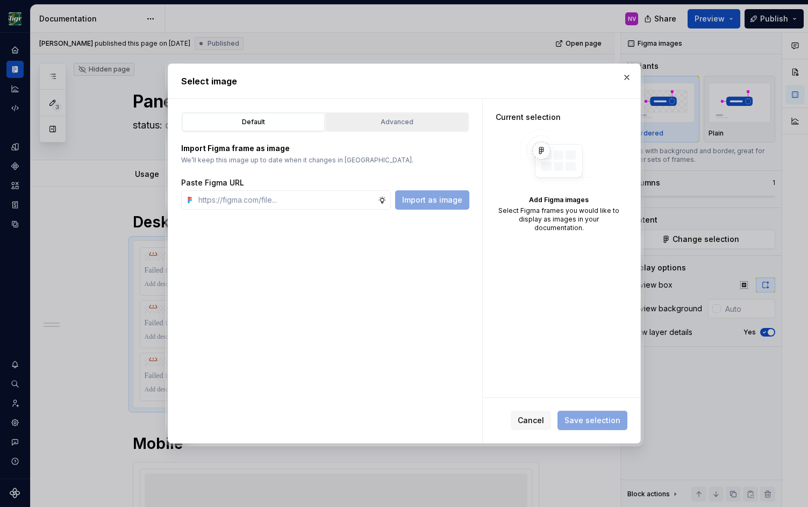
click at [408, 117] on div "Advanced" at bounding box center [397, 122] width 135 height 11
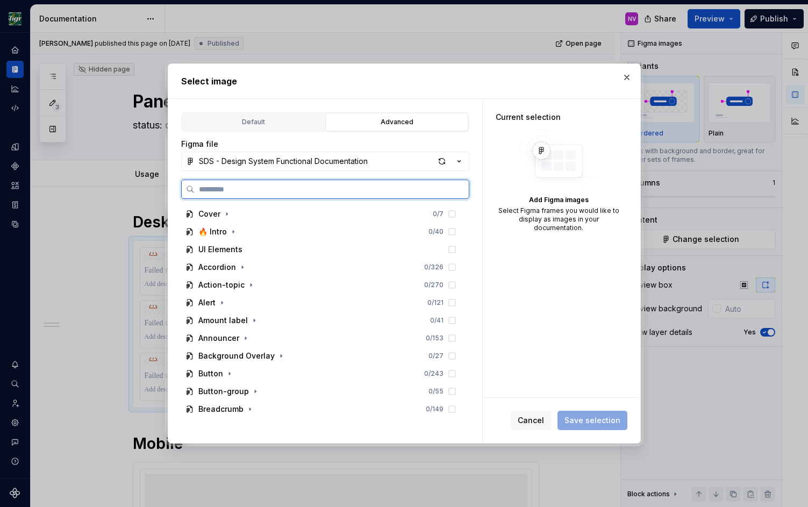
click at [355, 190] on input "search" at bounding box center [332, 189] width 274 height 11
type input "*****"
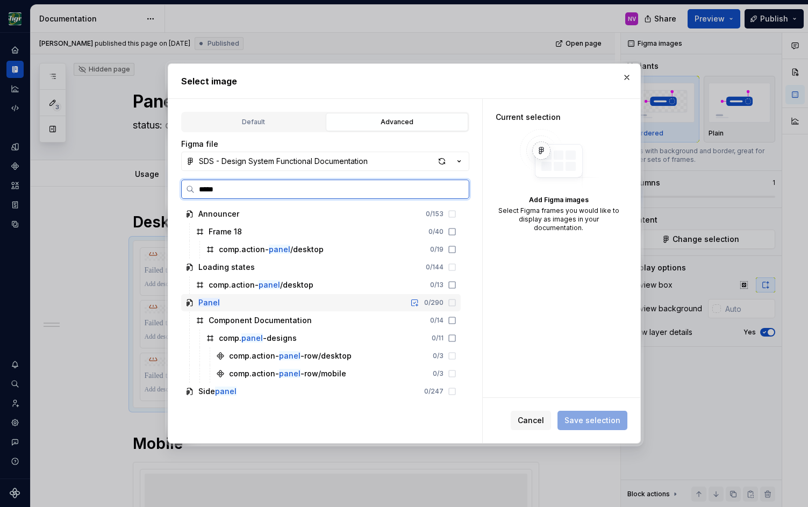
click at [456, 302] on icon at bounding box center [452, 302] width 9 height 9
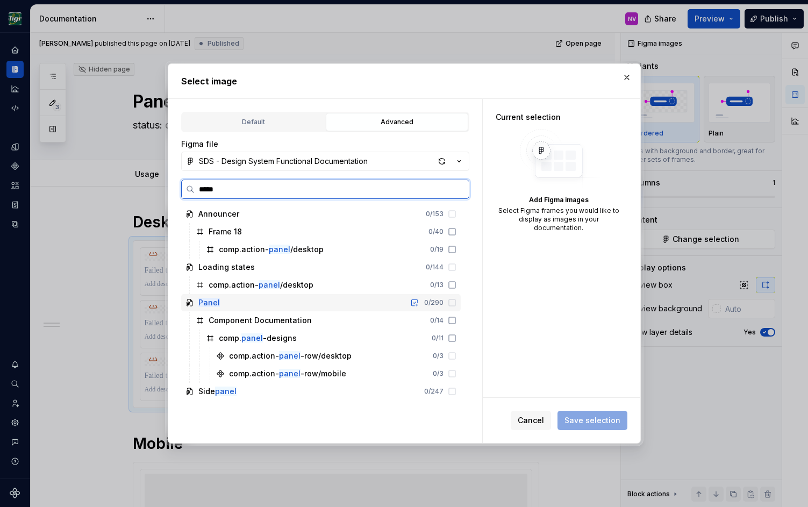
click at [456, 302] on icon at bounding box center [452, 302] width 9 height 9
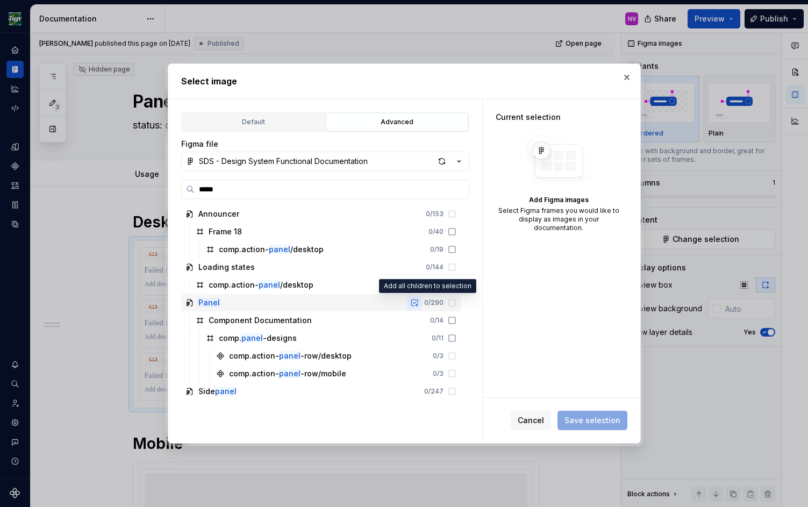
click at [422, 305] on button "button" at bounding box center [414, 302] width 15 height 15
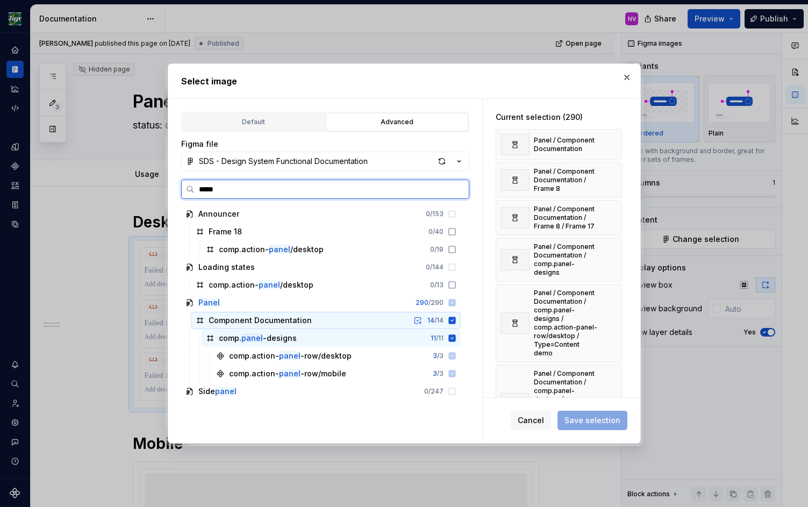
click at [455, 321] on icon at bounding box center [451, 320] width 7 height 7
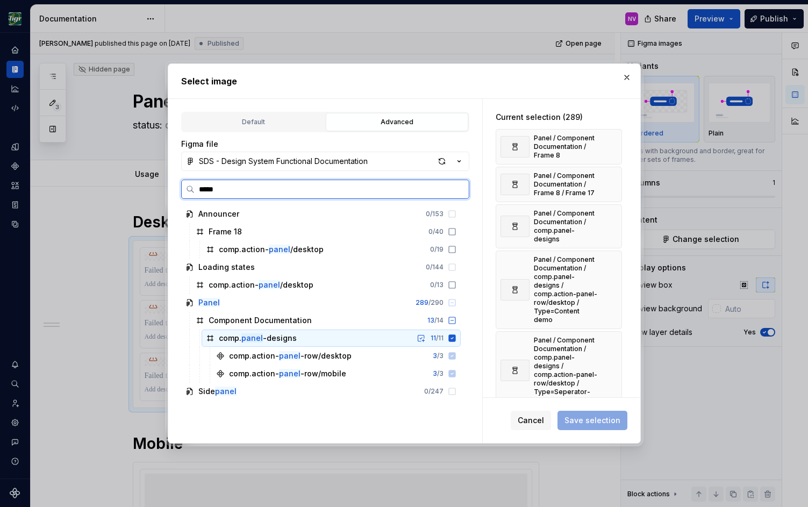
click at [455, 340] on icon at bounding box center [451, 337] width 7 height 7
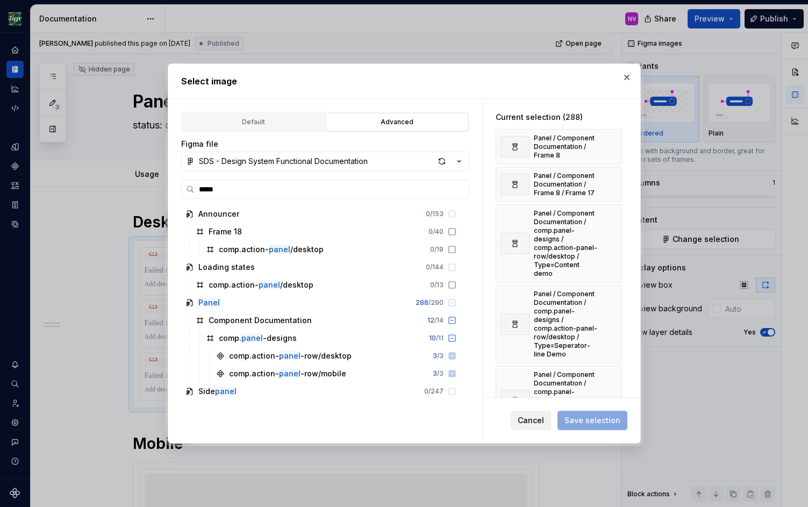
click at [538, 414] on button "Cancel" at bounding box center [531, 420] width 40 height 19
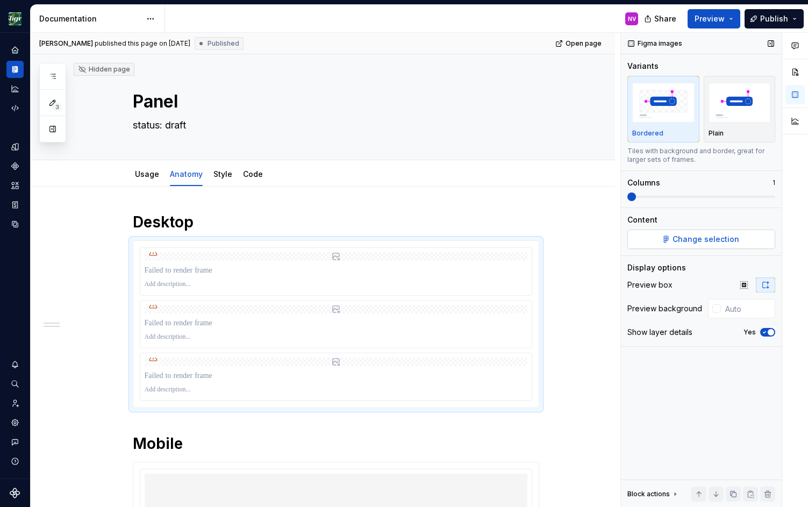
click at [693, 238] on span "Change selection" at bounding box center [706, 239] width 67 height 11
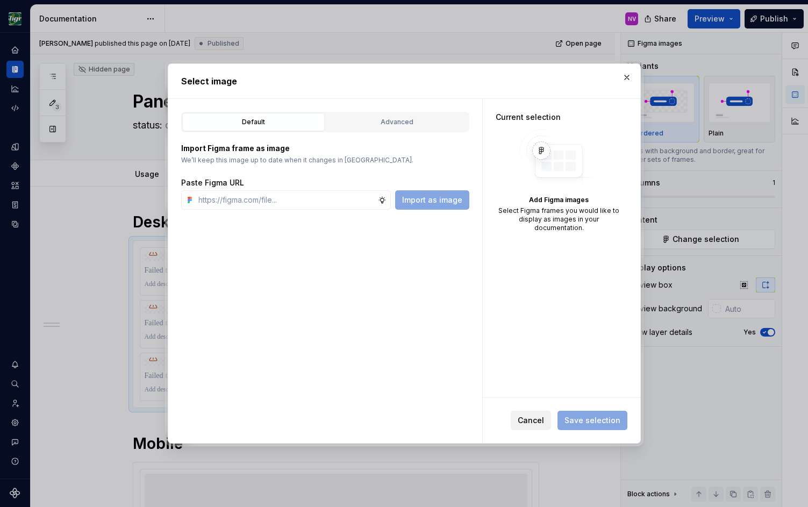
click at [531, 412] on button "Cancel" at bounding box center [531, 420] width 40 height 19
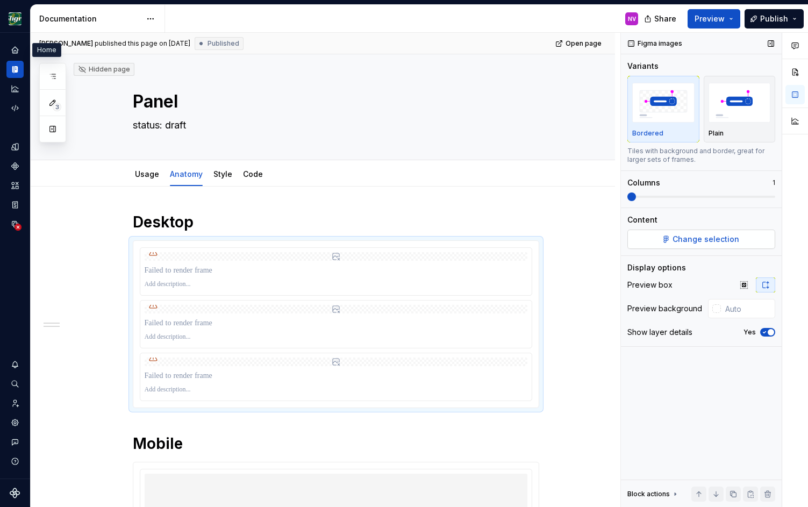
click at [668, 247] on button "Change selection" at bounding box center [701, 239] width 148 height 19
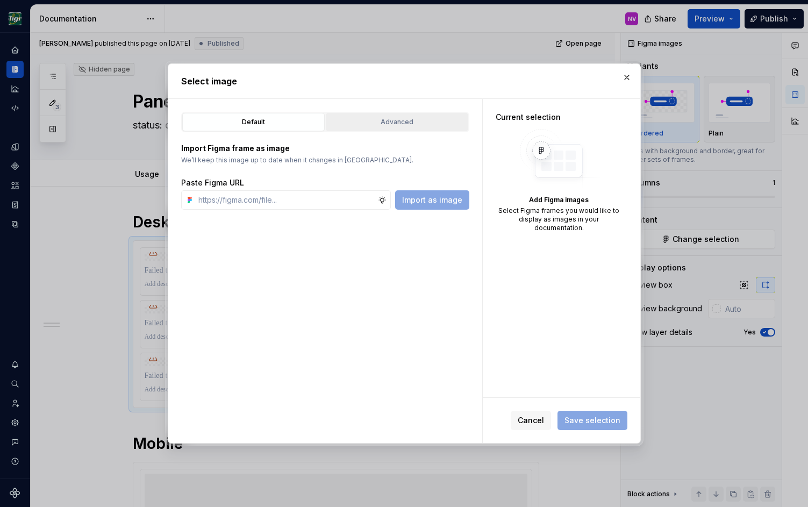
click at [389, 126] on div "Advanced" at bounding box center [397, 122] width 135 height 11
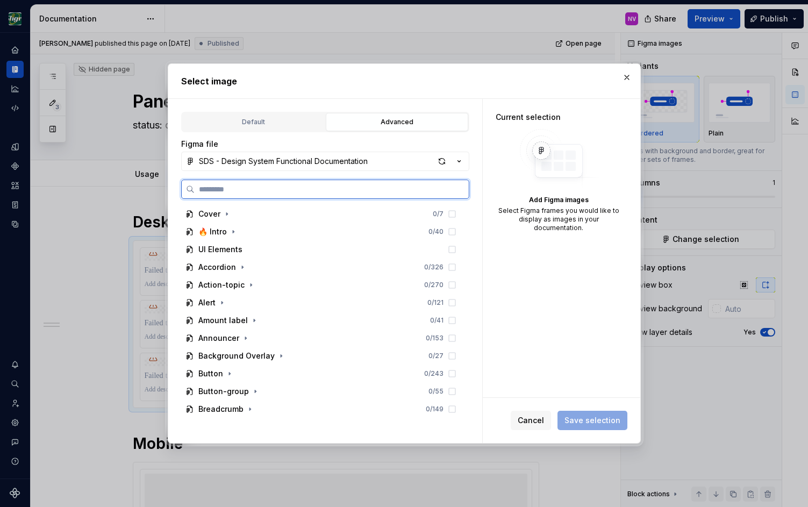
click at [292, 194] on input "search" at bounding box center [332, 189] width 274 height 11
click at [328, 162] on div "SDS - Design System Functional Documentation" at bounding box center [283, 161] width 169 height 11
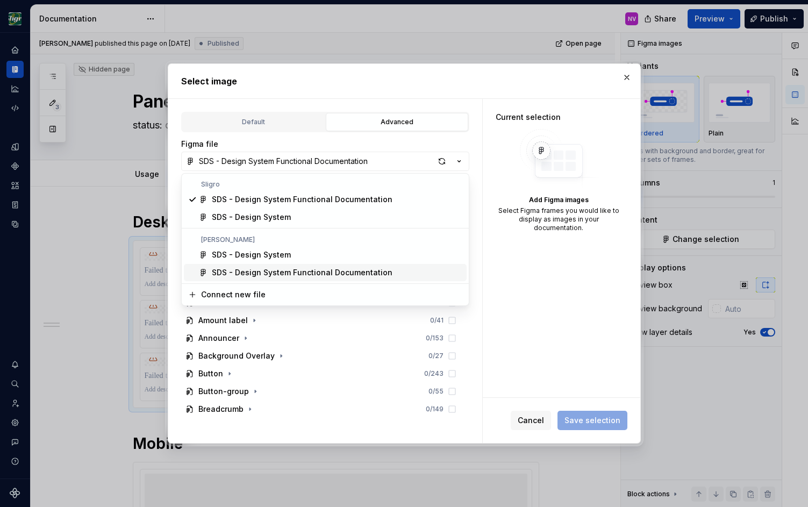
click at [532, 419] on div "Select image Default Advanced Import Figma frame as image We’ll keep this image…" at bounding box center [404, 253] width 808 height 507
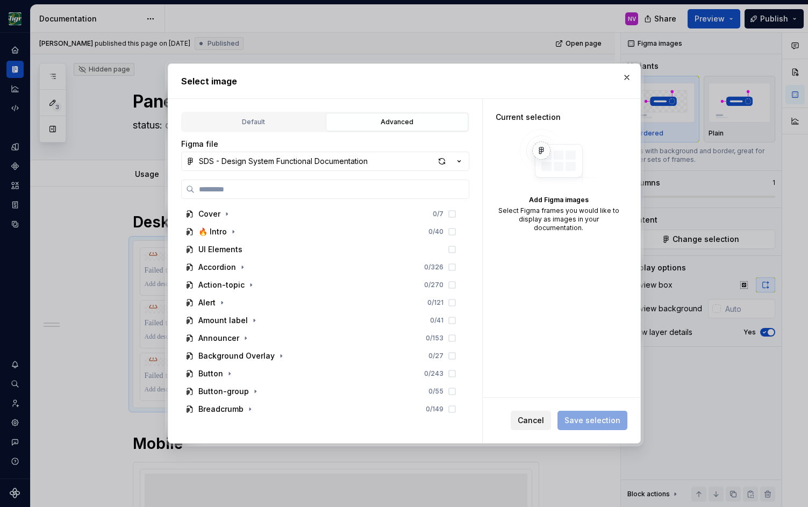
click at [538, 419] on span "Cancel" at bounding box center [531, 420] width 26 height 11
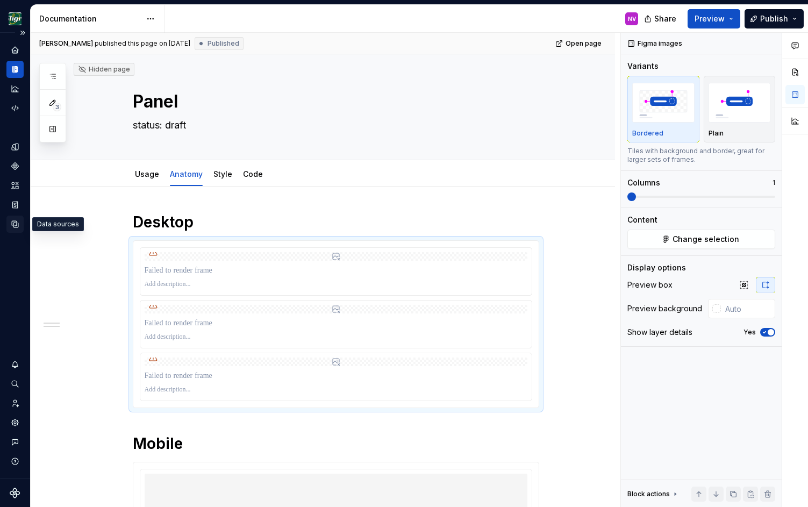
click at [15, 229] on div "Data sources" at bounding box center [14, 224] width 17 height 17
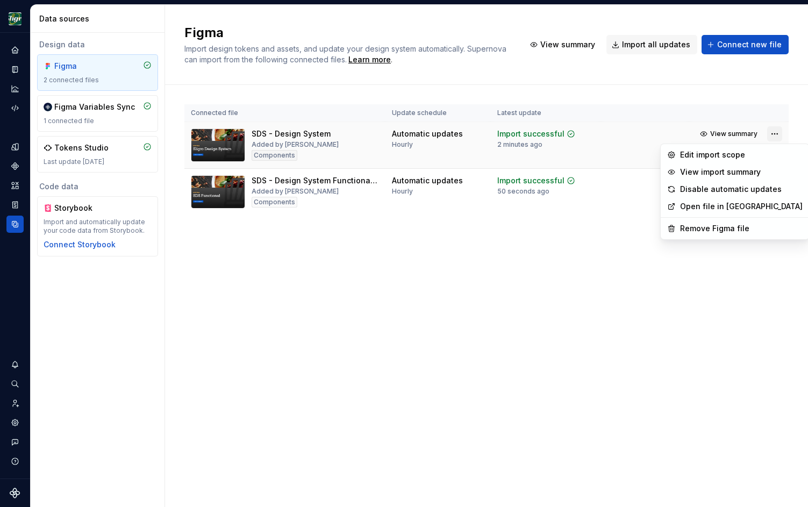
click at [776, 135] on html "Design Sligro NV Dataset van Hoeckel Data sources Design data Figma 2 connected…" at bounding box center [404, 253] width 808 height 507
click at [108, 311] on html "Design Sligro NV Dataset van Hoeckel Data sources Design data Figma 2 connected…" at bounding box center [404, 253] width 808 height 507
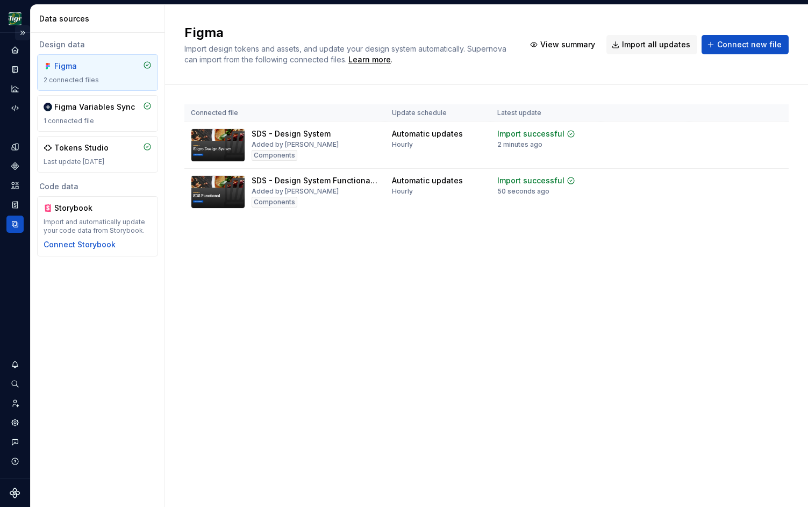
click at [24, 31] on button "Expand sidebar" at bounding box center [22, 32] width 15 height 15
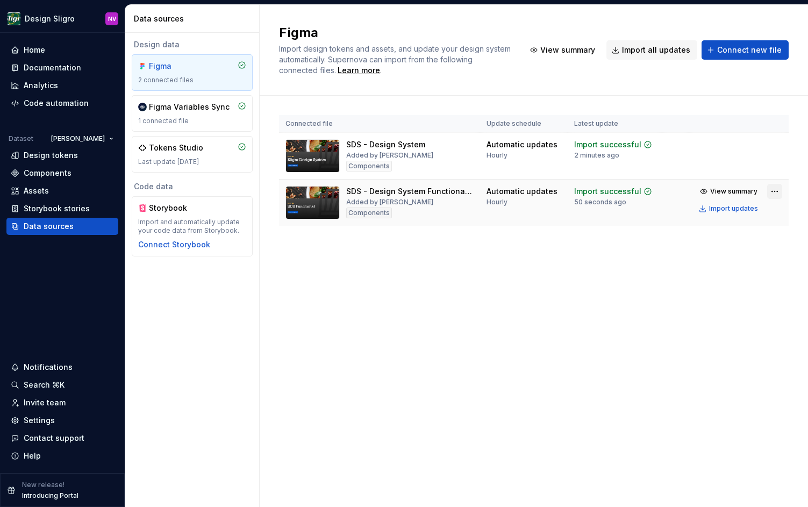
click at [778, 193] on html "Design Sligro NV Home Documentation Analytics Code automation Dataset van Hoeck…" at bounding box center [404, 253] width 808 height 507
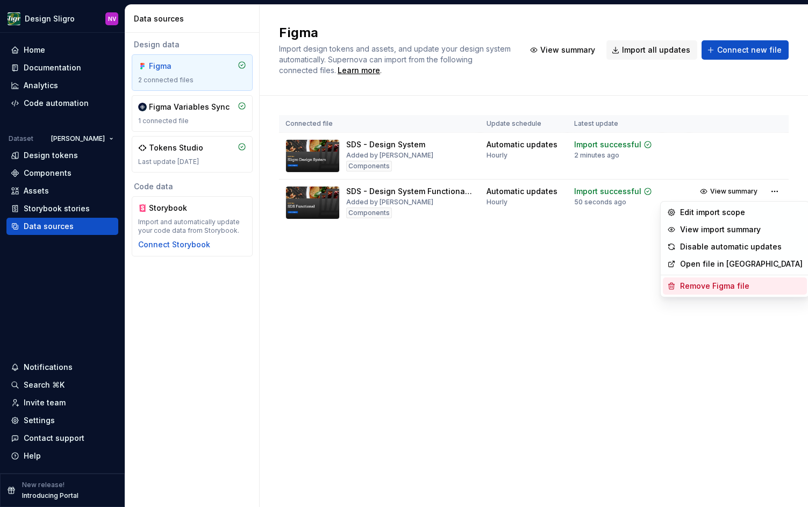
click at [734, 290] on div "Remove Figma file" at bounding box center [741, 286] width 123 height 11
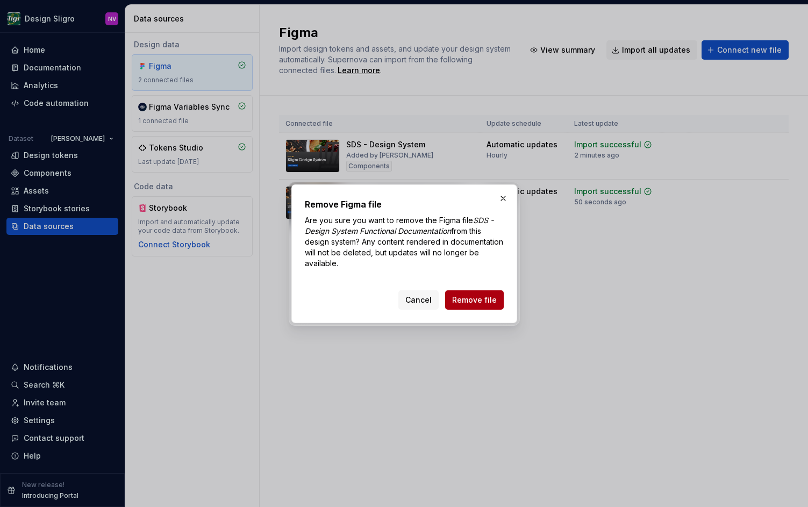
click at [468, 298] on span "Remove file" at bounding box center [474, 300] width 45 height 11
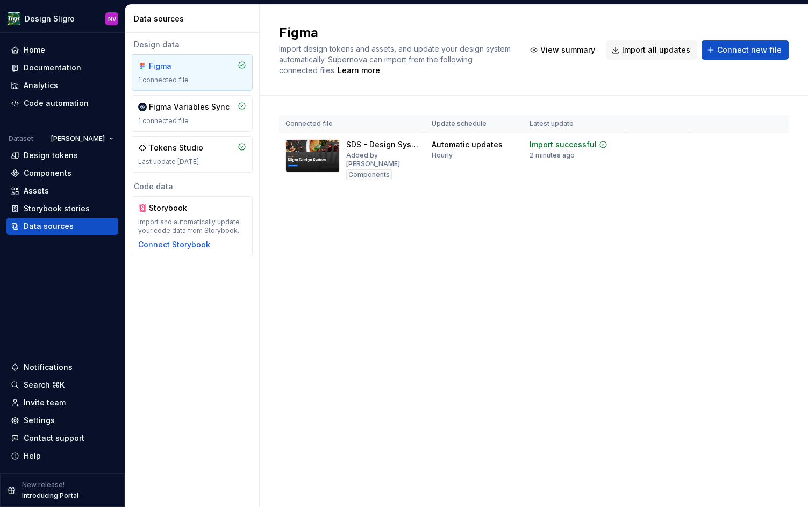
click at [786, 84] on div "Figma Import design tokens and assets, and update your design system automatica…" at bounding box center [534, 50] width 548 height 91
click at [773, 147] on html "Design Sligro NV Home Documentation Analytics Code automation Dataset van Hoeck…" at bounding box center [404, 253] width 808 height 507
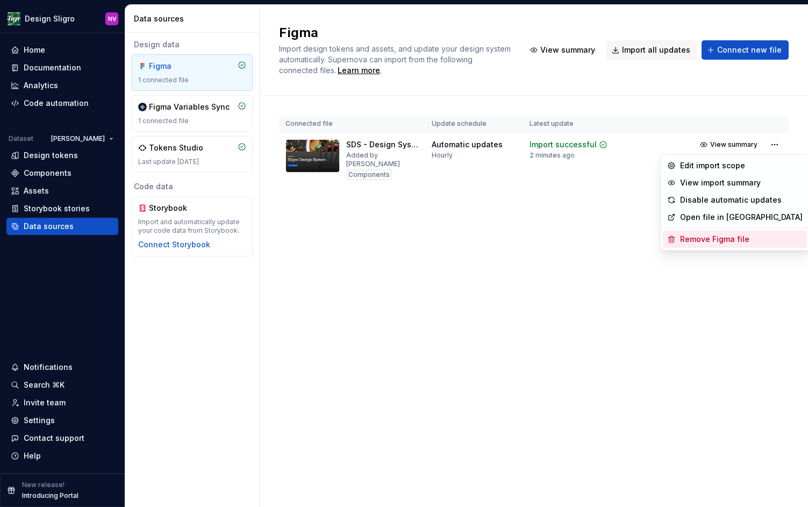
click at [724, 239] on div "Remove Figma file" at bounding box center [741, 239] width 123 height 11
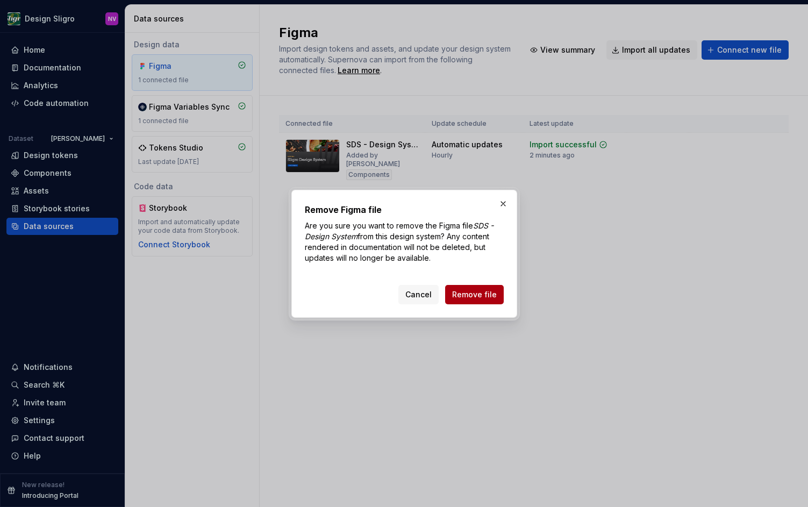
click at [491, 294] on span "Remove file" at bounding box center [474, 294] width 45 height 11
click at [502, 204] on button "button" at bounding box center [503, 203] width 15 height 15
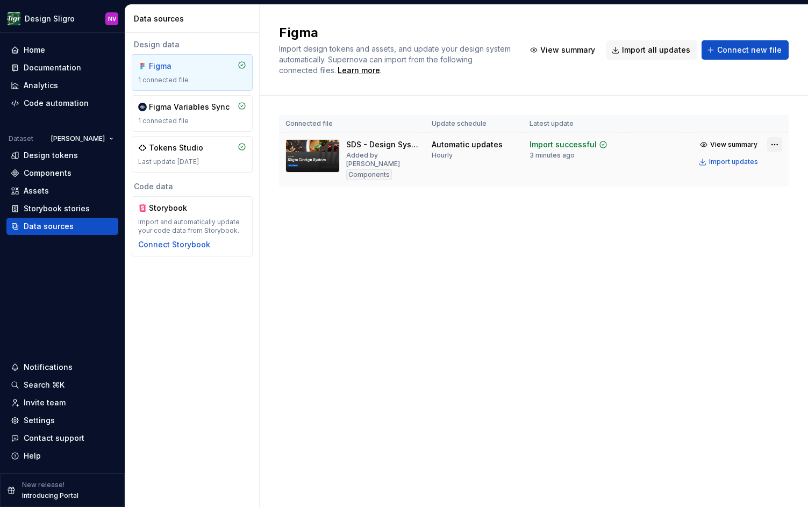
click at [772, 145] on html "Design Sligro NV Home Documentation Analytics Code automation Dataset van Hoeck…" at bounding box center [404, 253] width 808 height 507
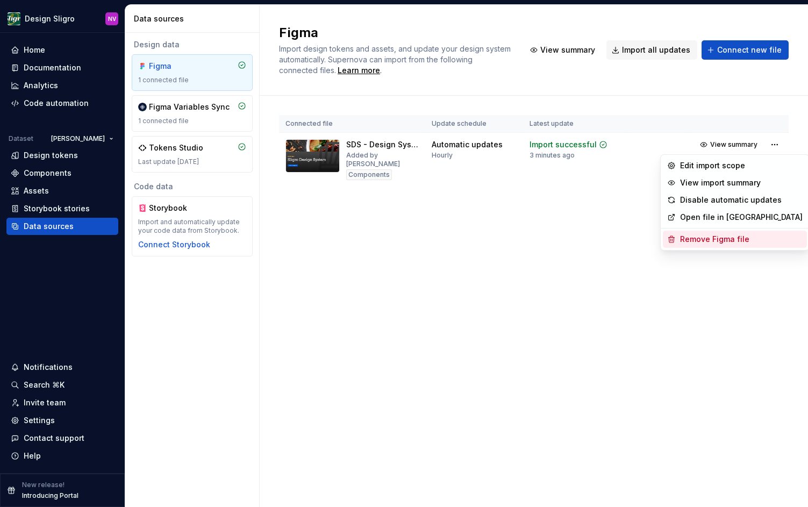
click at [723, 239] on div "Remove Figma file" at bounding box center [741, 239] width 123 height 11
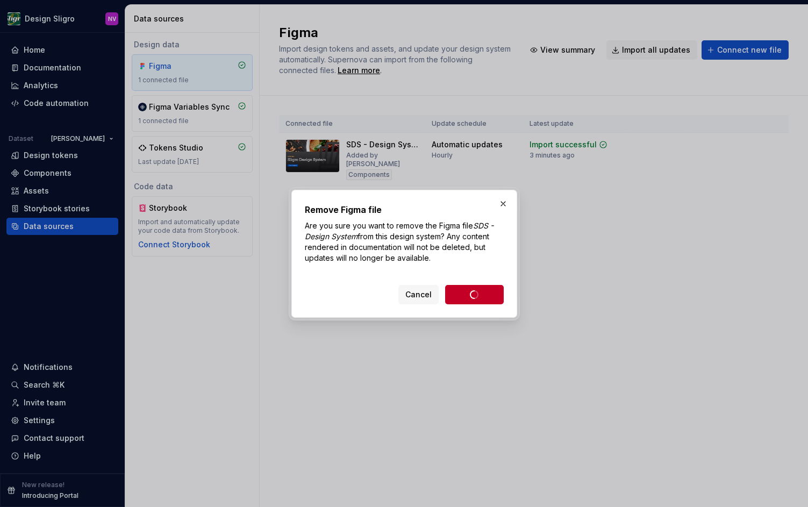
click at [487, 294] on div "Cancel Remove file" at bounding box center [450, 294] width 105 height 19
click at [504, 206] on button "button" at bounding box center [503, 203] width 15 height 15
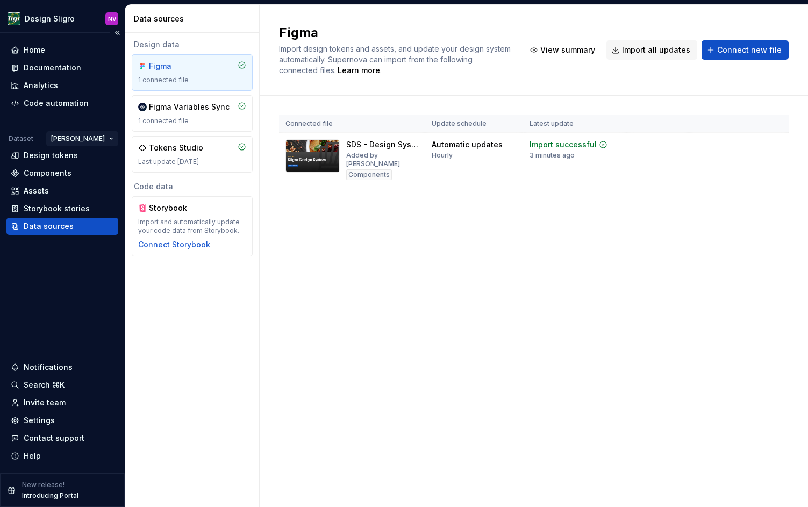
click at [108, 139] on html "Design Sligro NV Home Documentation Analytics Code automation Dataset van Hoeck…" at bounding box center [404, 253] width 808 height 507
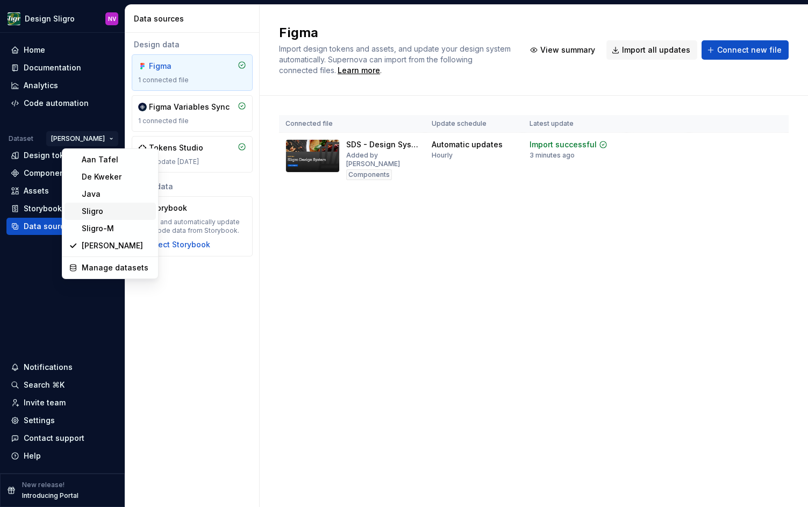
click at [103, 213] on div "Sligro" at bounding box center [117, 211] width 70 height 11
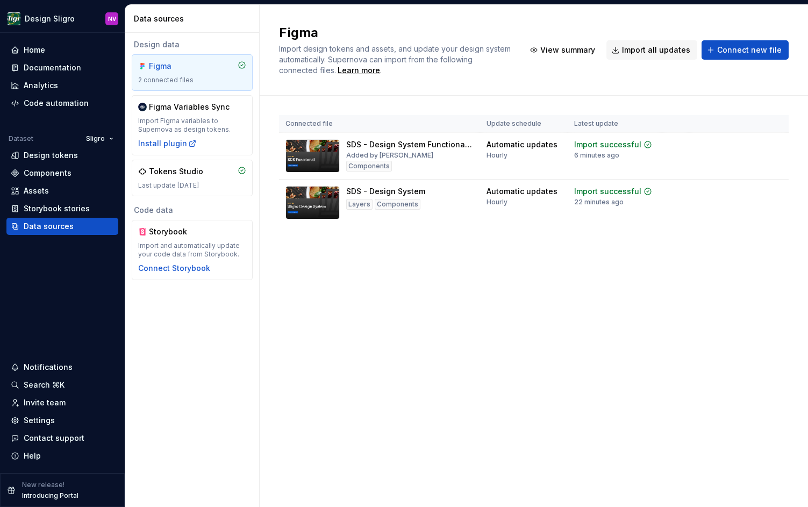
click at [467, 309] on div "Figma Import design tokens and assets, and update your design system automatica…" at bounding box center [534, 256] width 548 height 502
click at [775, 142] on html "Design Sligro NV Home Documentation Analytics Code automation Dataset Sligro De…" at bounding box center [404, 253] width 808 height 507
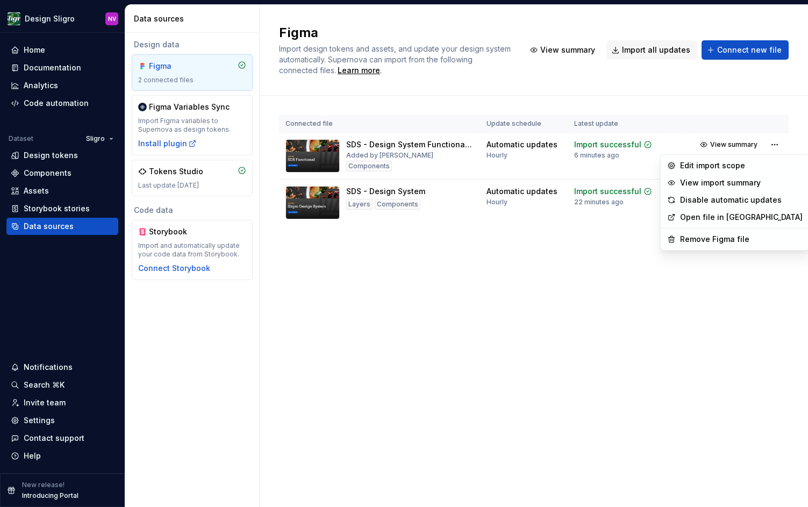
click at [511, 273] on html "Design Sligro NV Home Documentation Analytics Code automation Dataset Sligro De…" at bounding box center [404, 253] width 808 height 507
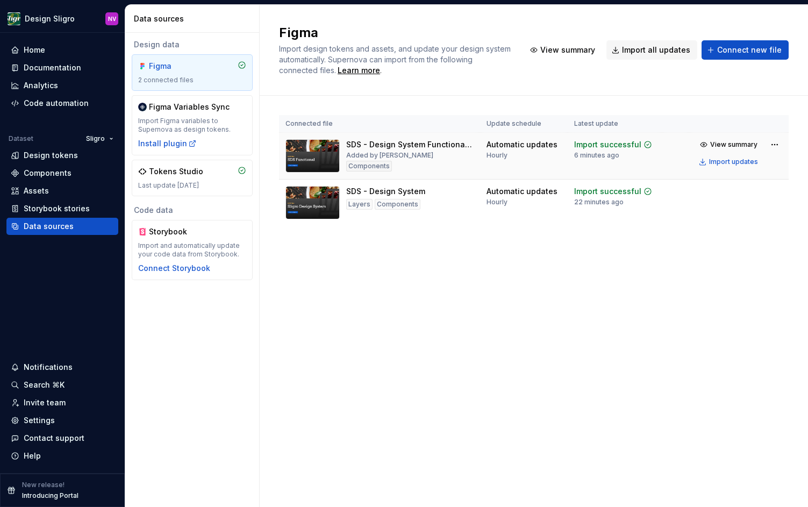
click at [442, 161] on div "SDS - Design System Functional Documentation Added by Erwin van den Broek Compo…" at bounding box center [409, 155] width 127 height 33
click at [376, 140] on div "SDS - Design System Functional Documentation" at bounding box center [409, 144] width 127 height 11
click at [732, 166] on button "Import updates" at bounding box center [729, 161] width 67 height 15
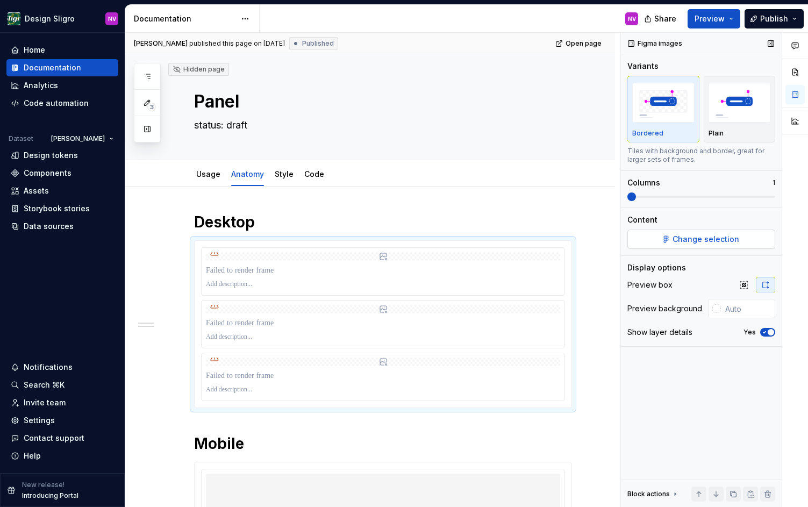
click at [733, 235] on span "Change selection" at bounding box center [706, 239] width 67 height 11
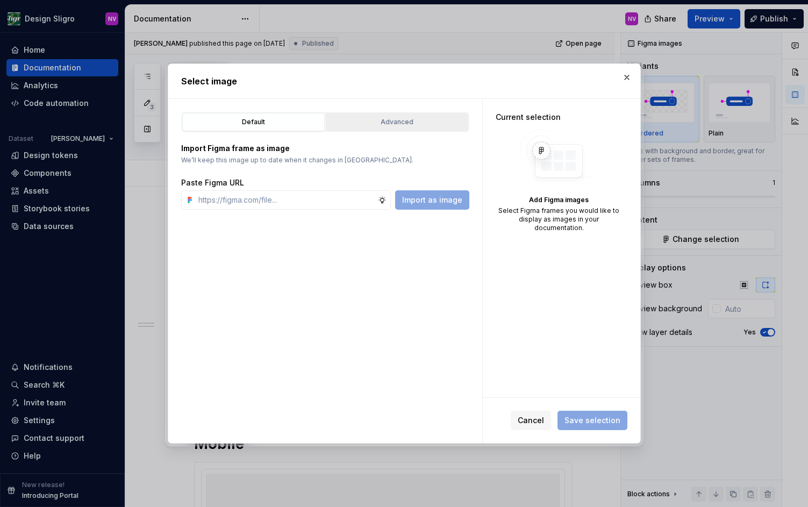
click at [425, 125] on div "Advanced" at bounding box center [397, 122] width 135 height 11
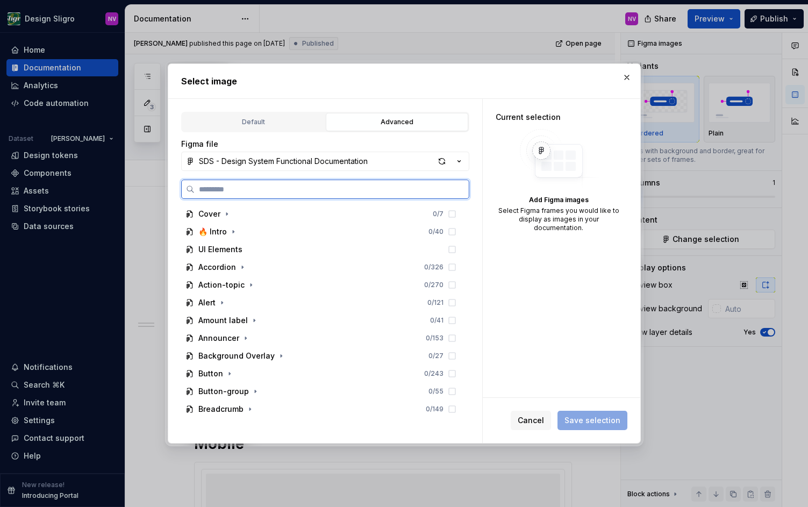
click at [289, 191] on input "search" at bounding box center [332, 189] width 274 height 11
type textarea "*"
type input "*********"
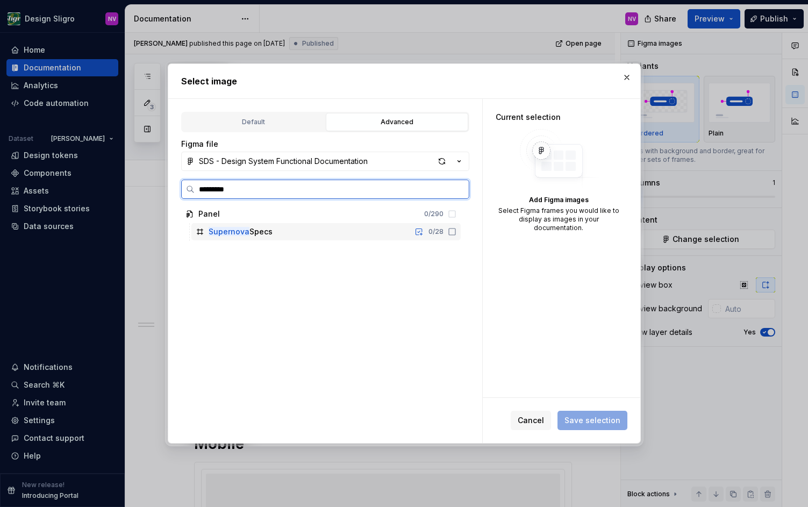
click at [456, 231] on icon at bounding box center [452, 231] width 9 height 9
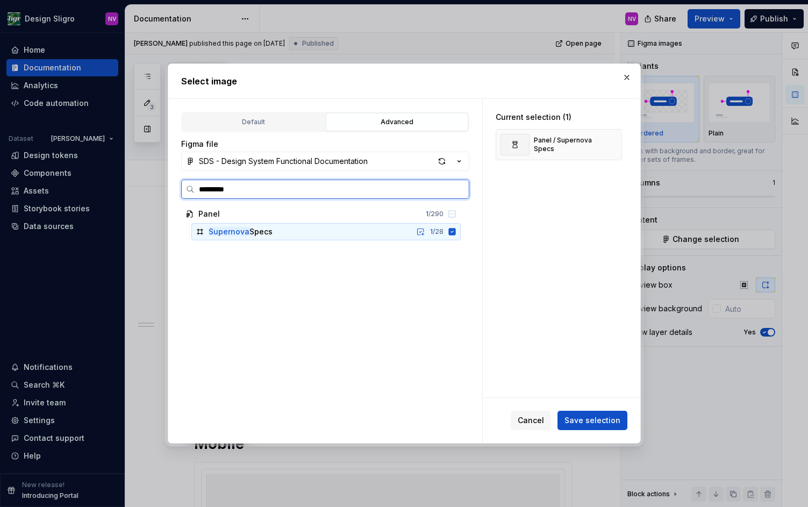
click at [455, 231] on icon at bounding box center [451, 231] width 7 height 7
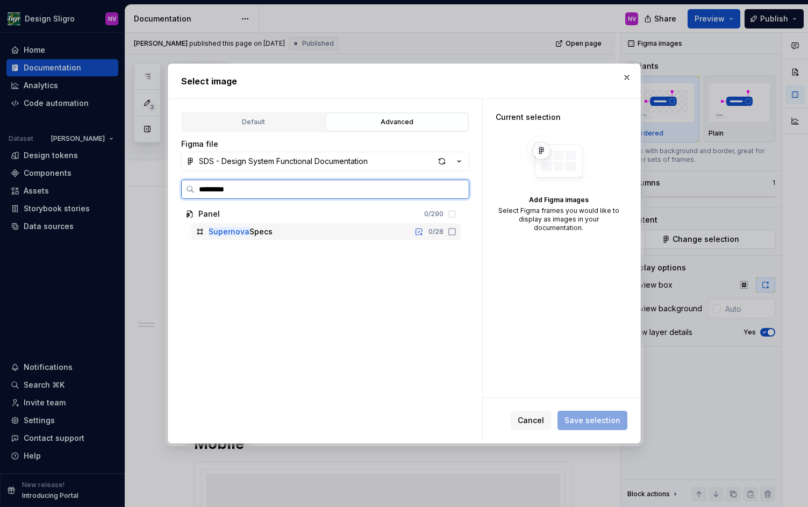
click at [456, 232] on icon at bounding box center [452, 231] width 9 height 9
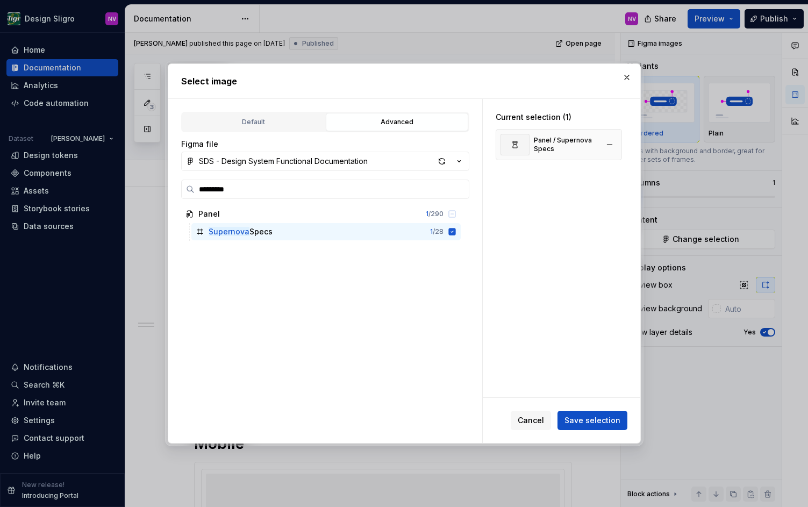
click at [566, 144] on div "Panel / Supernova Specs" at bounding box center [566, 144] width 64 height 17
type textarea "*"
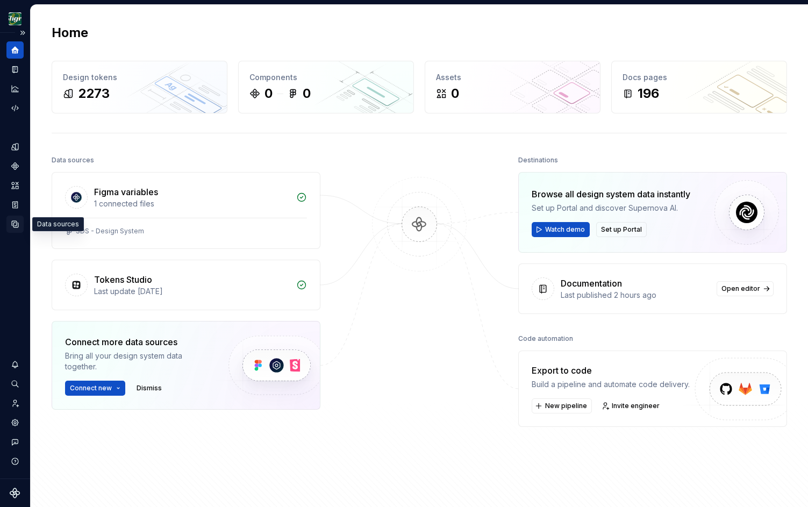
click at [15, 226] on icon "Data sources" at bounding box center [15, 224] width 6 height 6
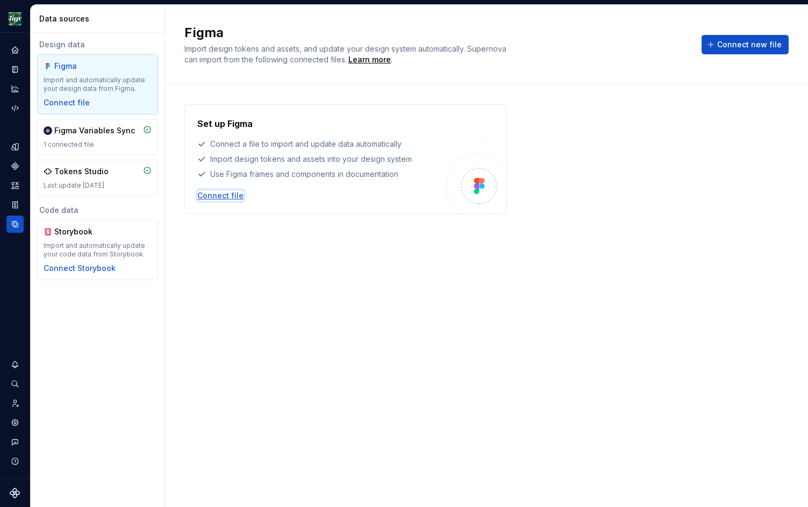
click at [213, 196] on div "Connect file" at bounding box center [220, 195] width 46 height 11
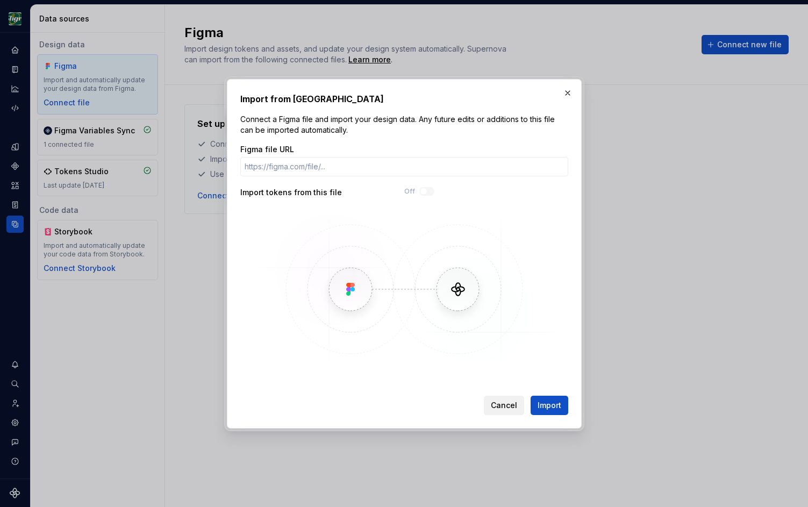
click at [489, 399] on button "Cancel" at bounding box center [504, 405] width 40 height 19
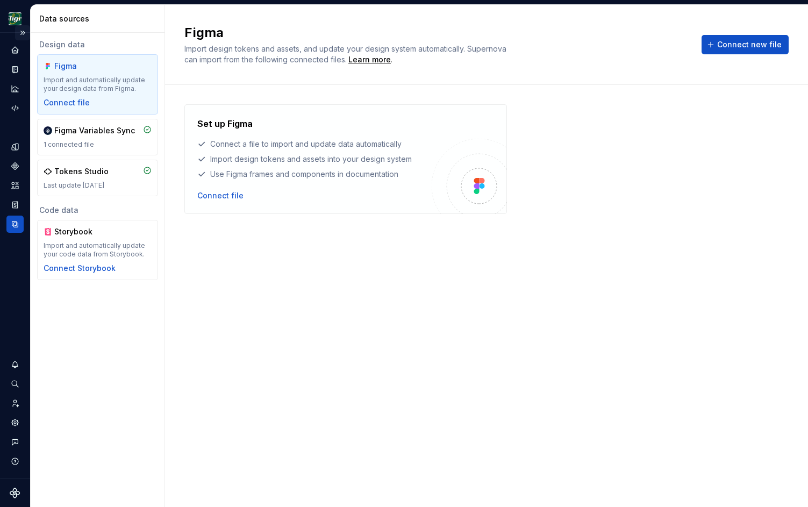
click at [22, 32] on button "Expand sidebar" at bounding box center [22, 32] width 15 height 15
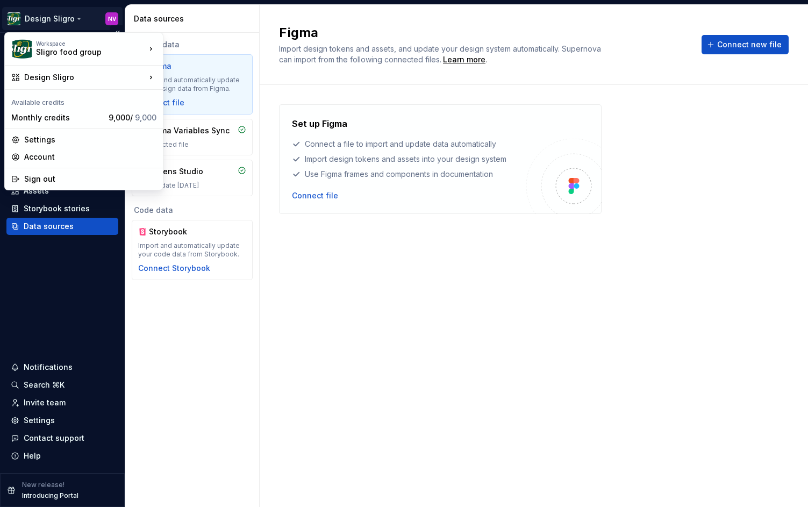
click at [111, 20] on html "Design Sligro NV Home Documentation Analytics Code automation Dataset van Hoeck…" at bounding box center [404, 253] width 808 height 507
click at [48, 139] on div "Settings" at bounding box center [90, 139] width 132 height 11
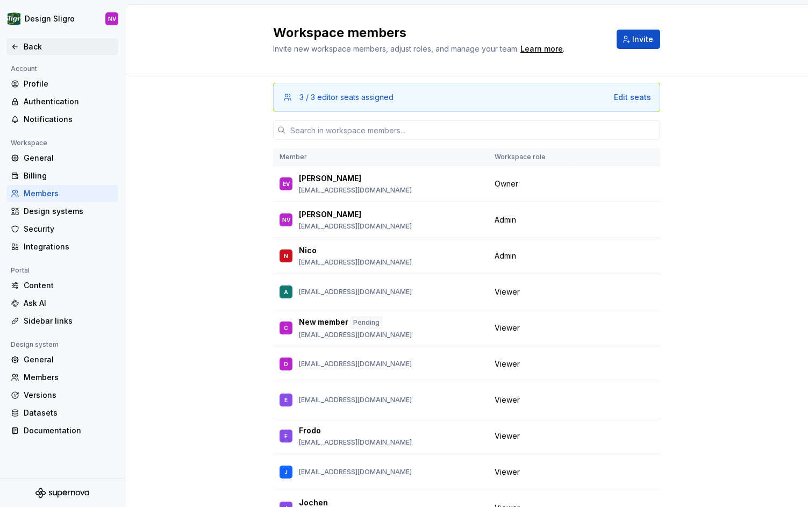
click at [13, 53] on div "Back" at bounding box center [62, 46] width 112 height 17
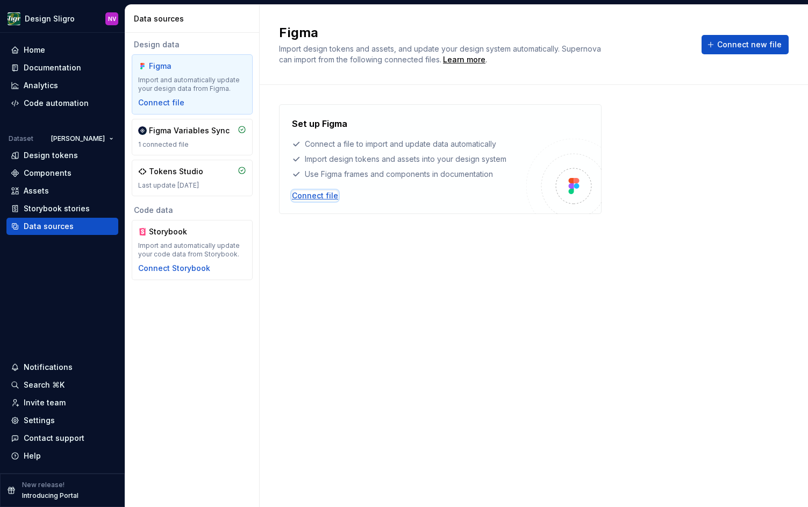
click at [322, 200] on div "Connect file" at bounding box center [315, 195] width 46 height 11
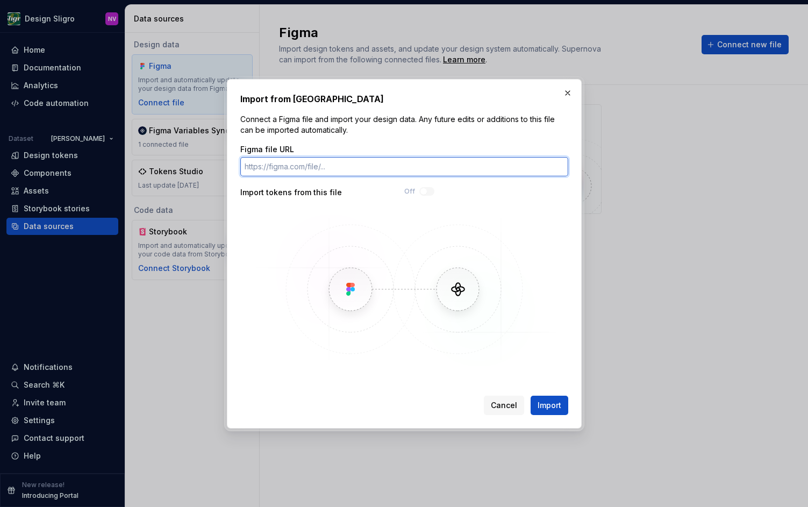
click at [316, 169] on input "Figma file URL" at bounding box center [404, 166] width 328 height 19
paste input "https://www.figma.com/design/rnQkDrjpwKwYF9X6qnh5dg/SDS---Design-System?m=auto"
type input "https://www.figma.com/design/rnQkDrjpwKwYF9X6qnh5dg/SDS---Design-System?m=auto"
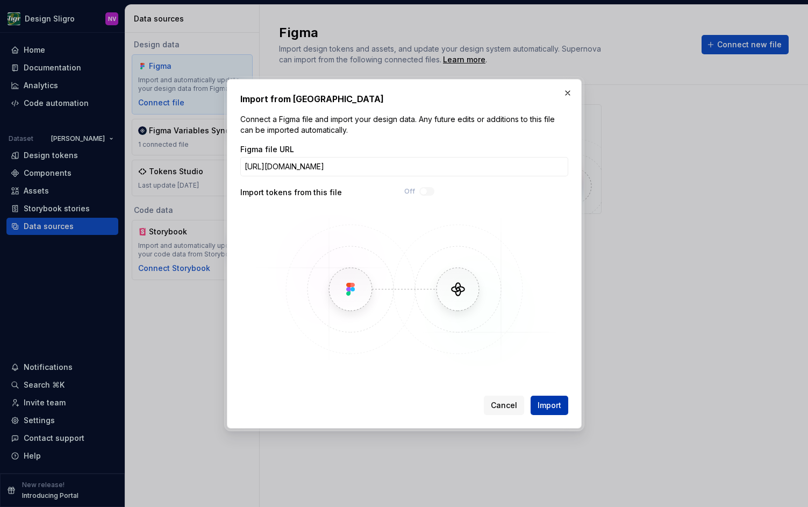
click at [541, 410] on span "Import" at bounding box center [550, 405] width 24 height 11
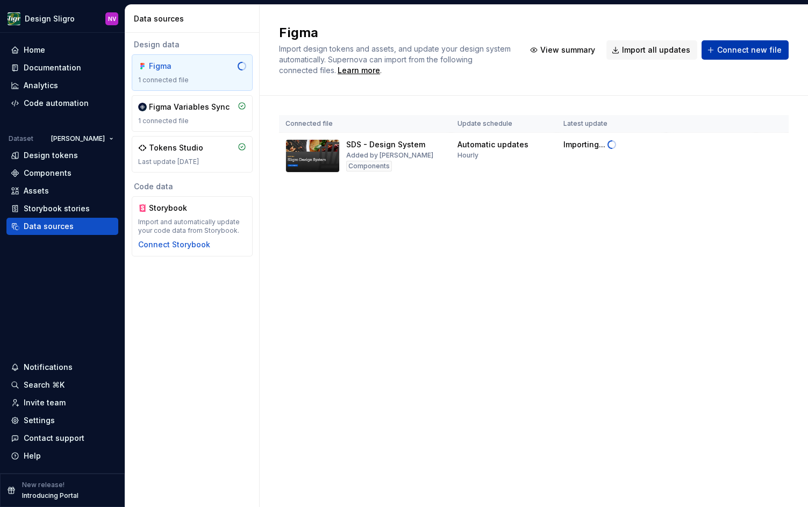
click at [742, 49] on span "Connect new file" at bounding box center [749, 50] width 65 height 11
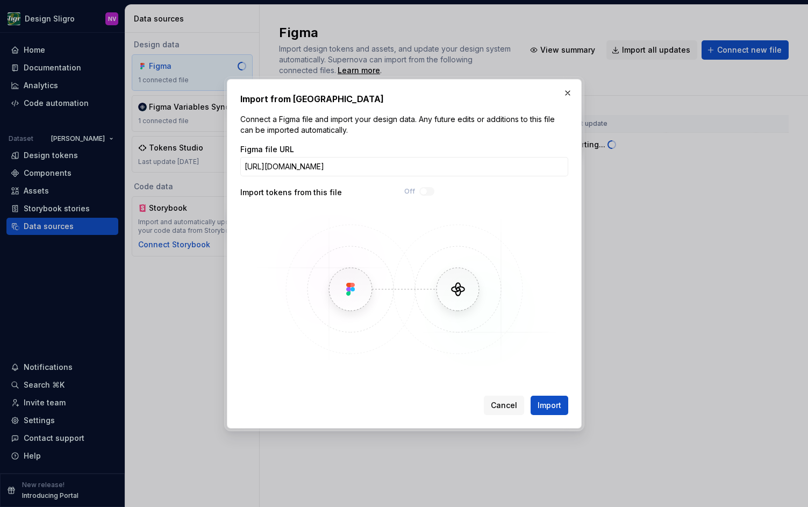
scroll to position [0, 188]
type input "https://www.figma.com/design/nZNjOME7jCqIDRFS9Yxjb7/SDS---Design-System-Functio…"
click at [541, 406] on span "Import" at bounding box center [550, 405] width 24 height 11
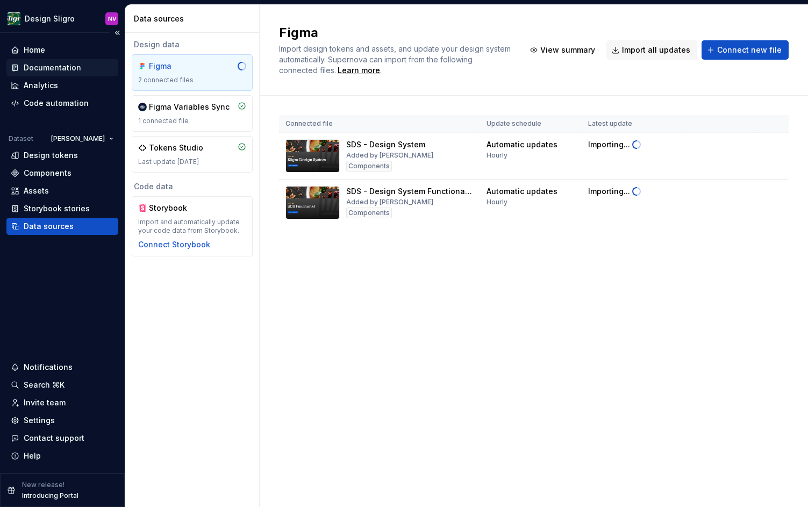
click at [57, 67] on div "Documentation" at bounding box center [53, 67] width 58 height 11
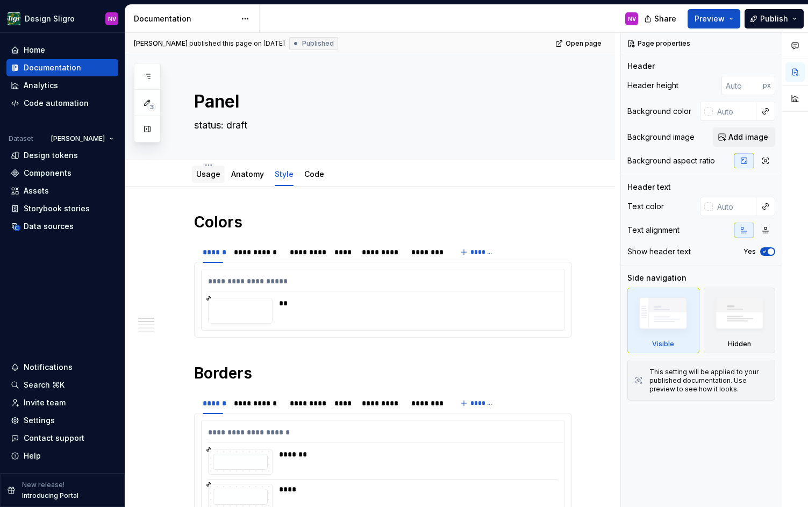
click at [211, 173] on link "Usage" at bounding box center [208, 173] width 24 height 9
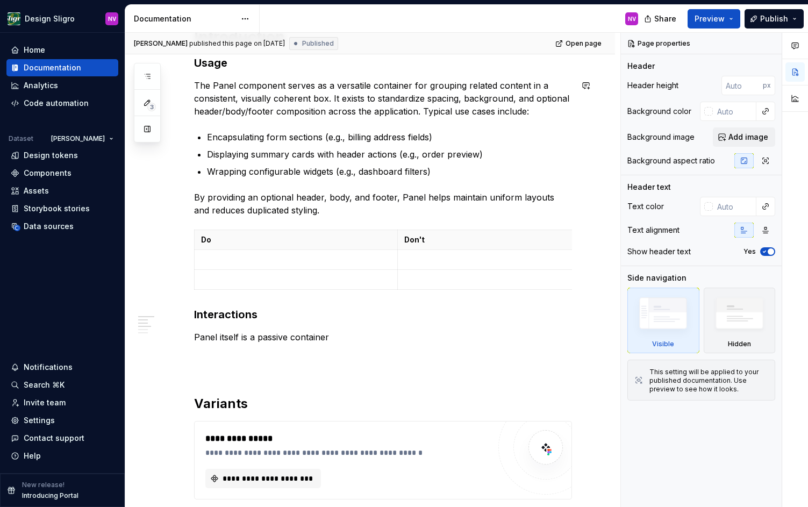
scroll to position [290, 0]
click at [149, 74] on icon "button" at bounding box center [147, 76] width 9 height 9
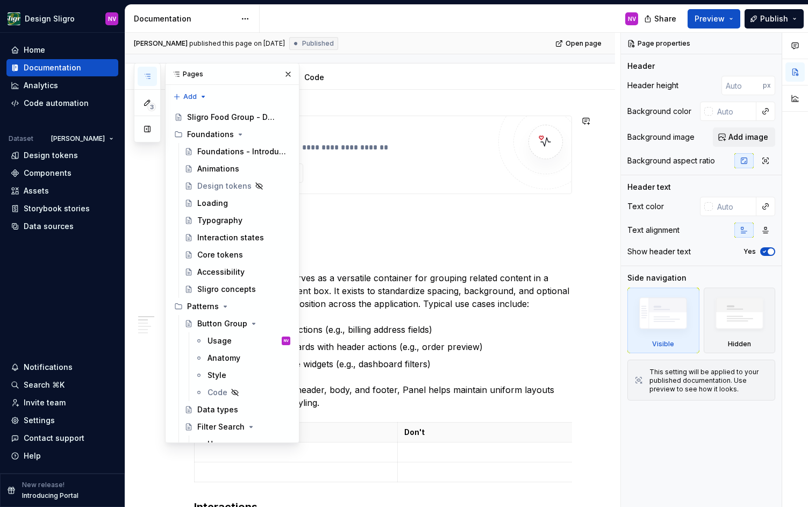
scroll to position [0, 0]
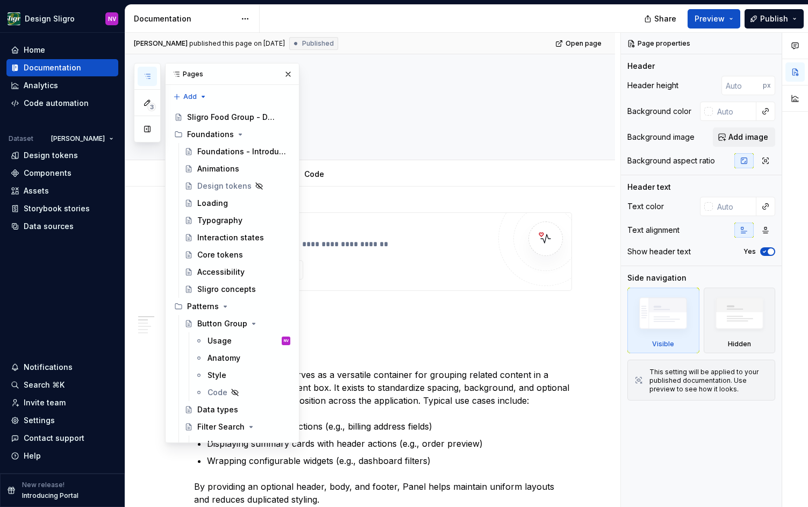
type textarea "*"
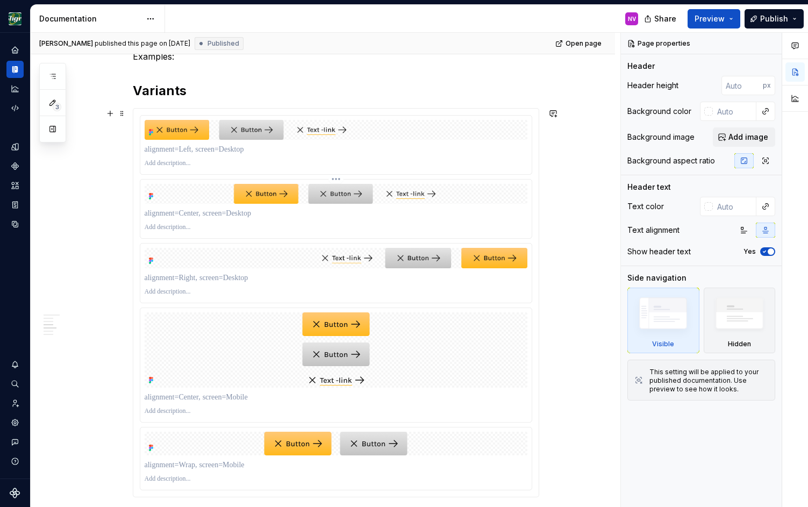
scroll to position [823, 0]
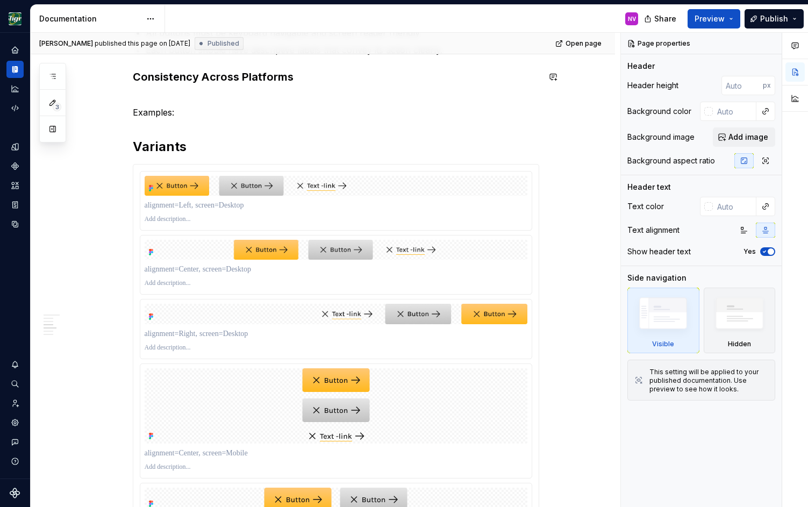
type textarea "*"
